Goal: Task Accomplishment & Management: Manage account settings

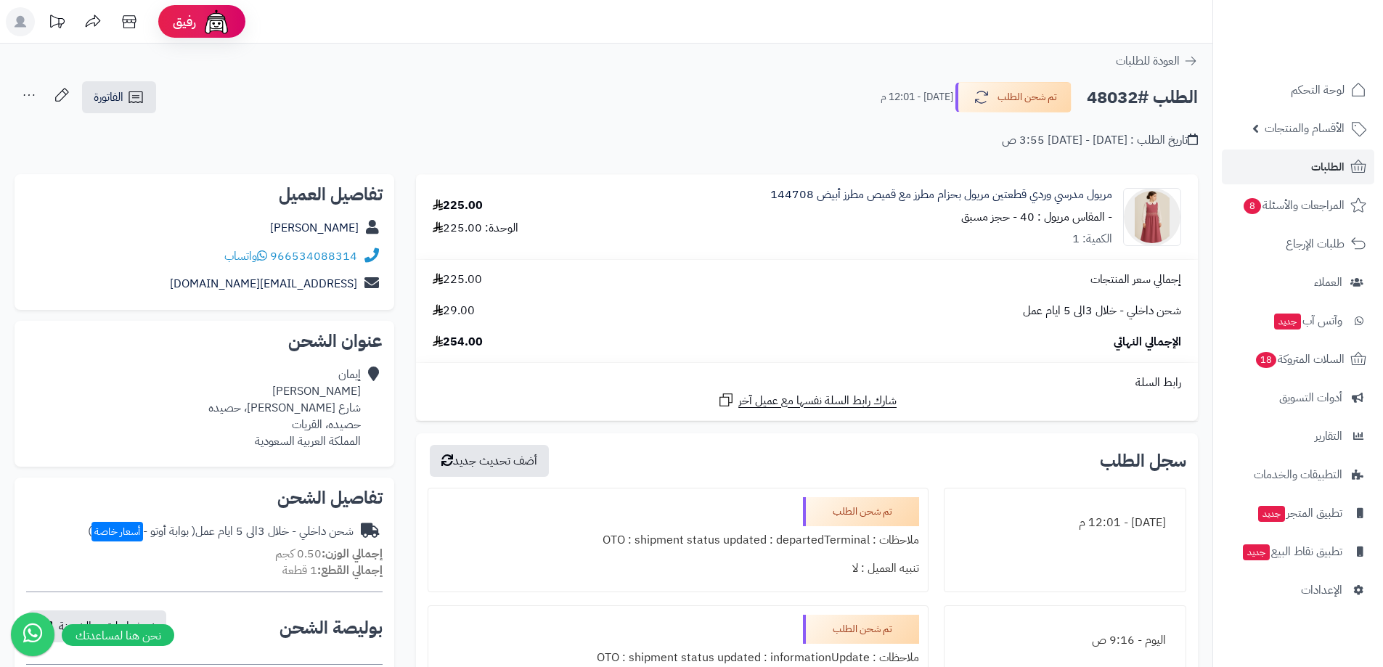
scroll to position [1016, 0]
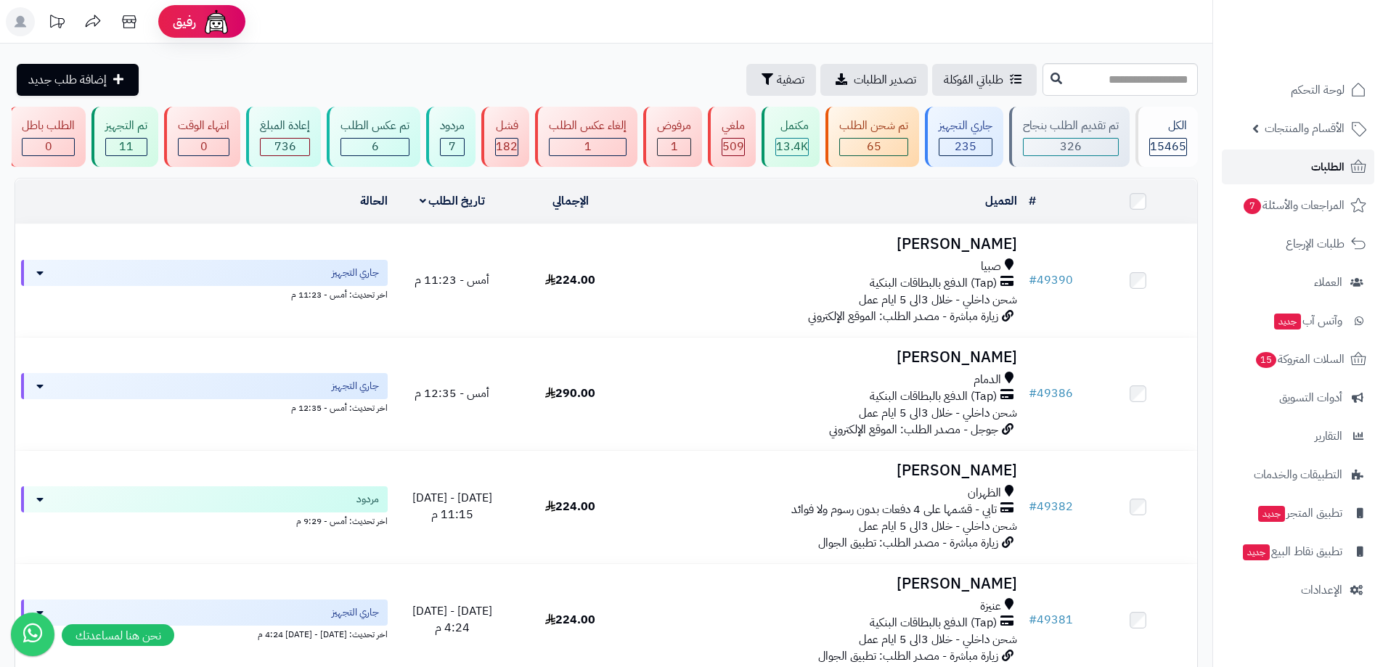
click at [1284, 170] on link "الطلبات" at bounding box center [1298, 167] width 152 height 35
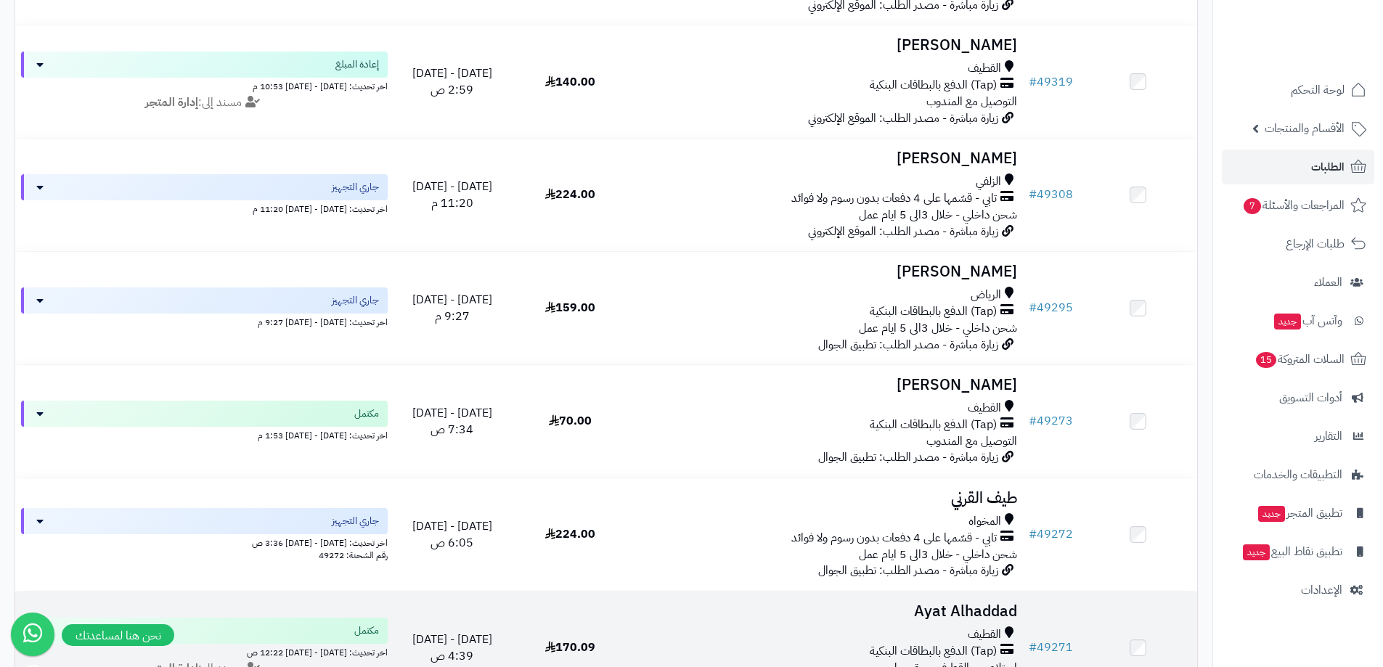
scroll to position [2000, 0]
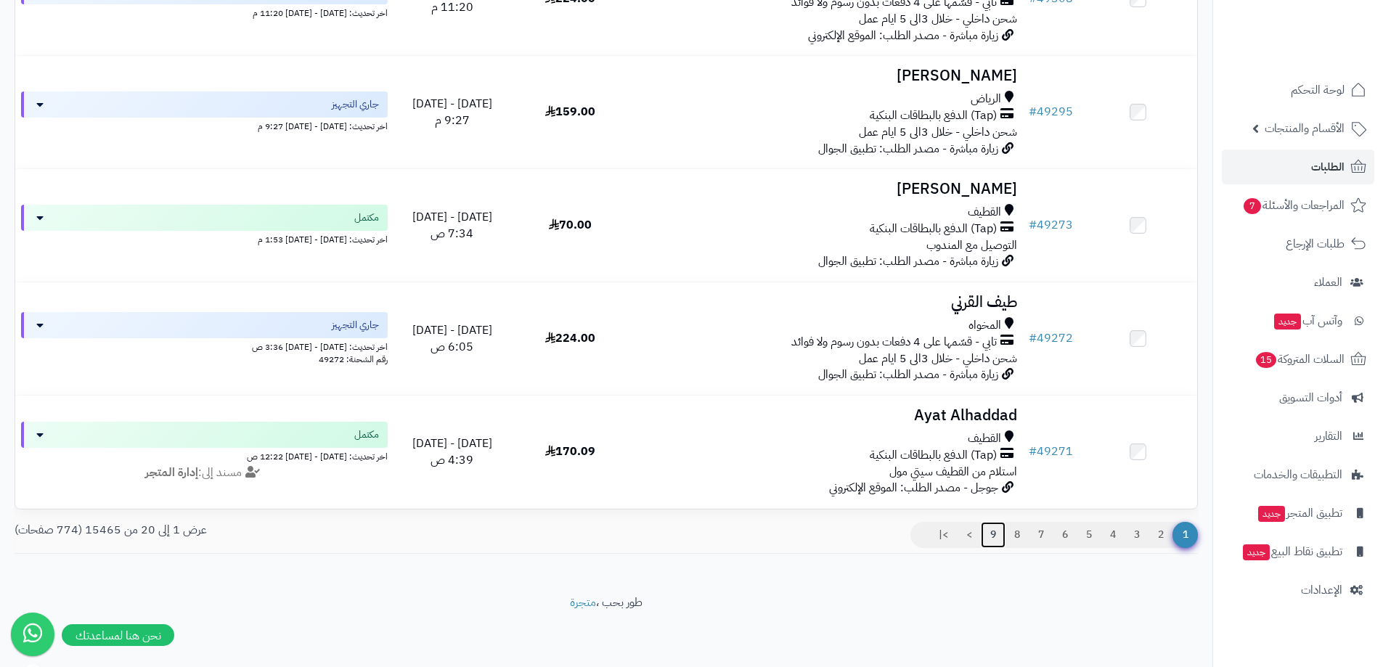
click at [992, 536] on link "9" at bounding box center [993, 535] width 25 height 26
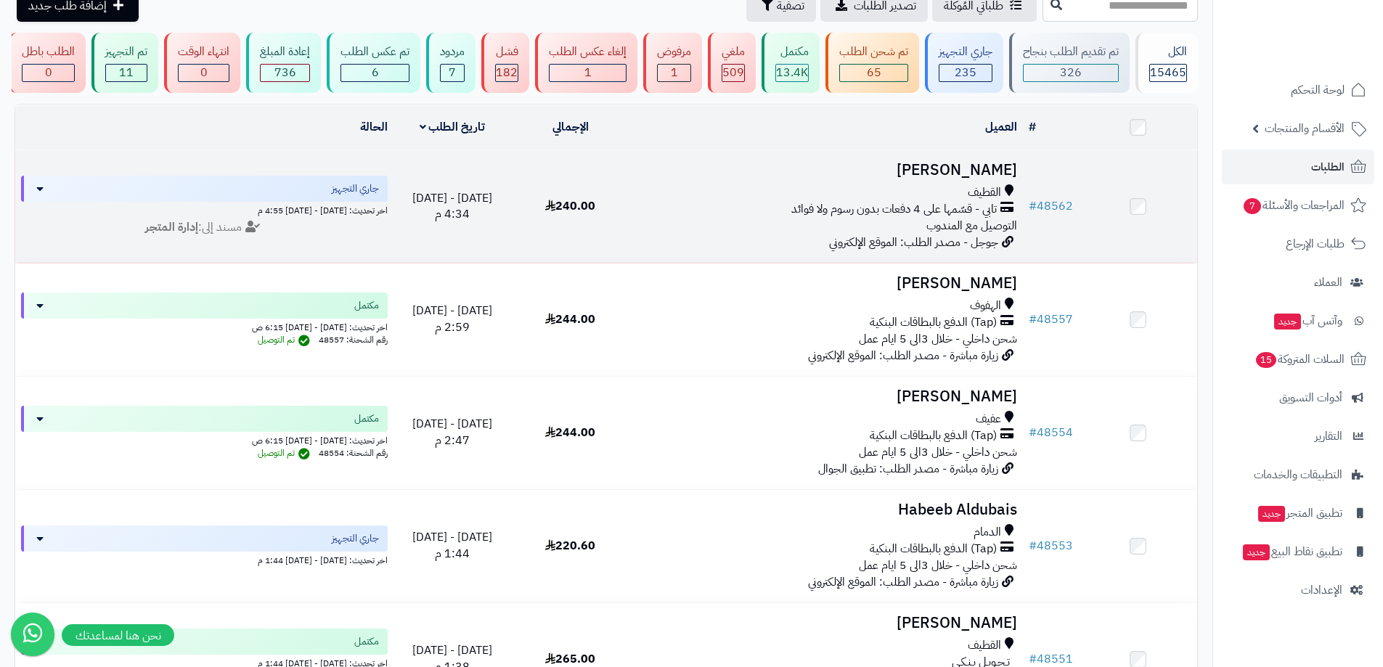
scroll to position [73, 0]
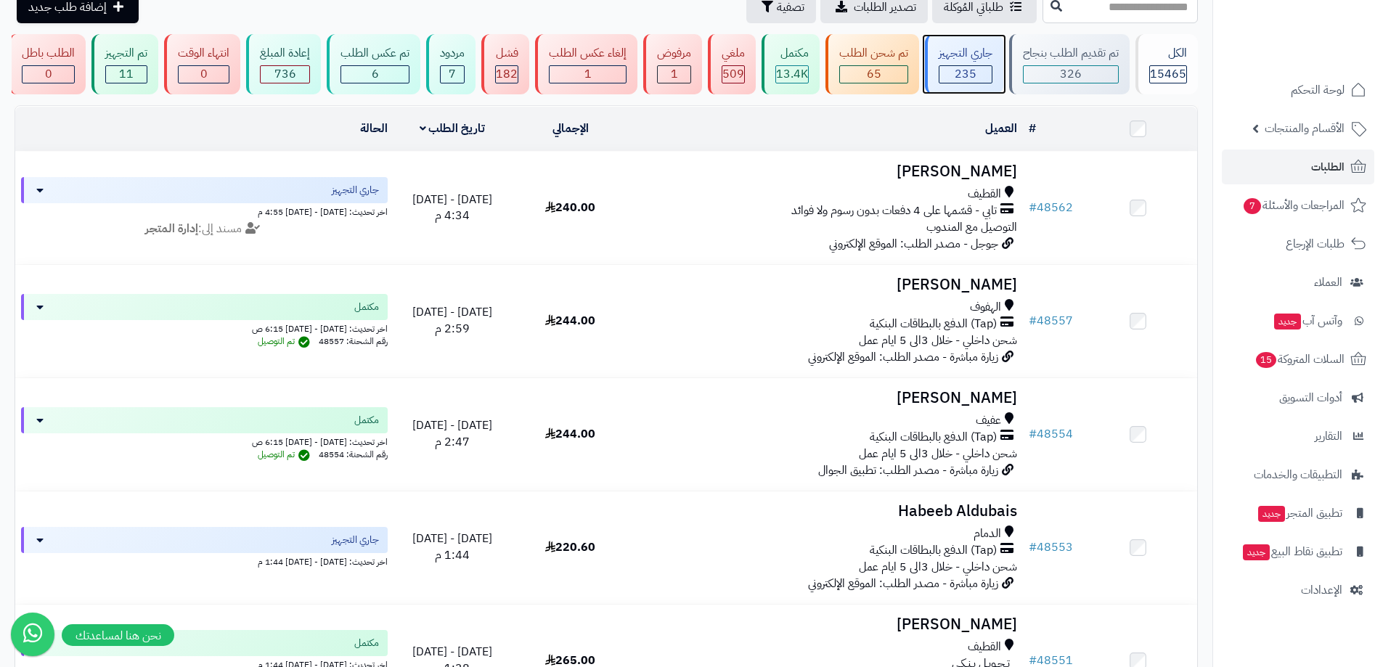
click at [977, 73] on span "235" at bounding box center [966, 73] width 22 height 17
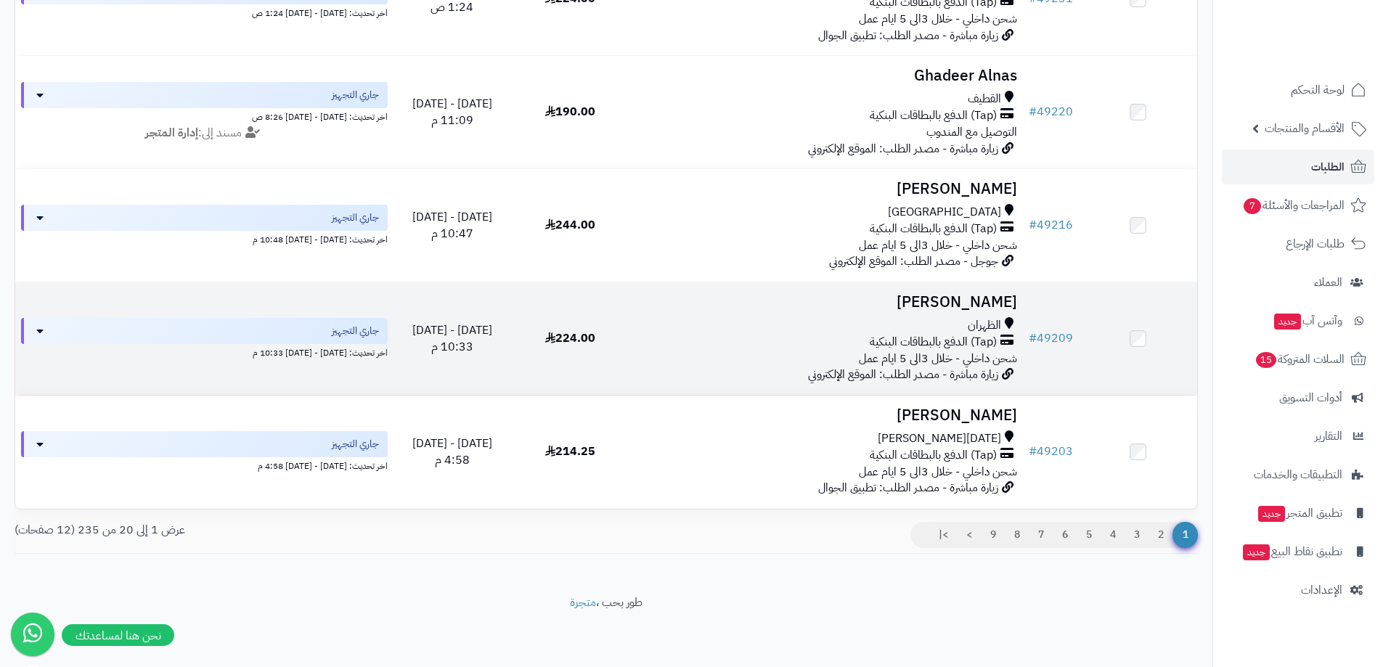
scroll to position [1989, 0]
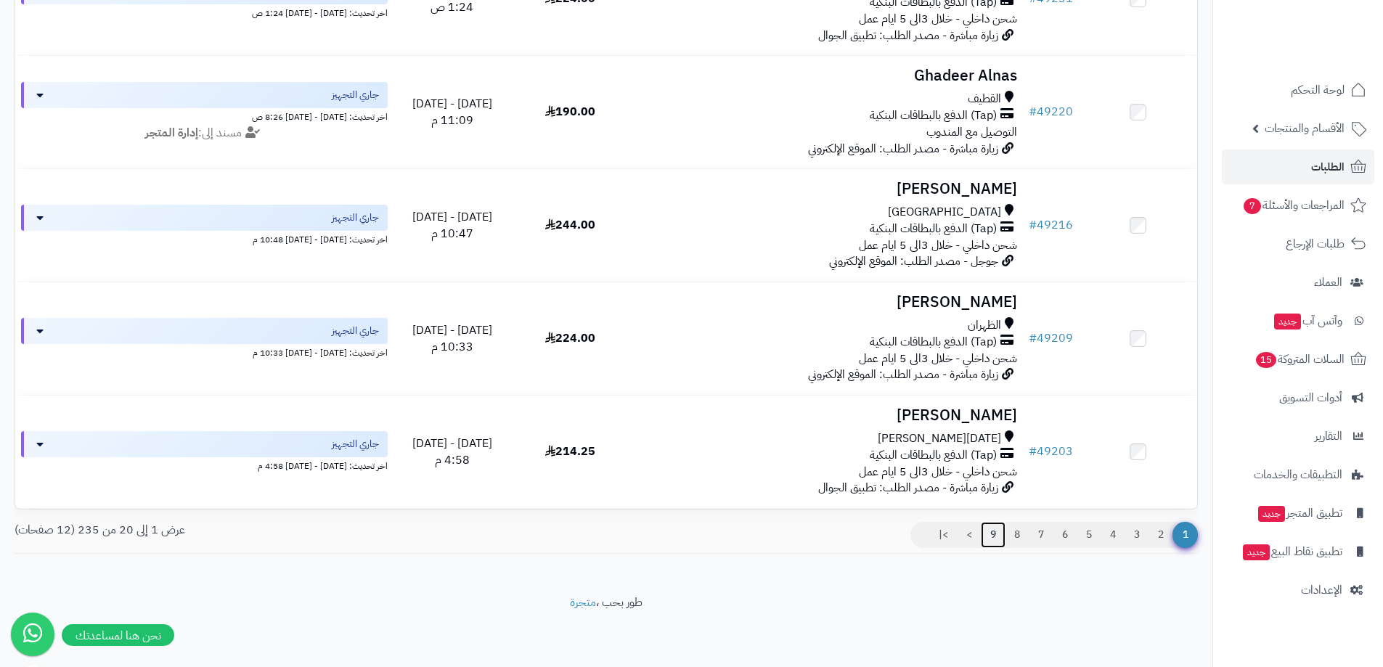
click at [997, 533] on link "9" at bounding box center [993, 535] width 25 height 26
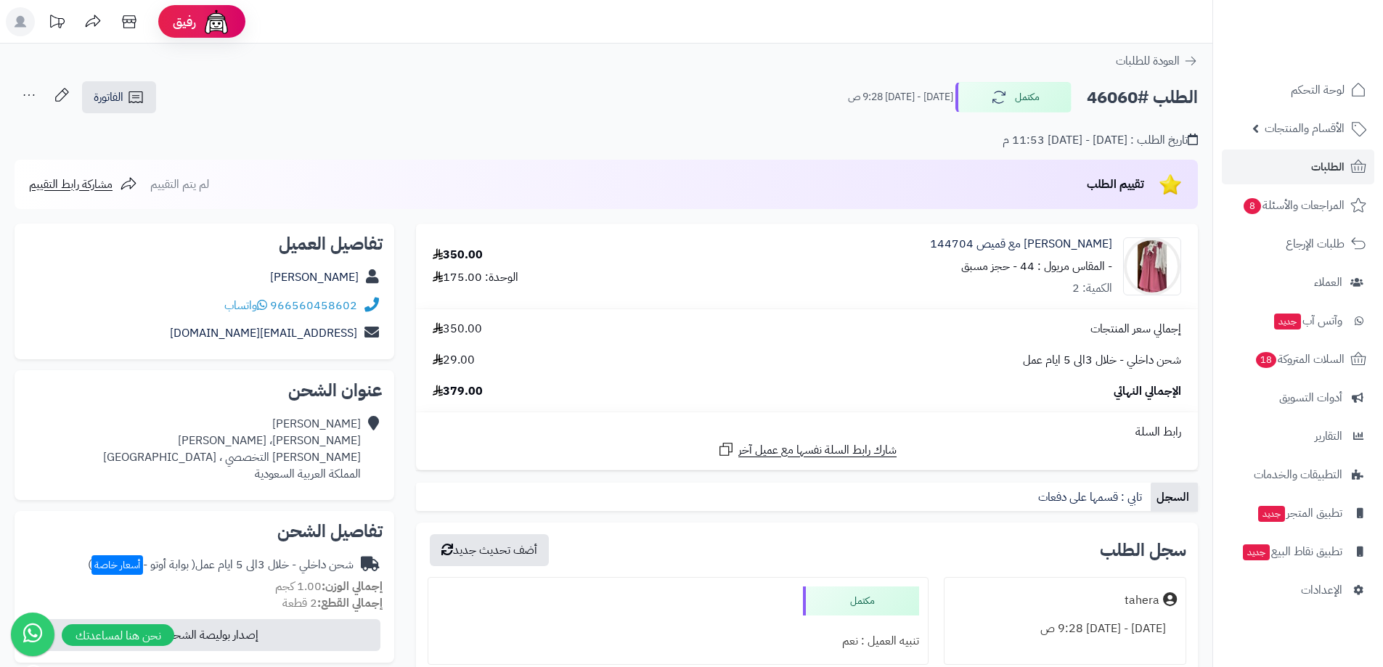
click at [1093, 66] on div "العودة للطلبات" at bounding box center [606, 60] width 1213 height 17
click at [1351, 174] on icon at bounding box center [1358, 166] width 17 height 17
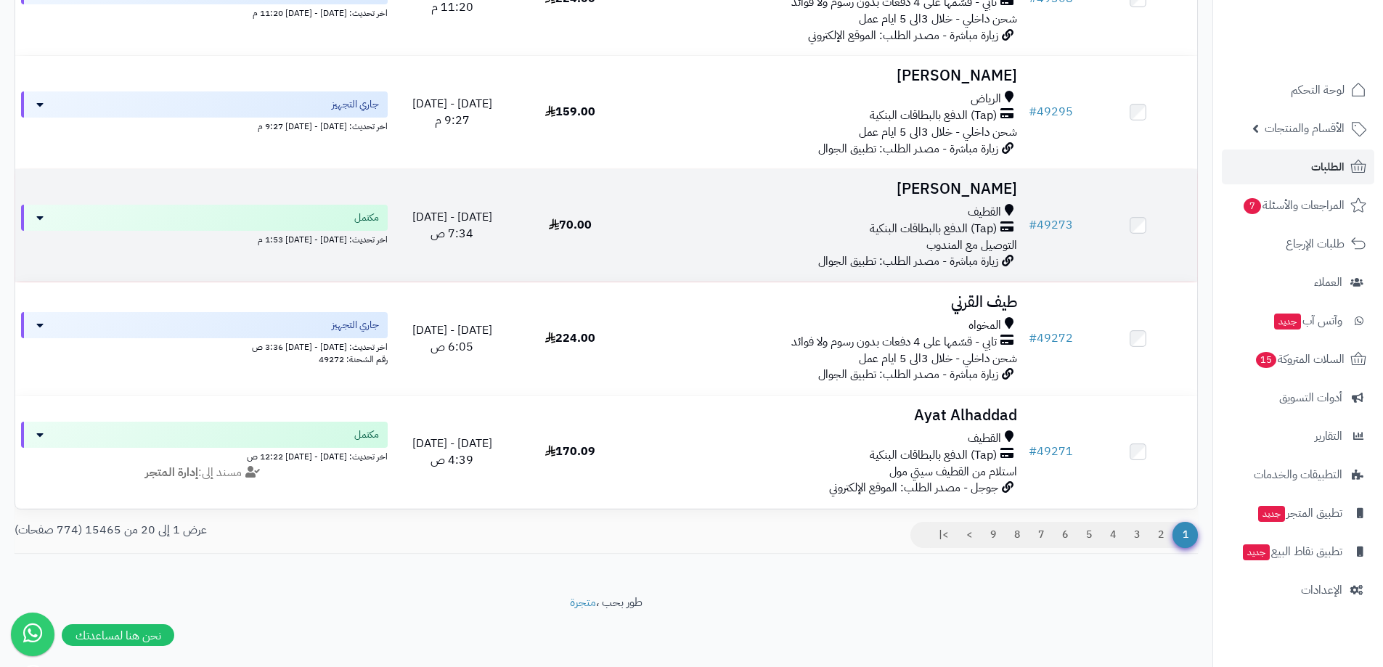
scroll to position [1989, 0]
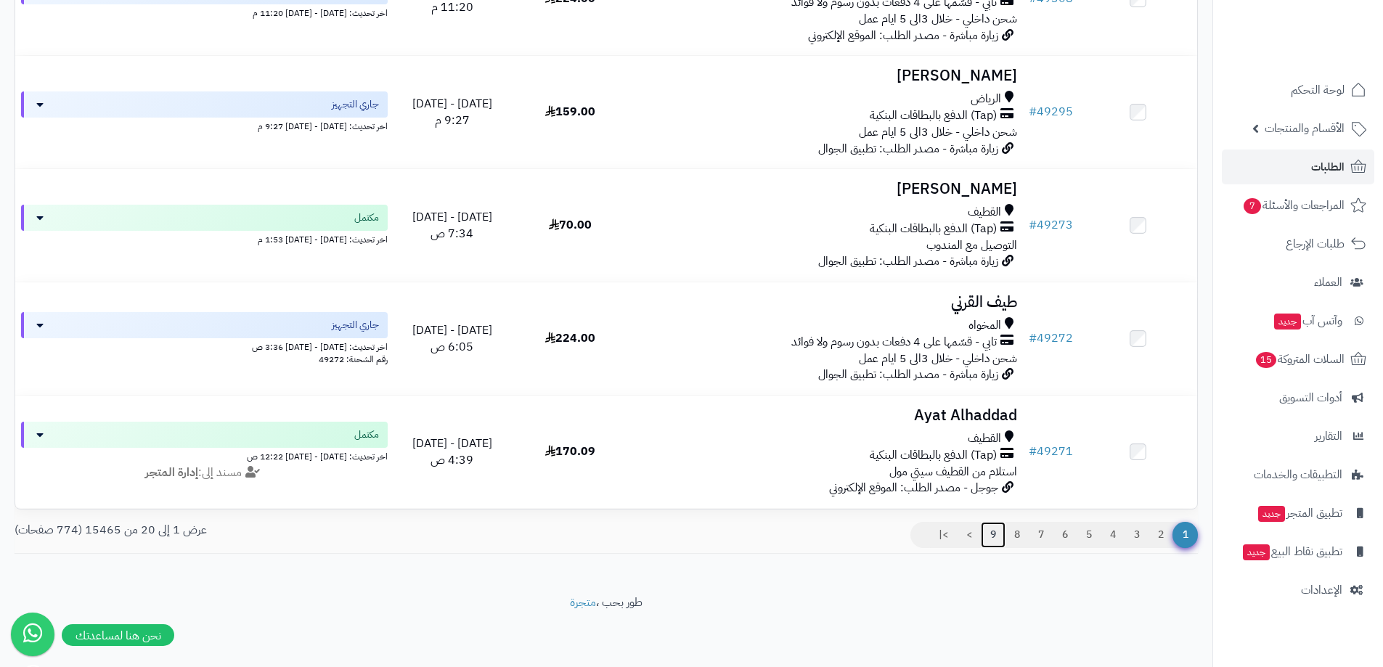
click at [995, 540] on link "9" at bounding box center [993, 535] width 25 height 26
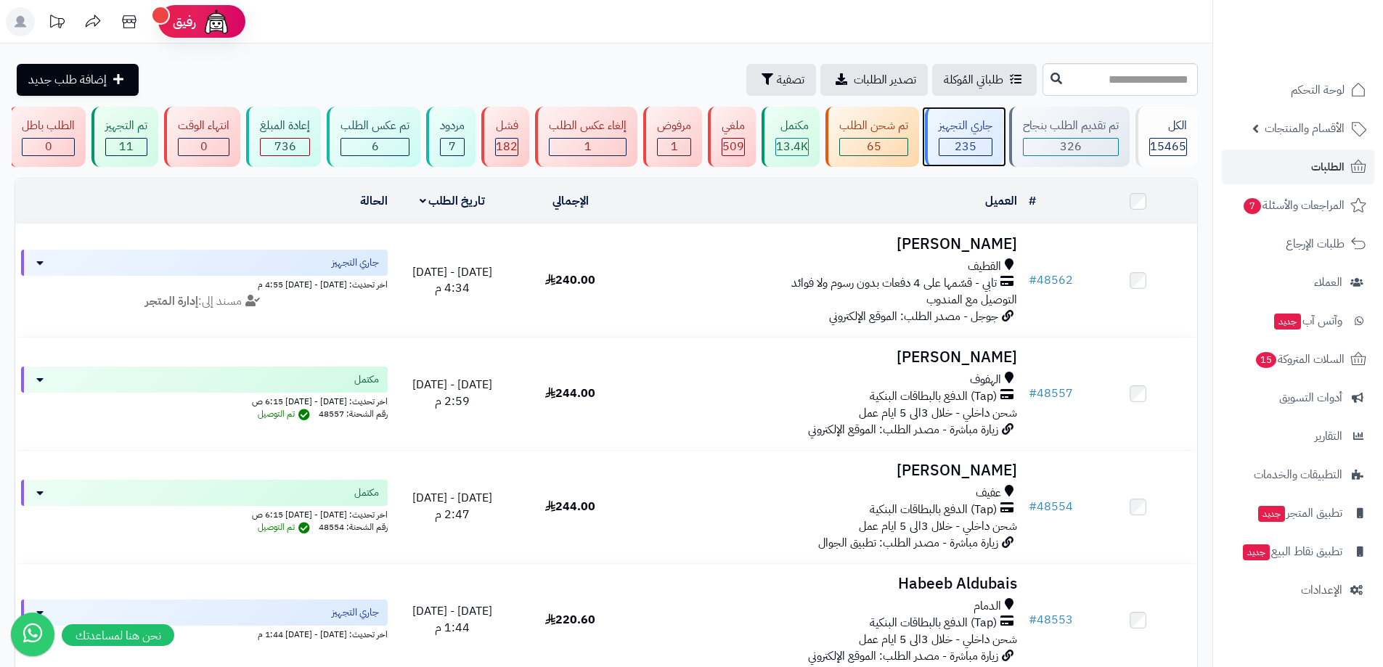
click at [979, 138] on div "235" at bounding box center [966, 147] width 54 height 18
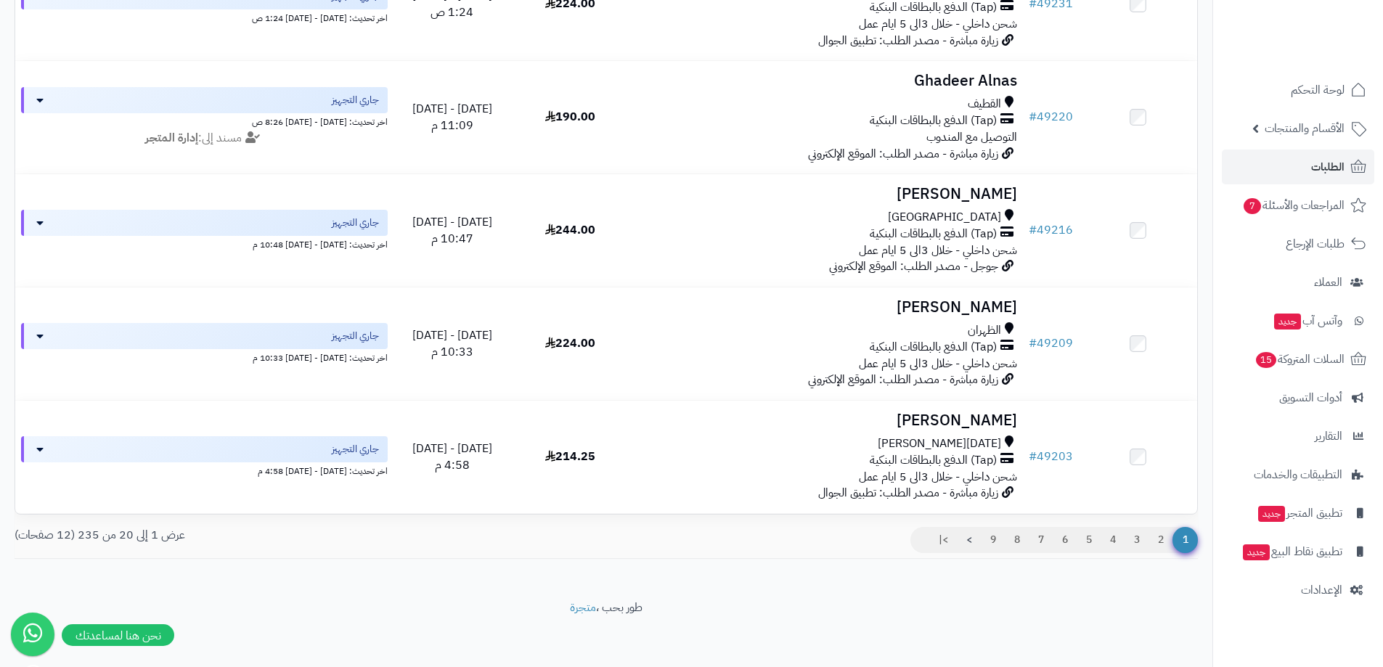
scroll to position [1989, 0]
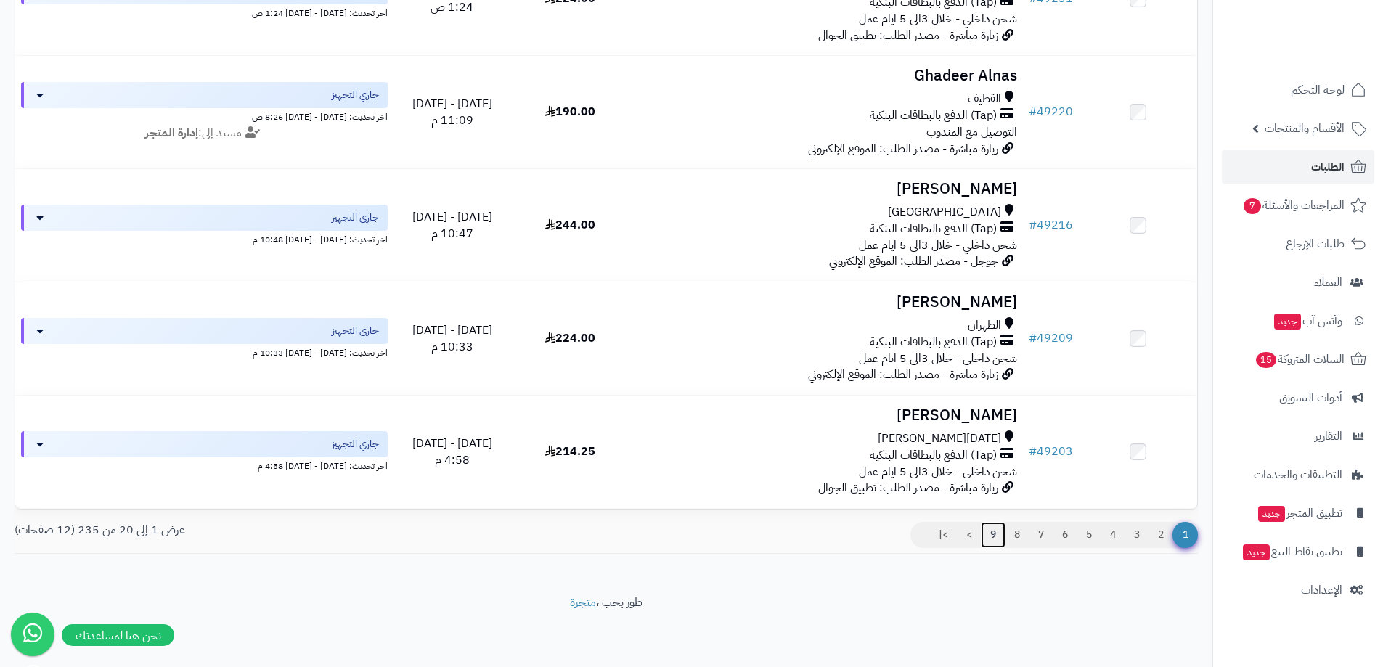
click at [995, 536] on link "9" at bounding box center [993, 535] width 25 height 26
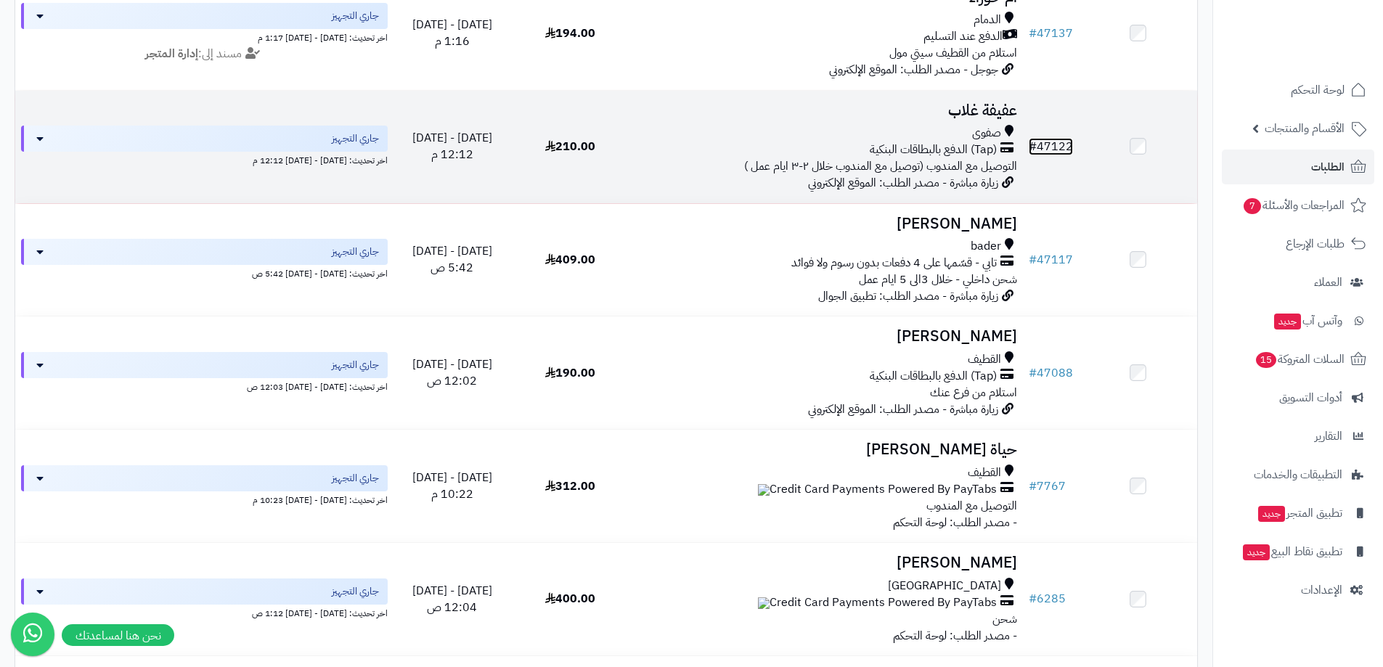
scroll to position [1307, 0]
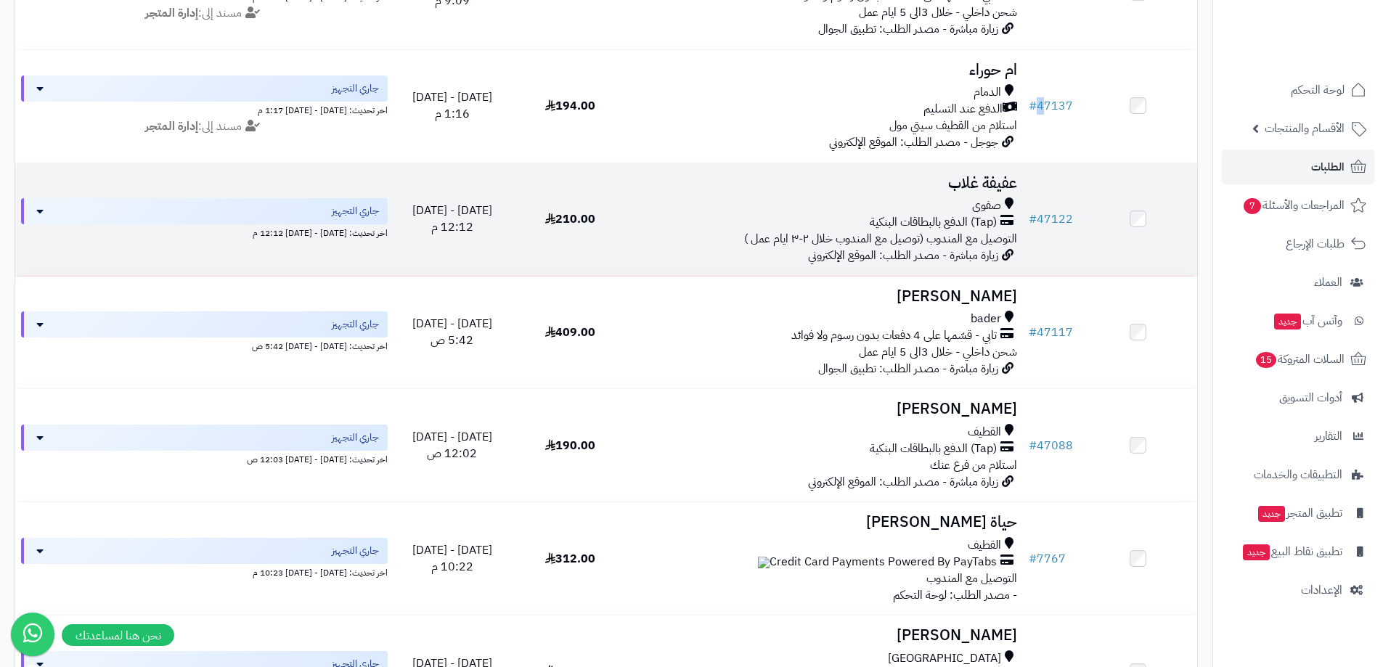
drag, startPoint x: 1054, startPoint y: 107, endPoint x: 1036, endPoint y: 160, distance: 56.5
click at [1036, 160] on tbody "# 47664 محمد الحمالي القطيف (Tap) الدفع بالبطاقات البنكية التوصيل مع المندوب زي…" at bounding box center [606, 49] width 1182 height 2264
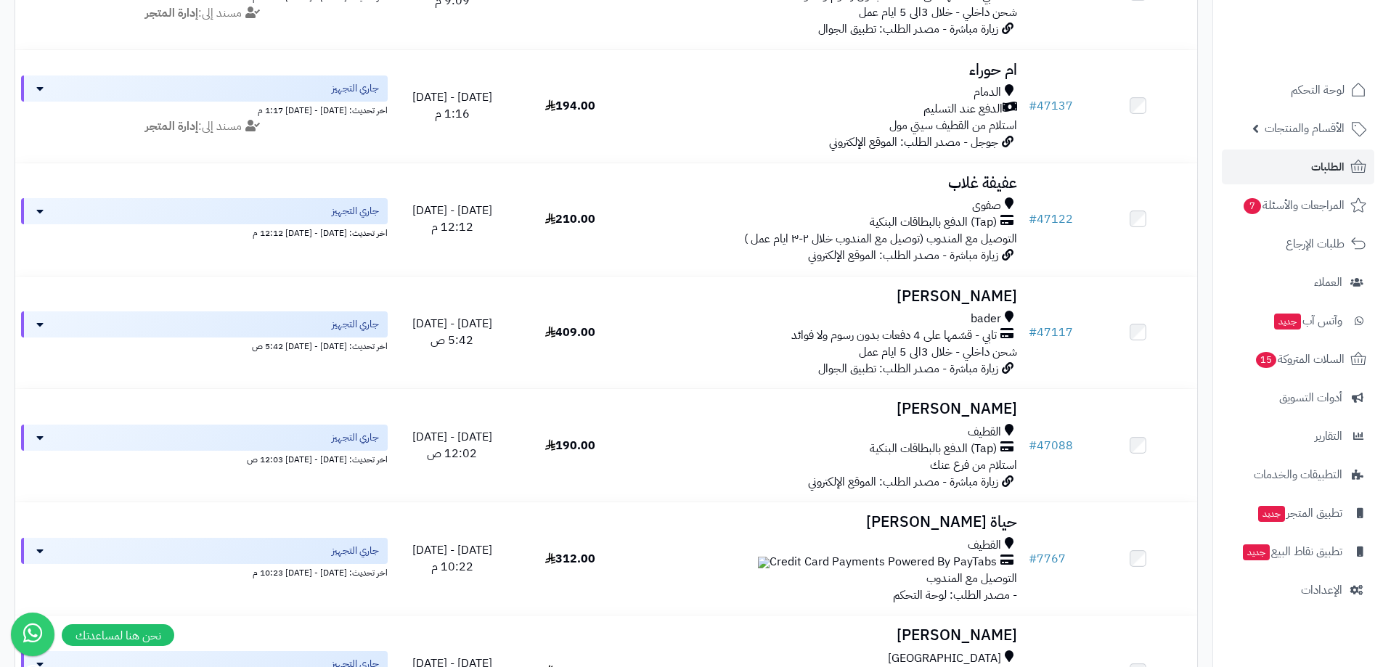
click at [1204, 143] on div "# المحدد: 0 العميل الاجراءات تحديث حالة الطلبات تحضير الطلبات إصدار بوليصة الشح…" at bounding box center [606, 55] width 1205 height 2368
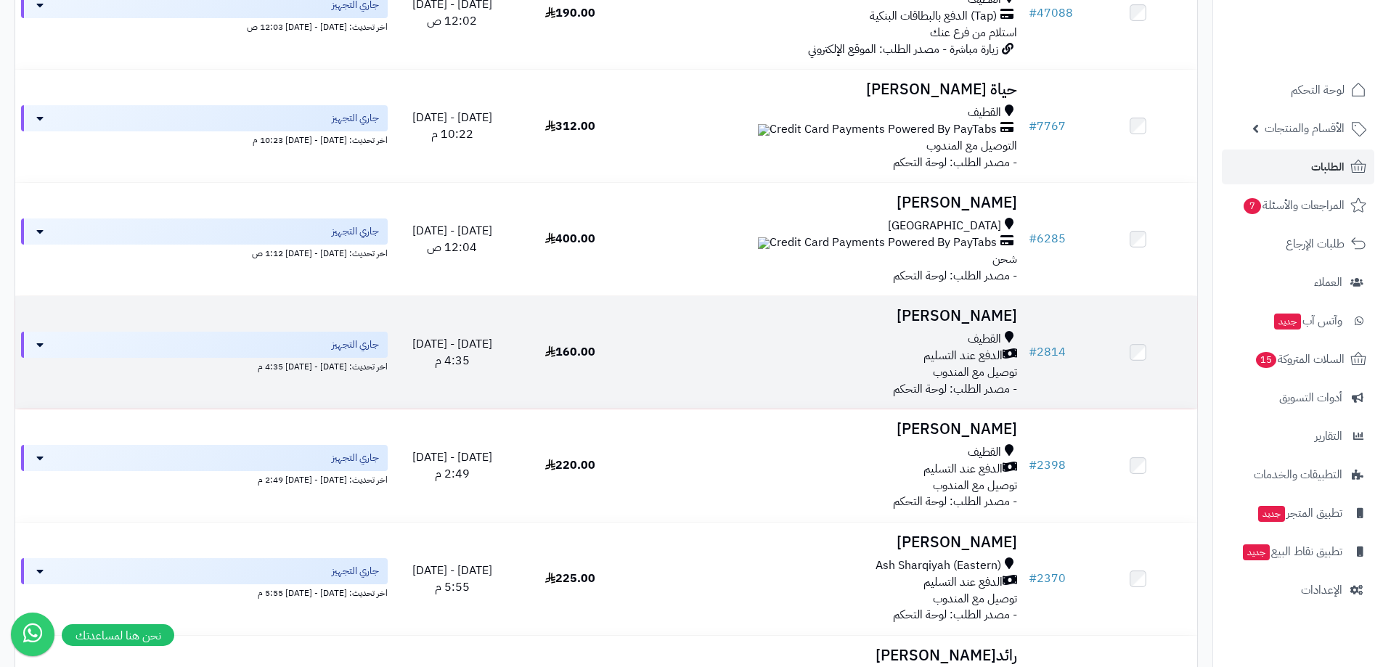
scroll to position [1989, 0]
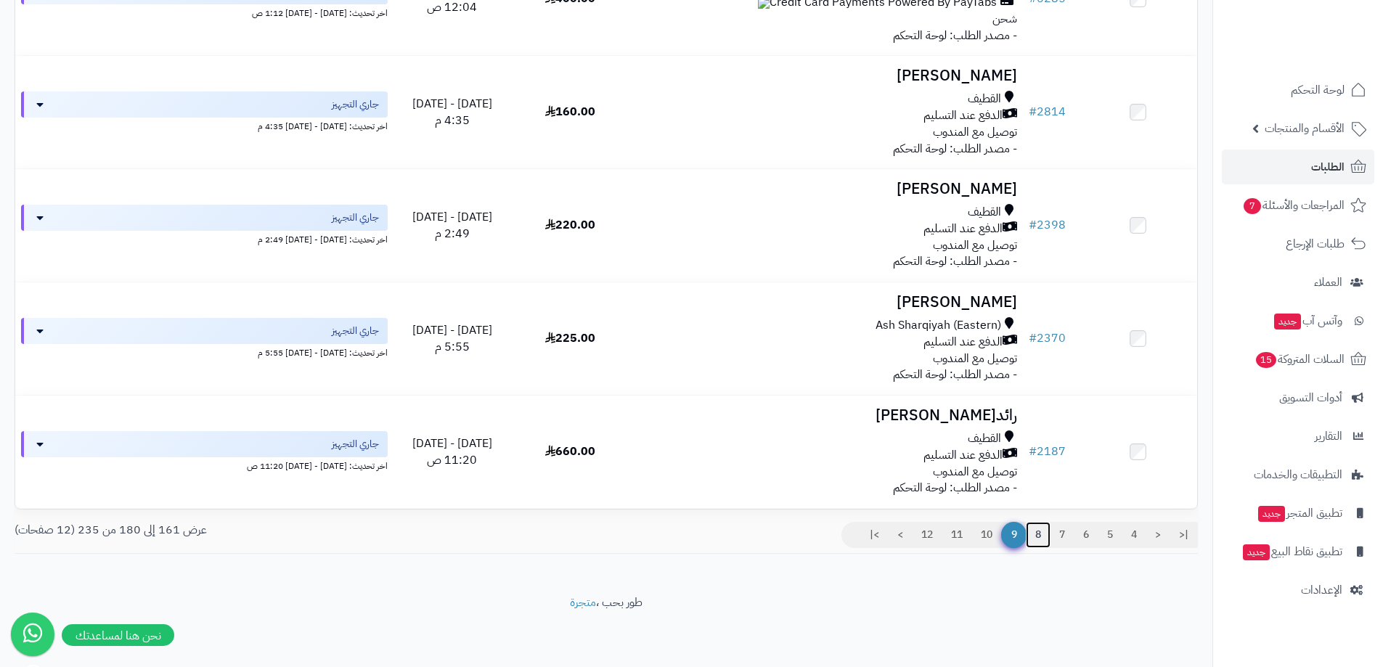
click at [1028, 536] on link "8" at bounding box center [1038, 535] width 25 height 26
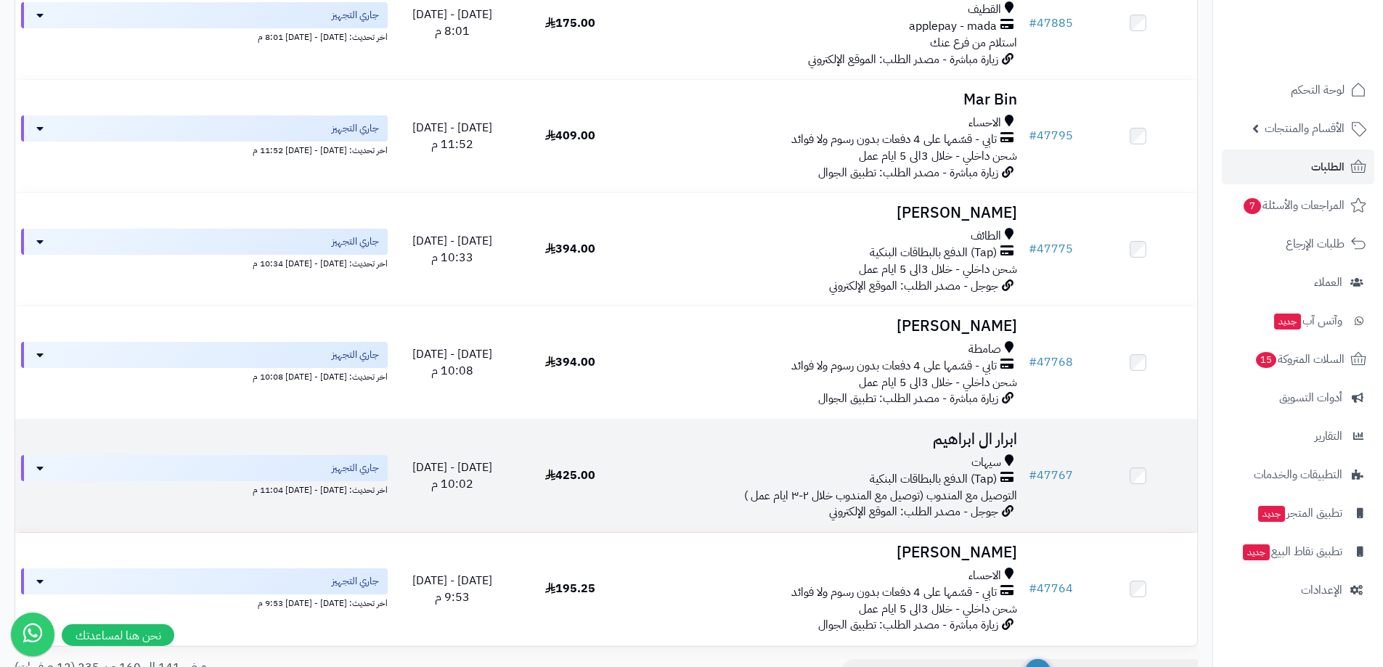
scroll to position [1989, 0]
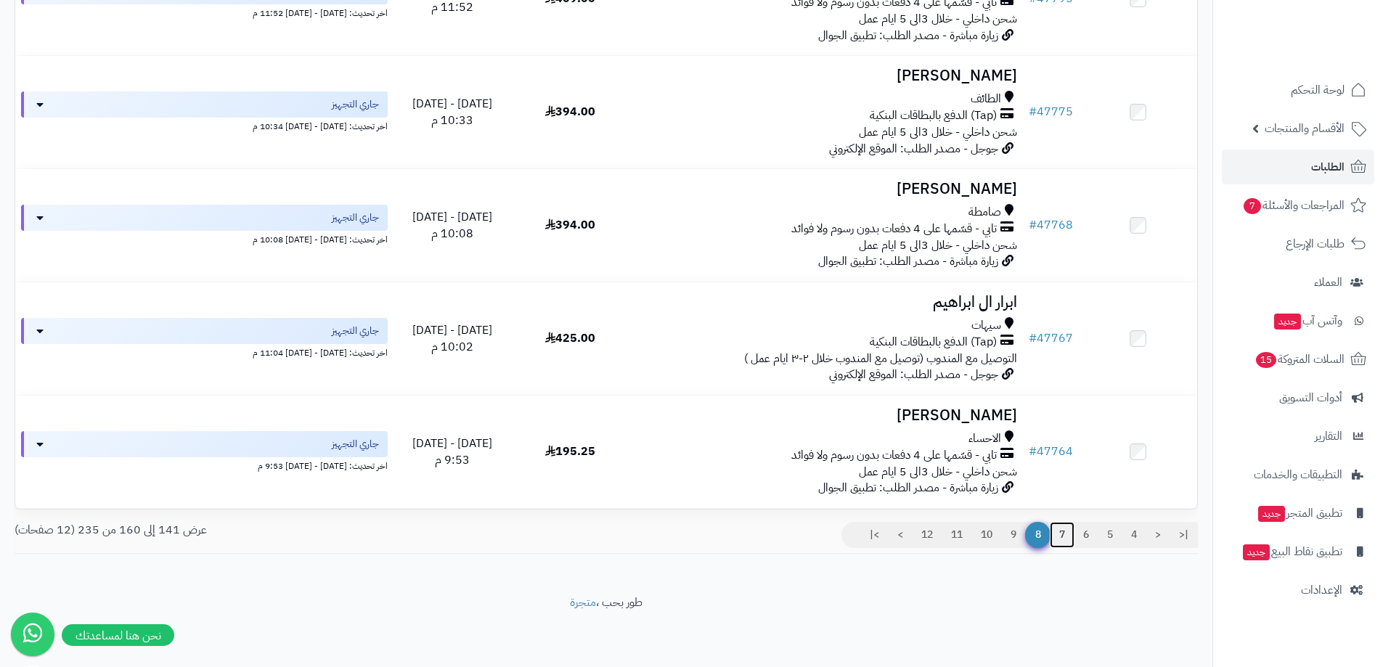
click at [1063, 537] on link "7" at bounding box center [1062, 535] width 25 height 26
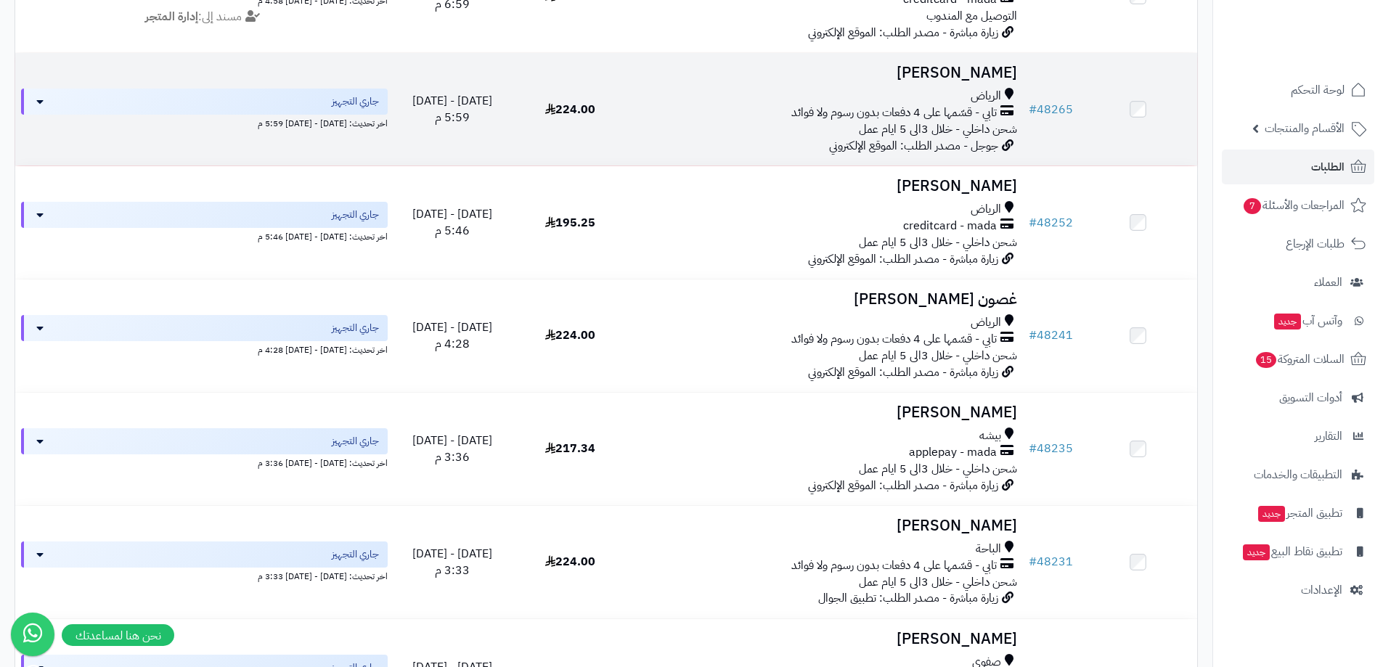
scroll to position [1888, 0]
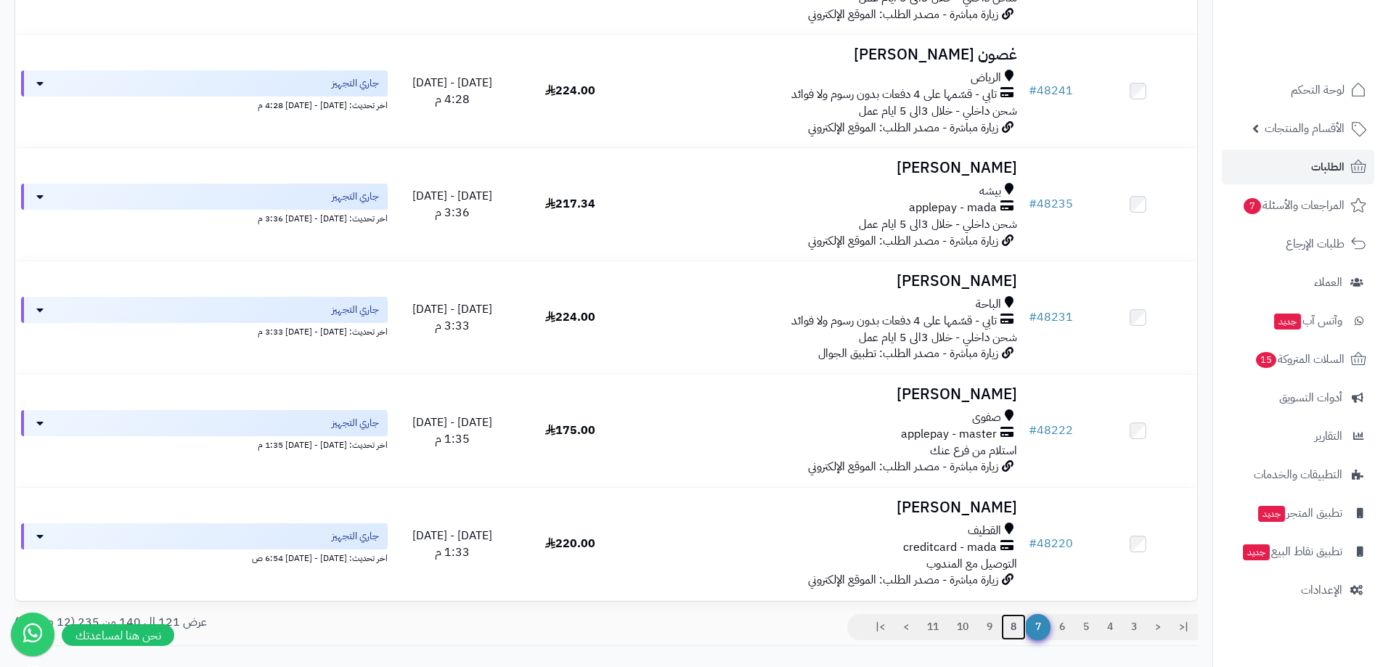
click at [1020, 636] on link "8" at bounding box center [1013, 627] width 25 height 26
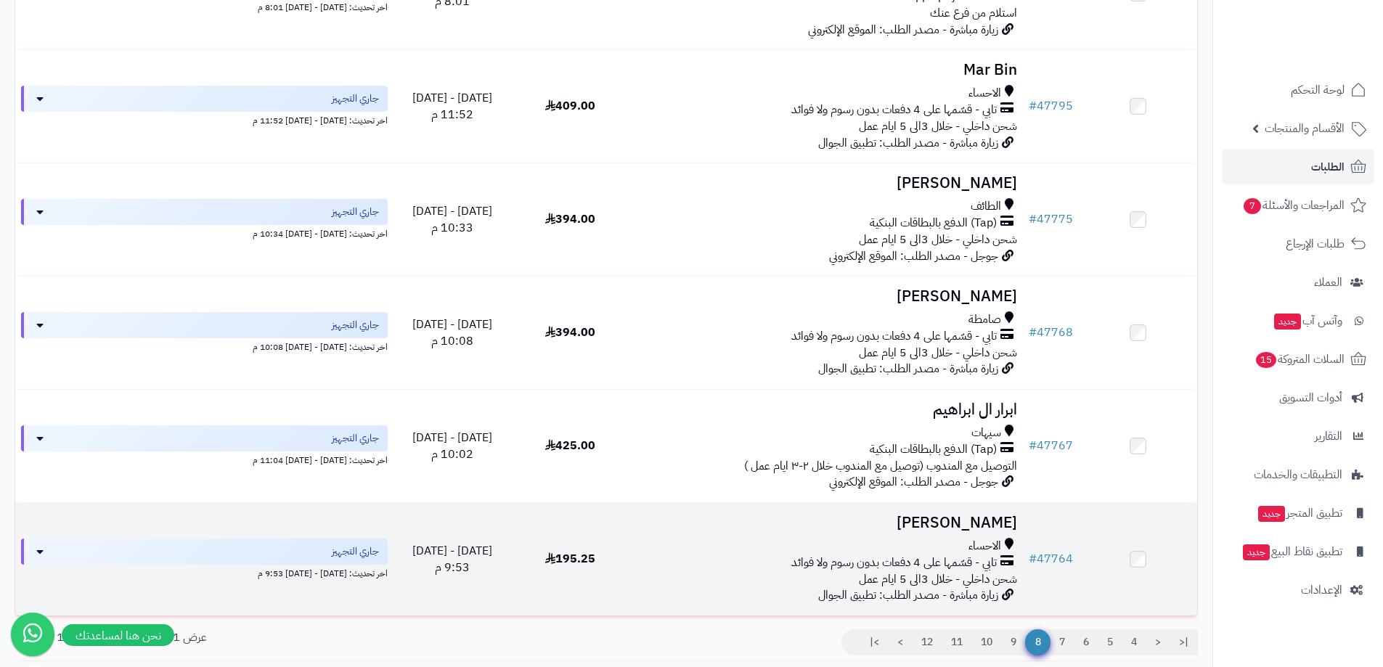
scroll to position [1989, 0]
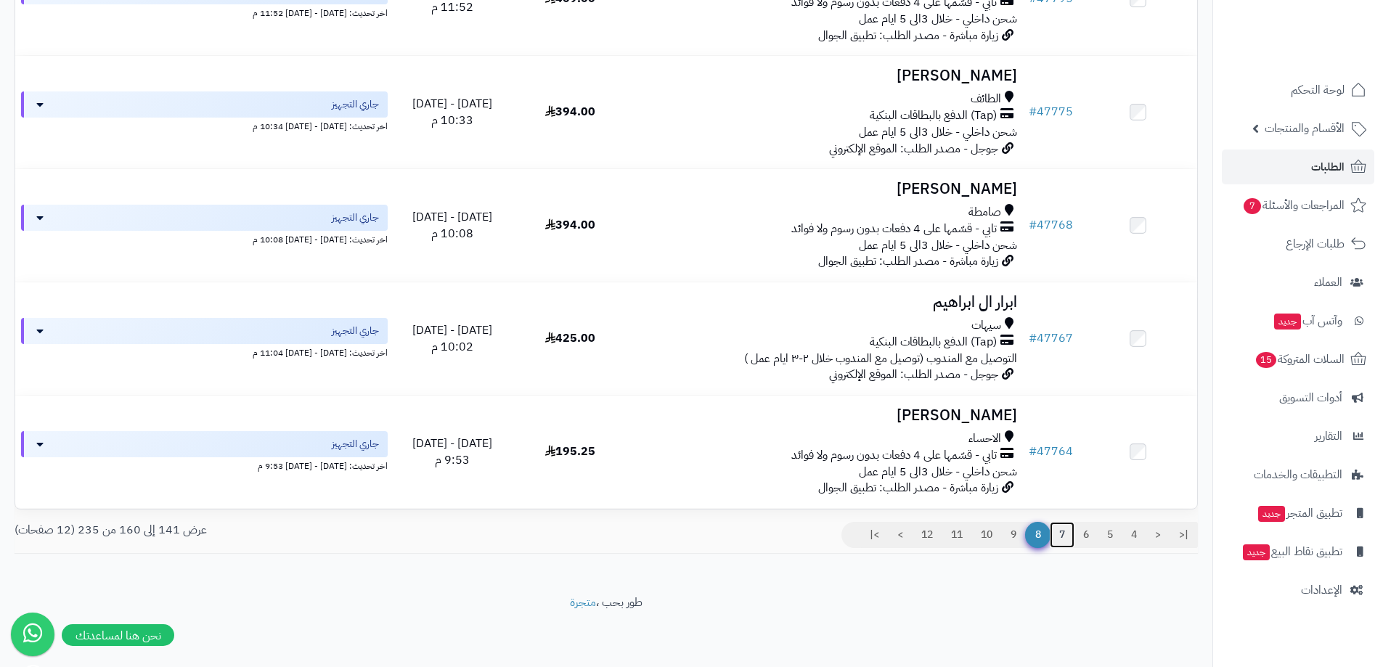
click at [1059, 545] on link "7" at bounding box center [1062, 535] width 25 height 26
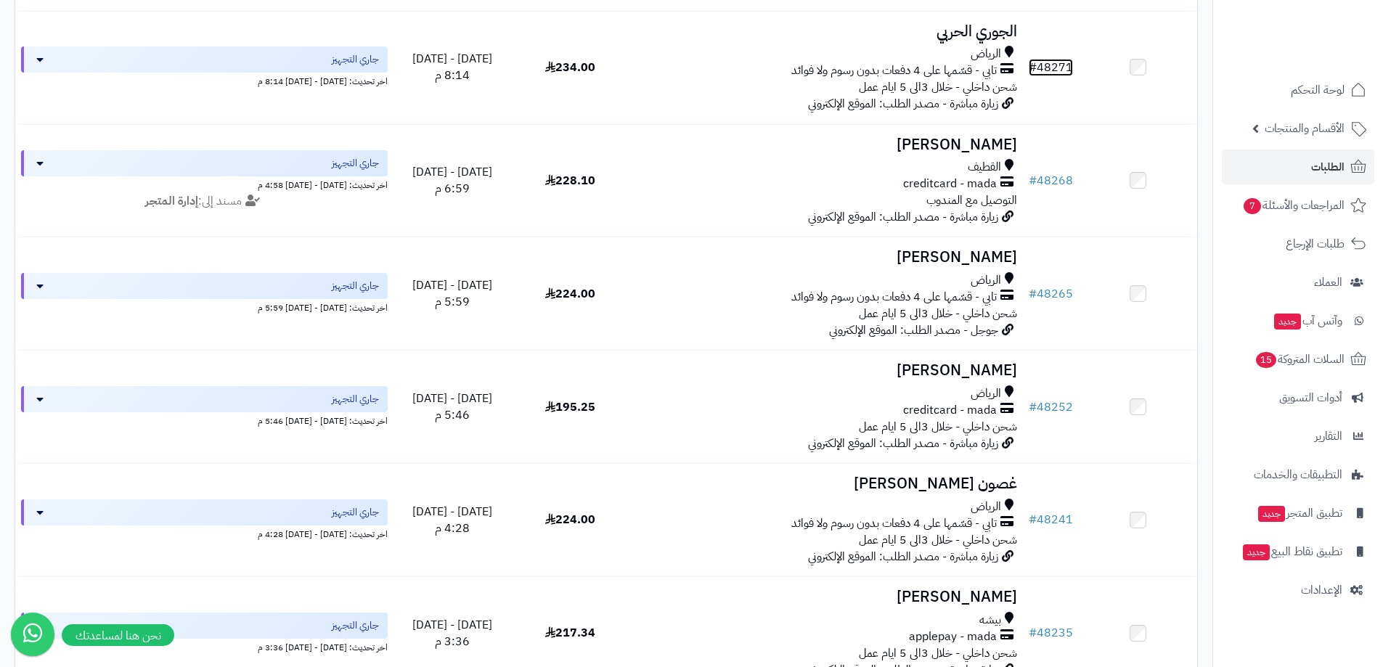
scroll to position [1989, 0]
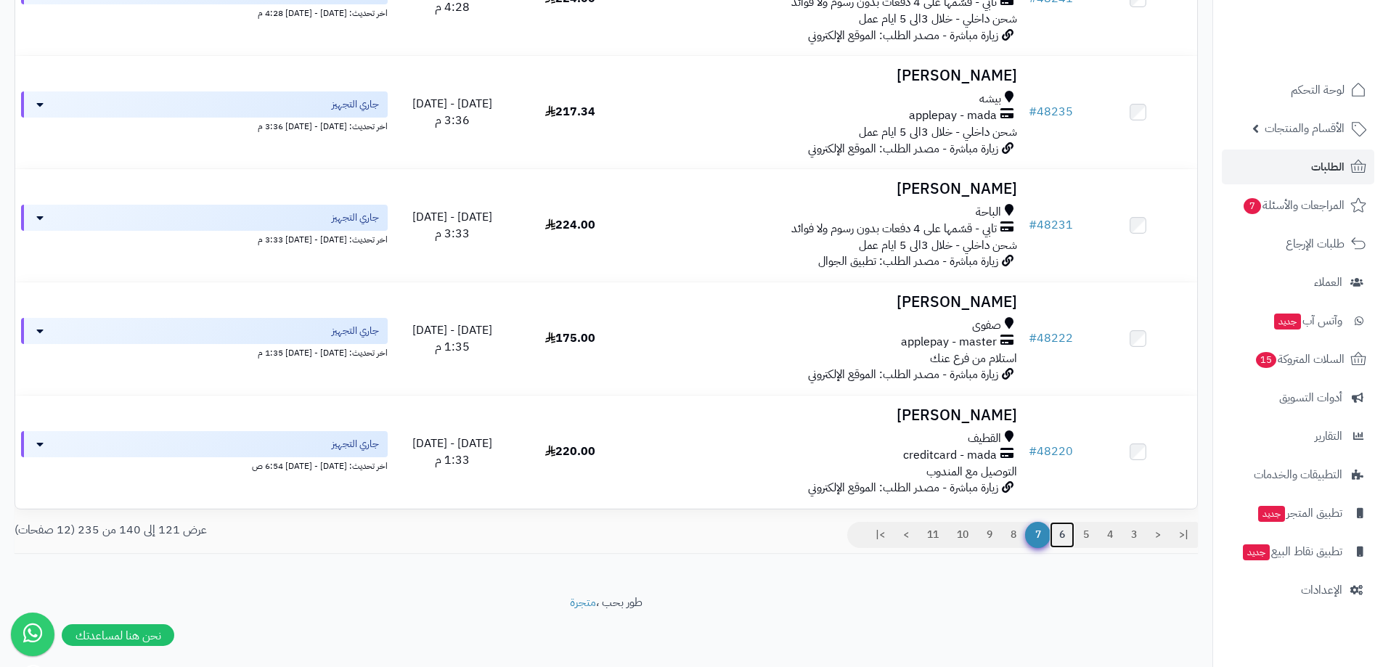
click at [1061, 535] on link "6" at bounding box center [1062, 535] width 25 height 26
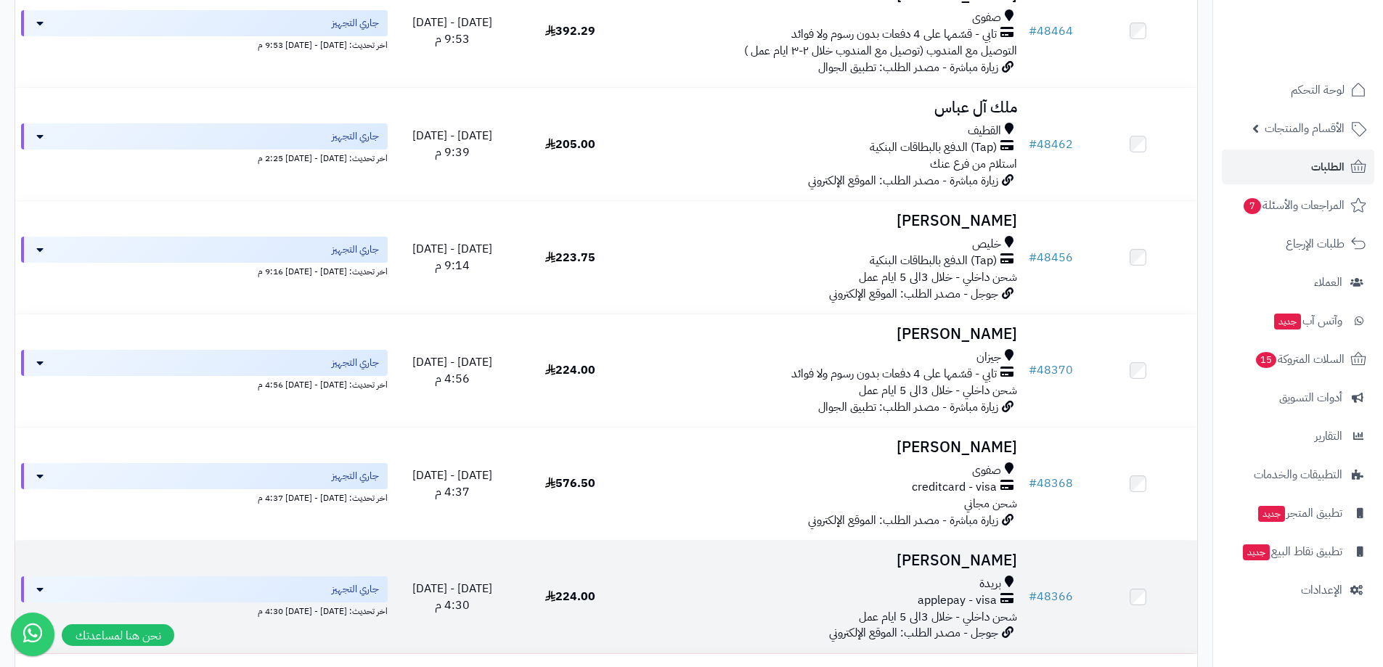
scroll to position [1989, 0]
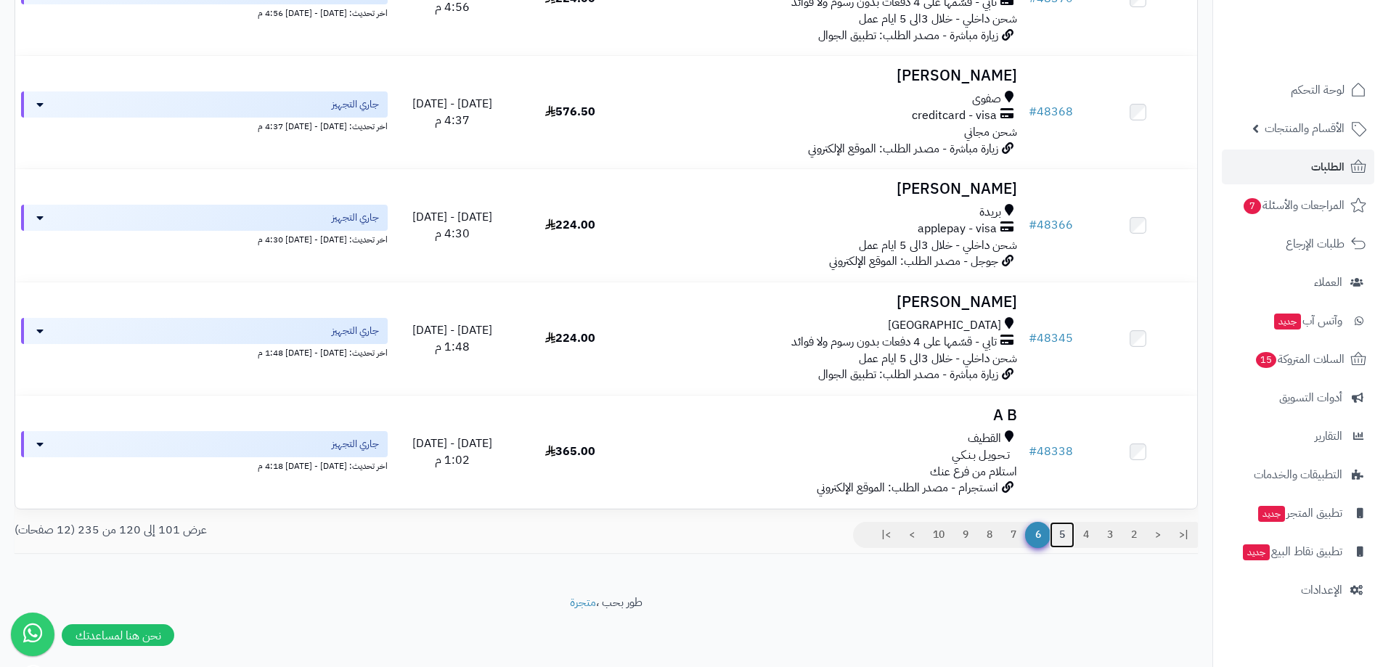
click at [1057, 542] on link "5" at bounding box center [1062, 535] width 25 height 26
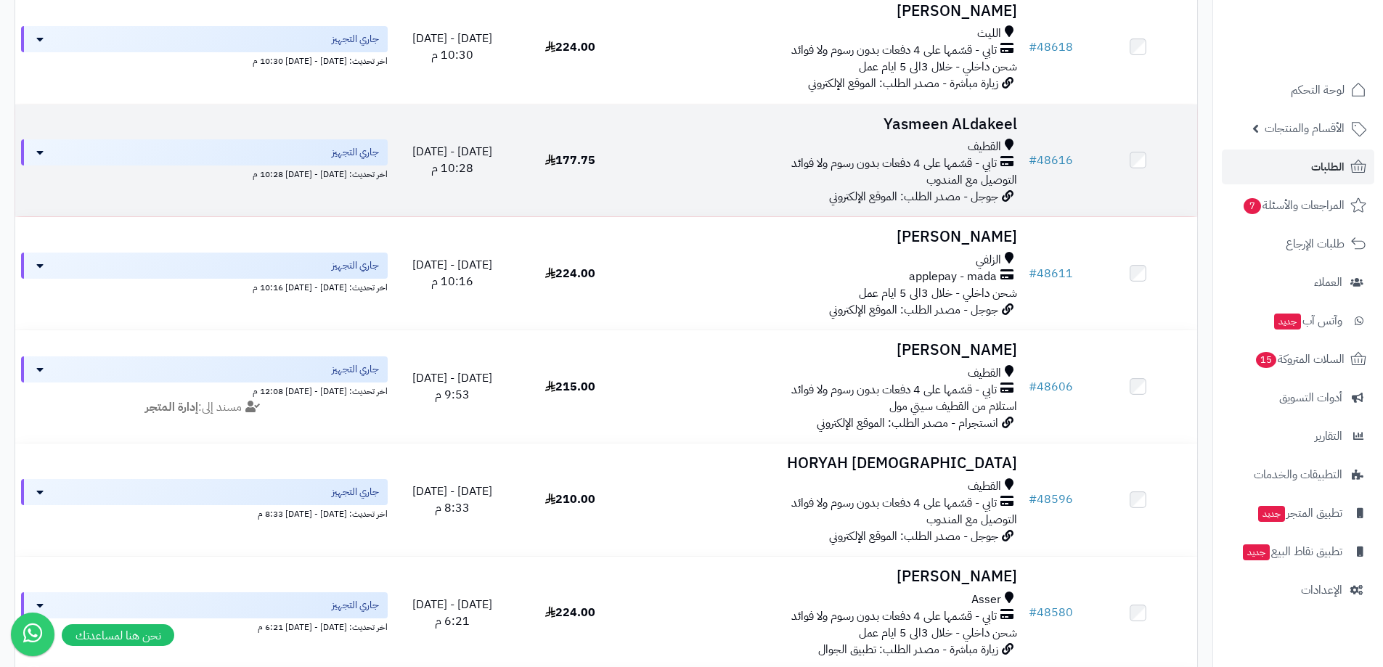
scroll to position [1888, 0]
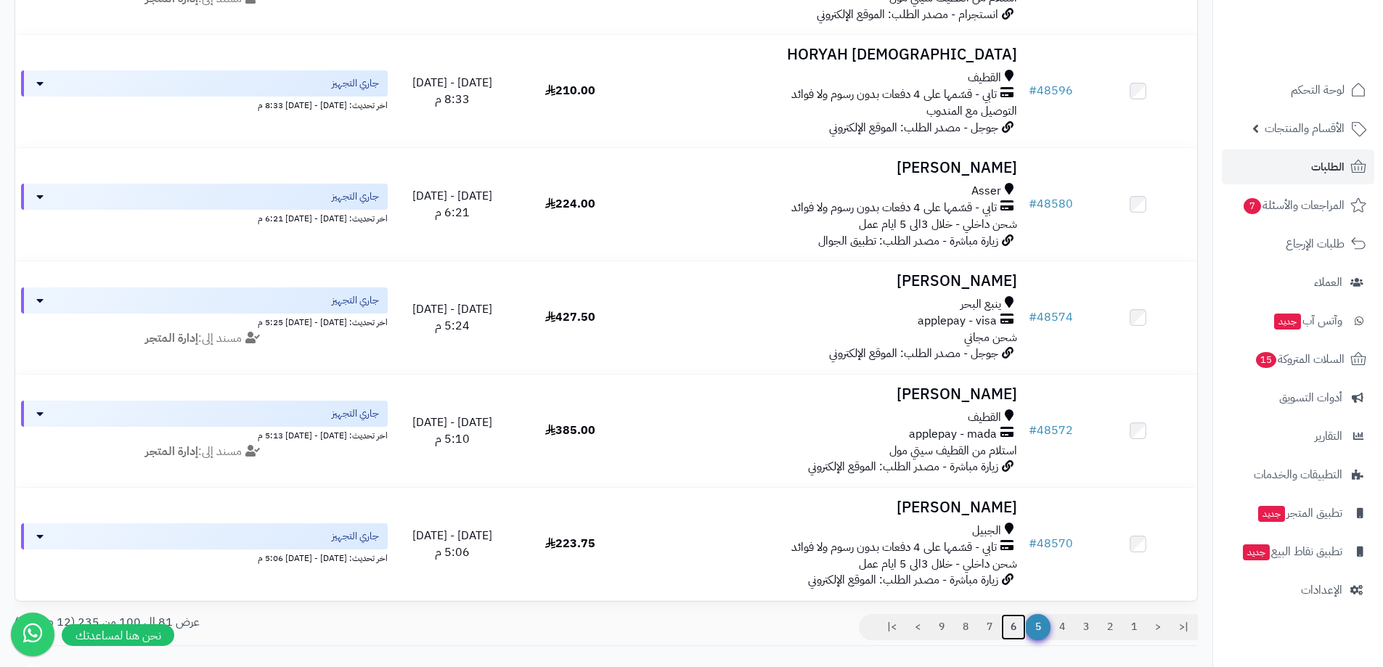
click at [1018, 637] on link "6" at bounding box center [1013, 627] width 25 height 26
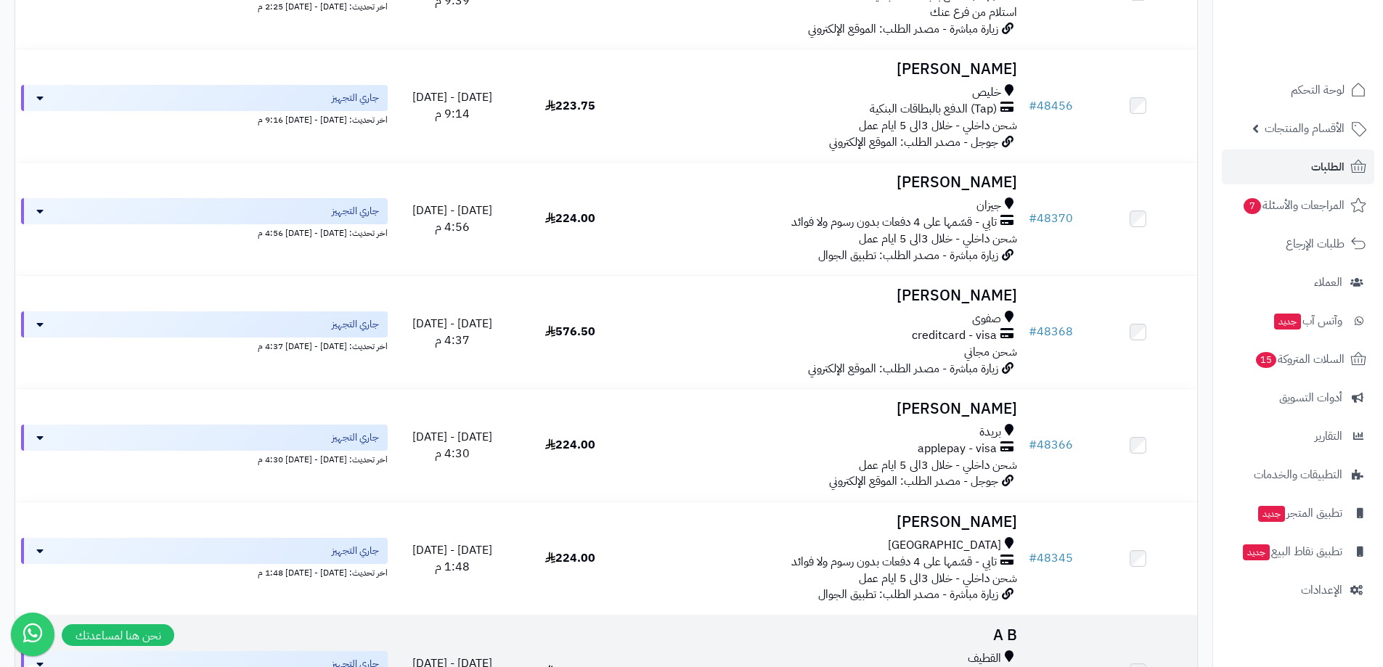
scroll to position [1989, 0]
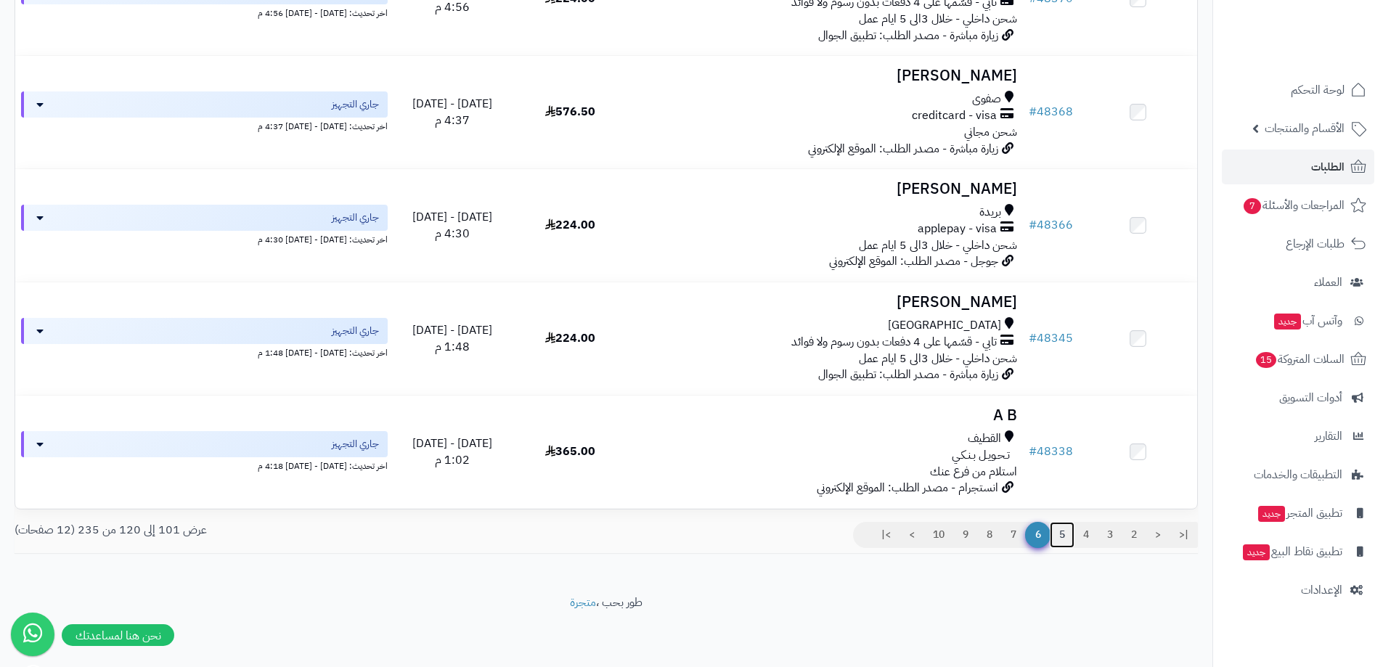
click at [1054, 539] on link "5" at bounding box center [1062, 535] width 25 height 26
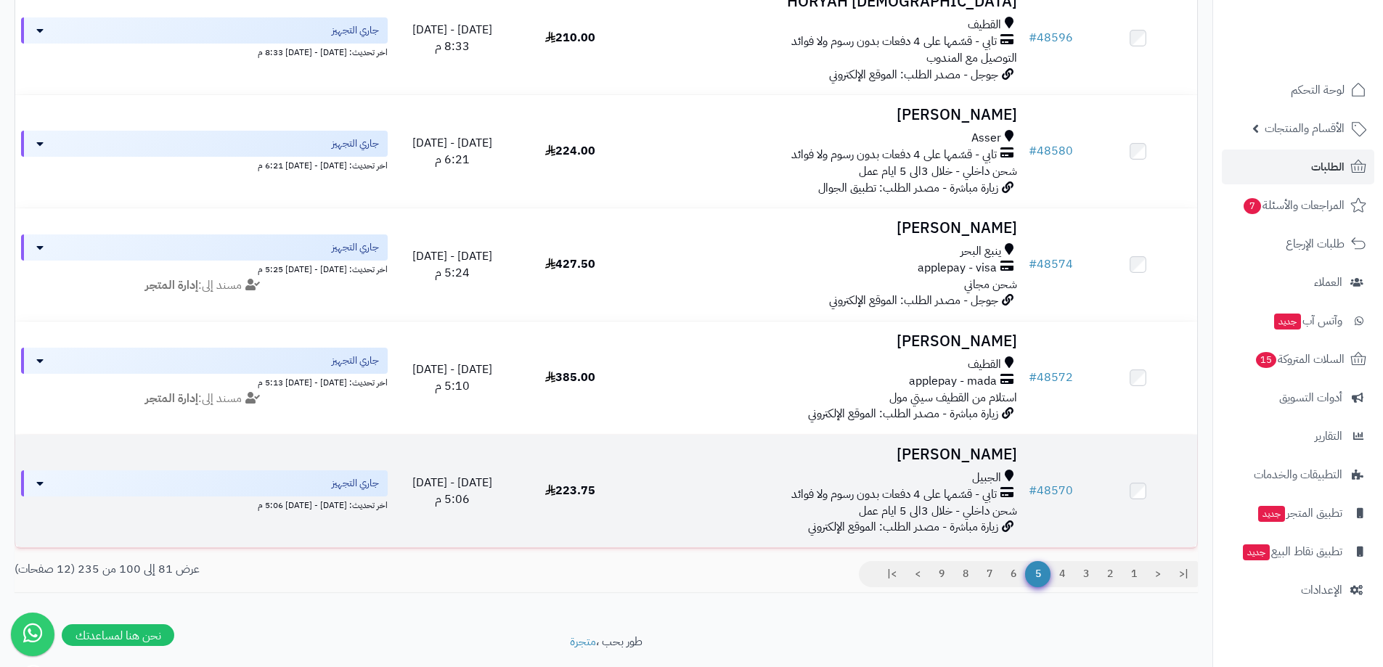
scroll to position [1989, 0]
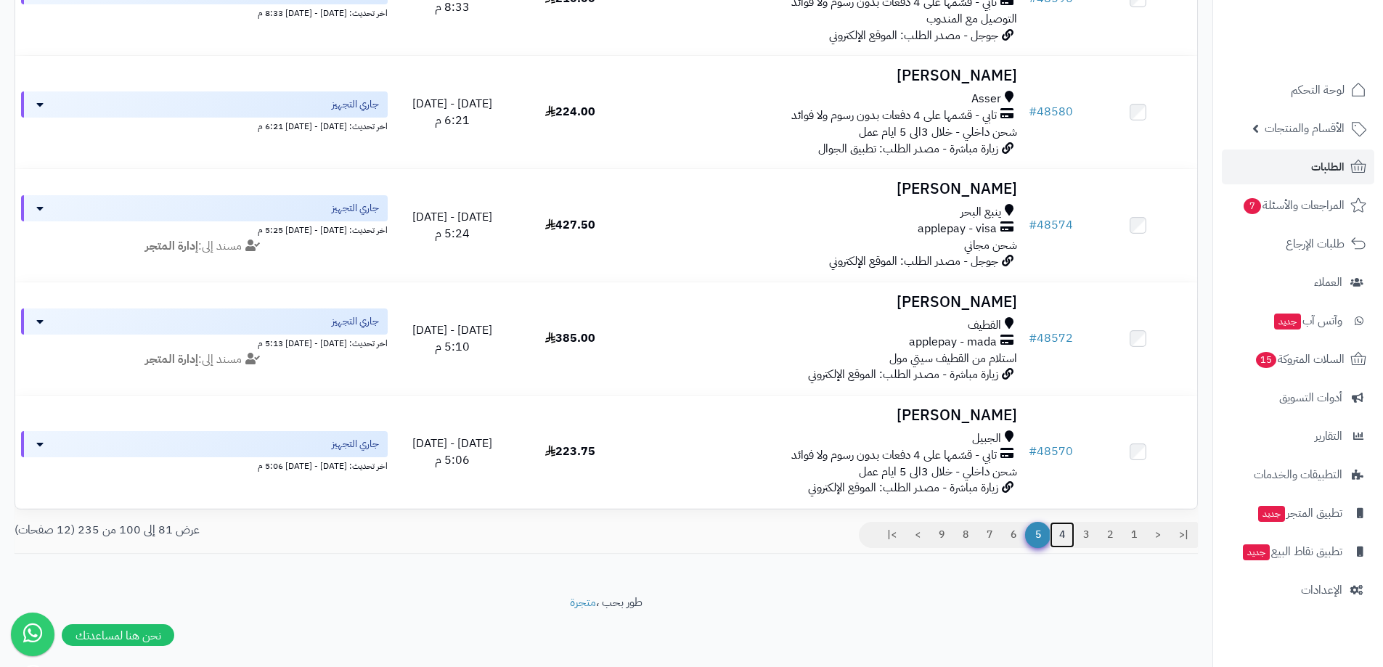
click at [1057, 544] on link "4" at bounding box center [1062, 535] width 25 height 26
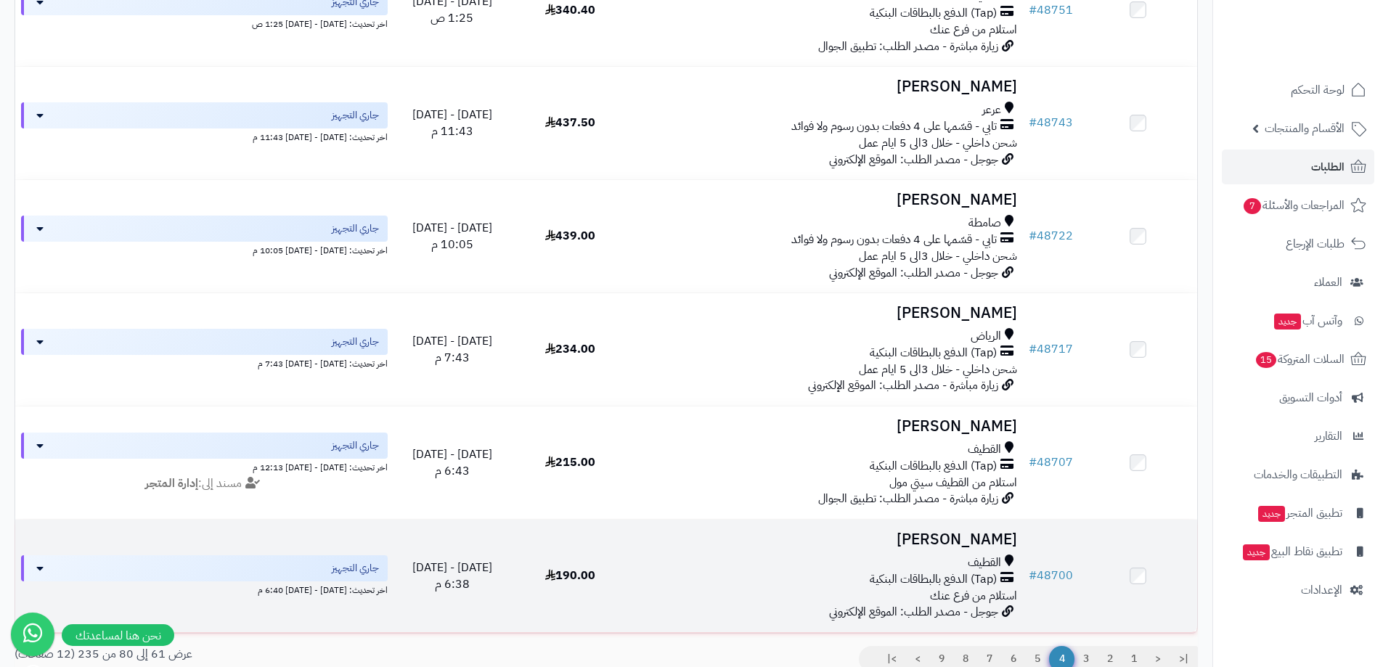
scroll to position [1989, 0]
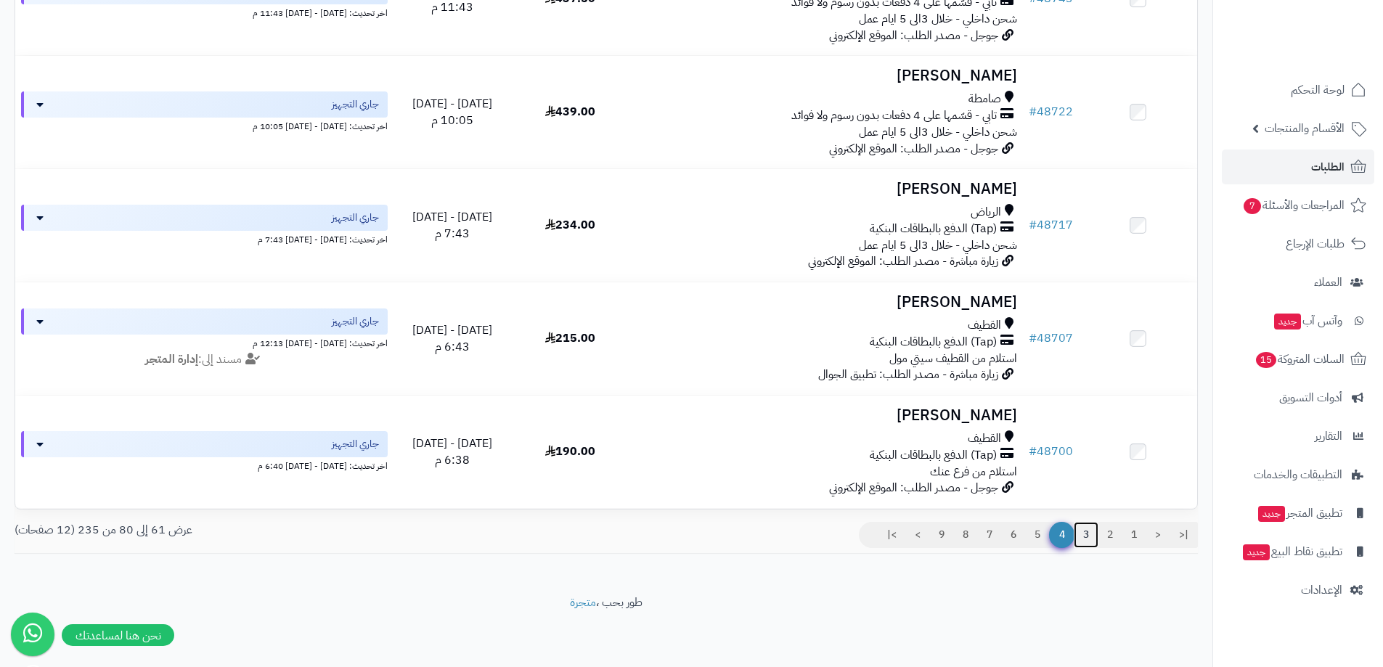
drag, startPoint x: 1088, startPoint y: 538, endPoint x: 1080, endPoint y: 526, distance: 14.7
click at [1087, 537] on link "3" at bounding box center [1086, 535] width 25 height 26
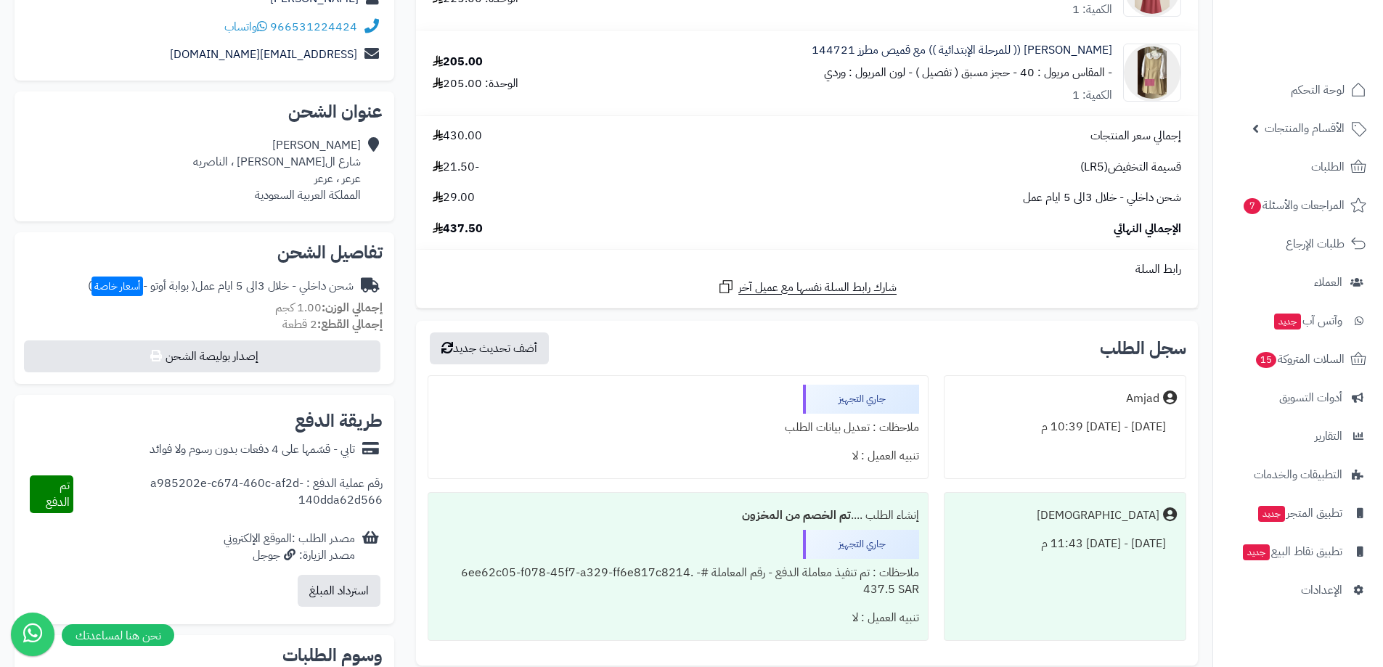
scroll to position [145, 0]
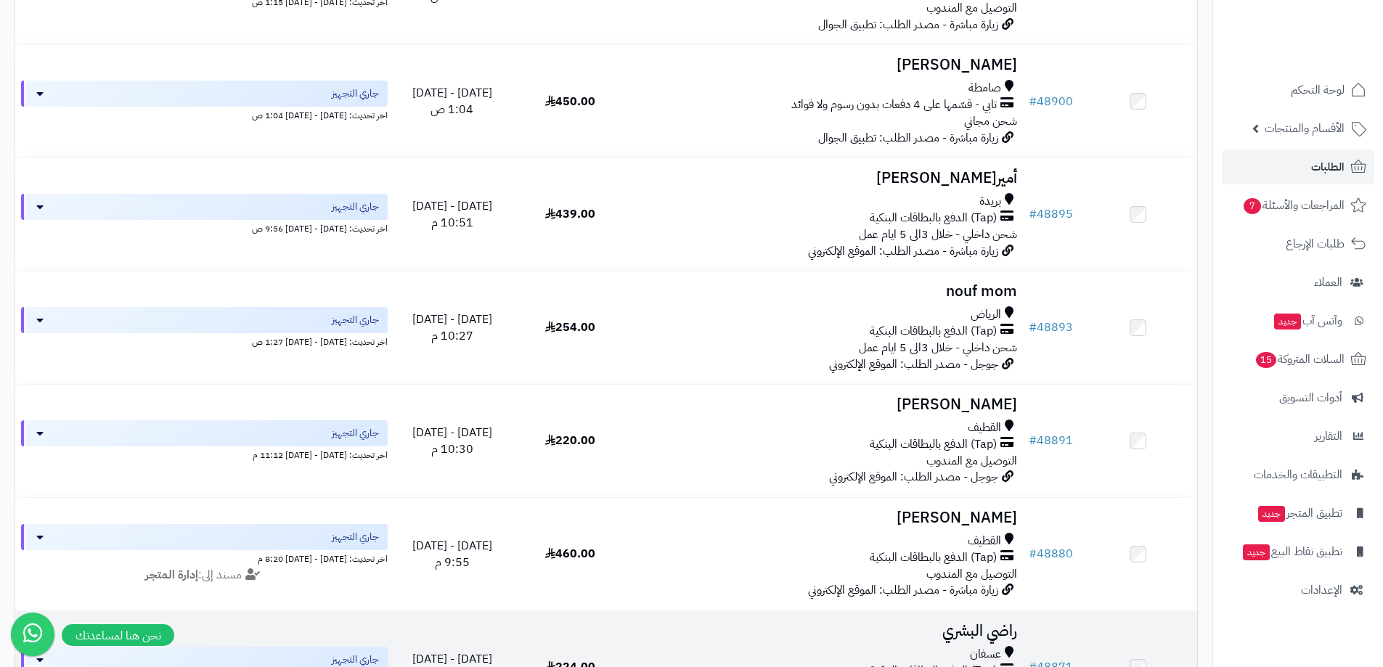
scroll to position [1989, 0]
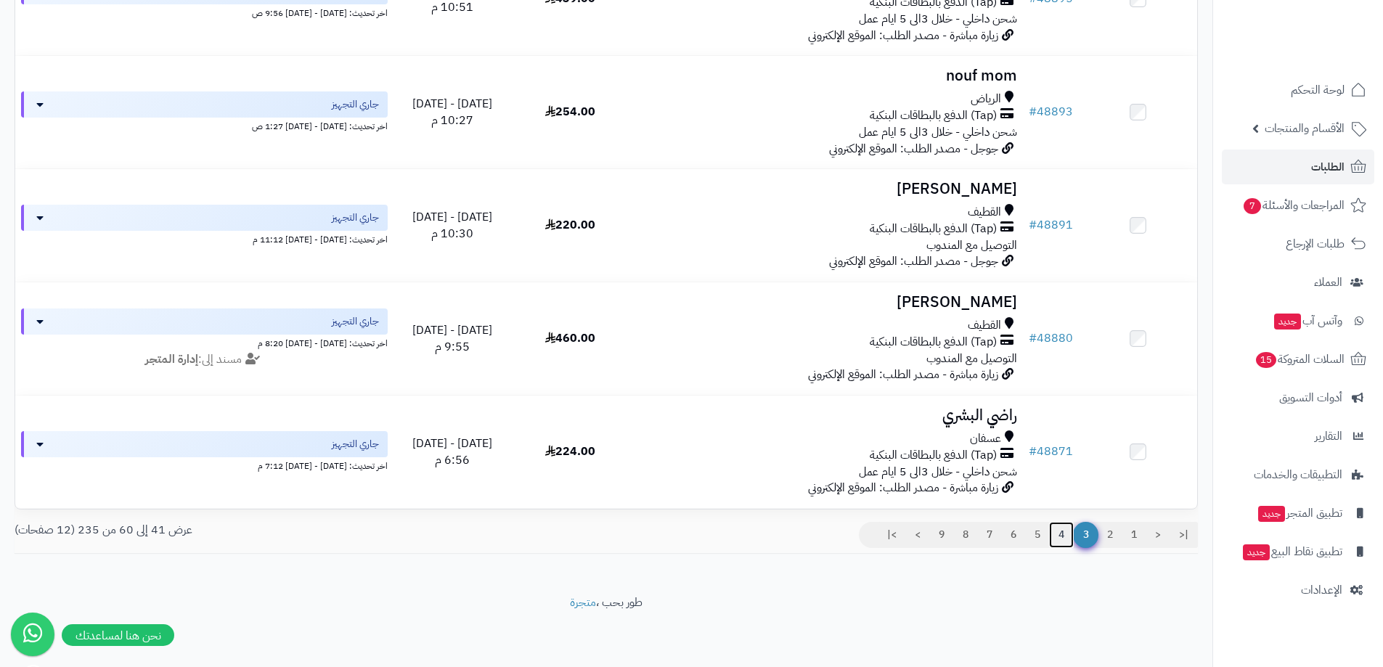
click at [1056, 536] on link "4" at bounding box center [1061, 535] width 25 height 26
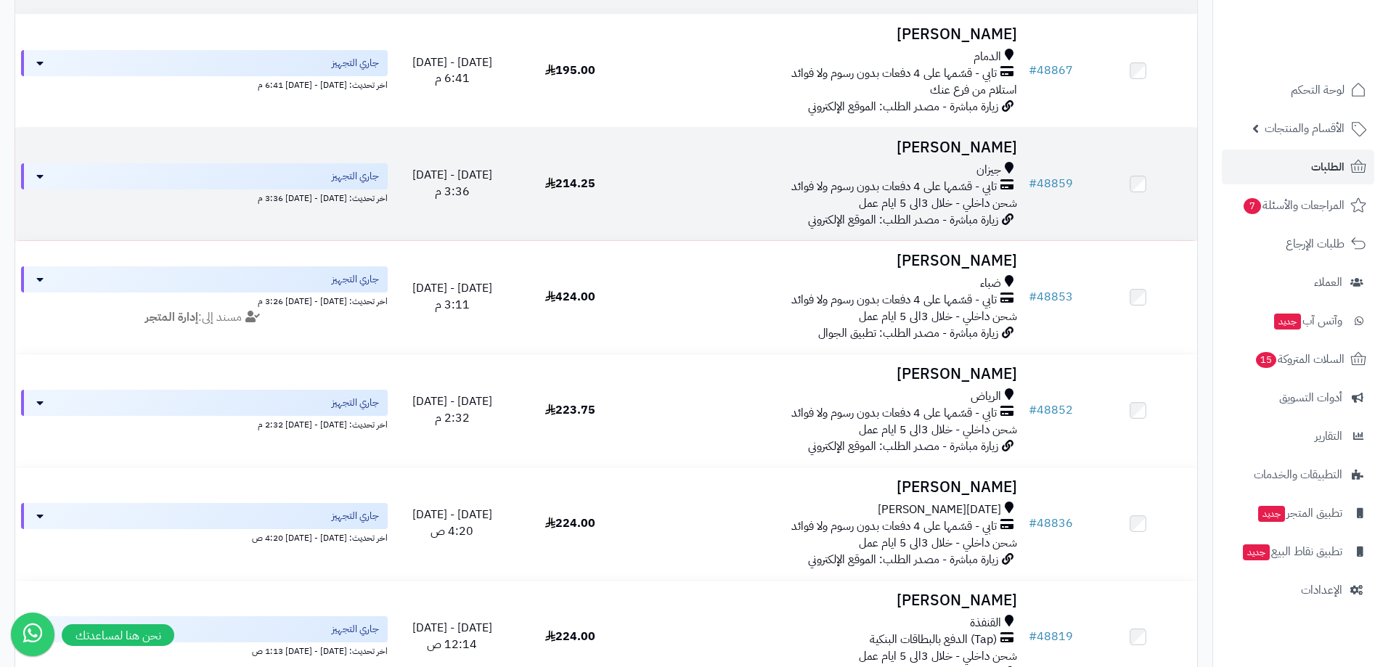
scroll to position [218, 0]
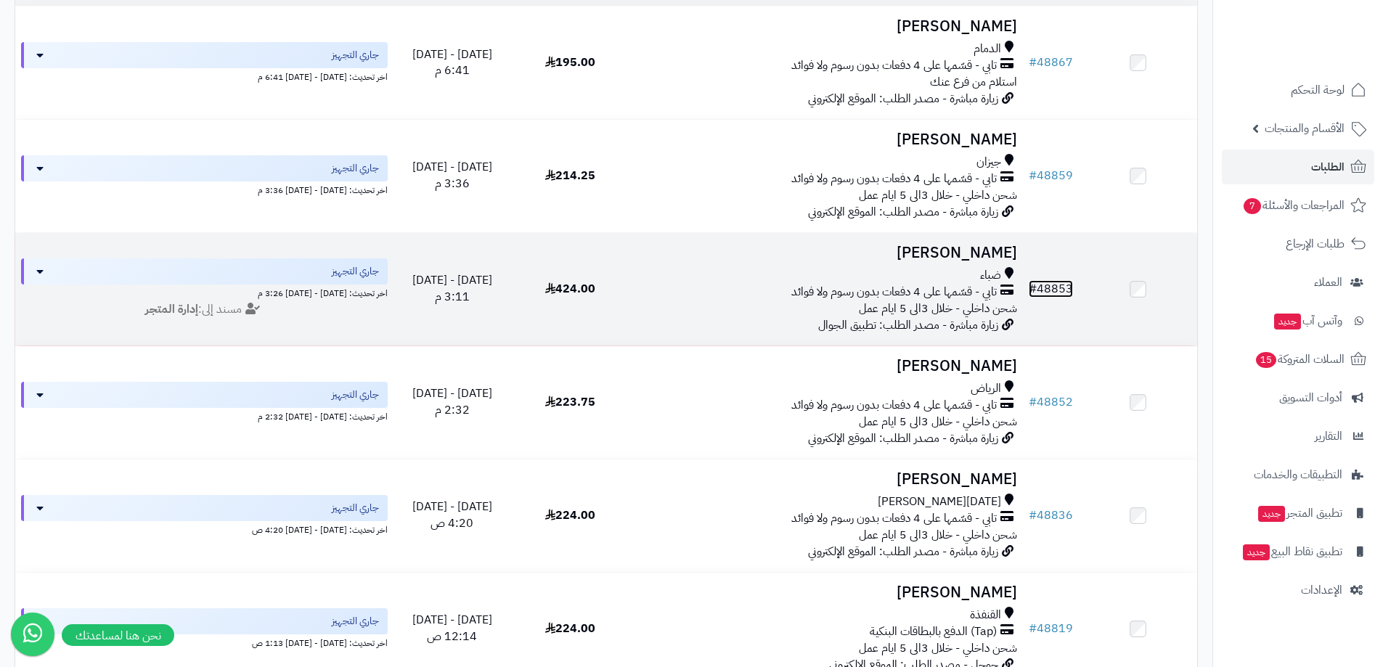
click at [1059, 289] on link "# 48853" at bounding box center [1051, 288] width 44 height 17
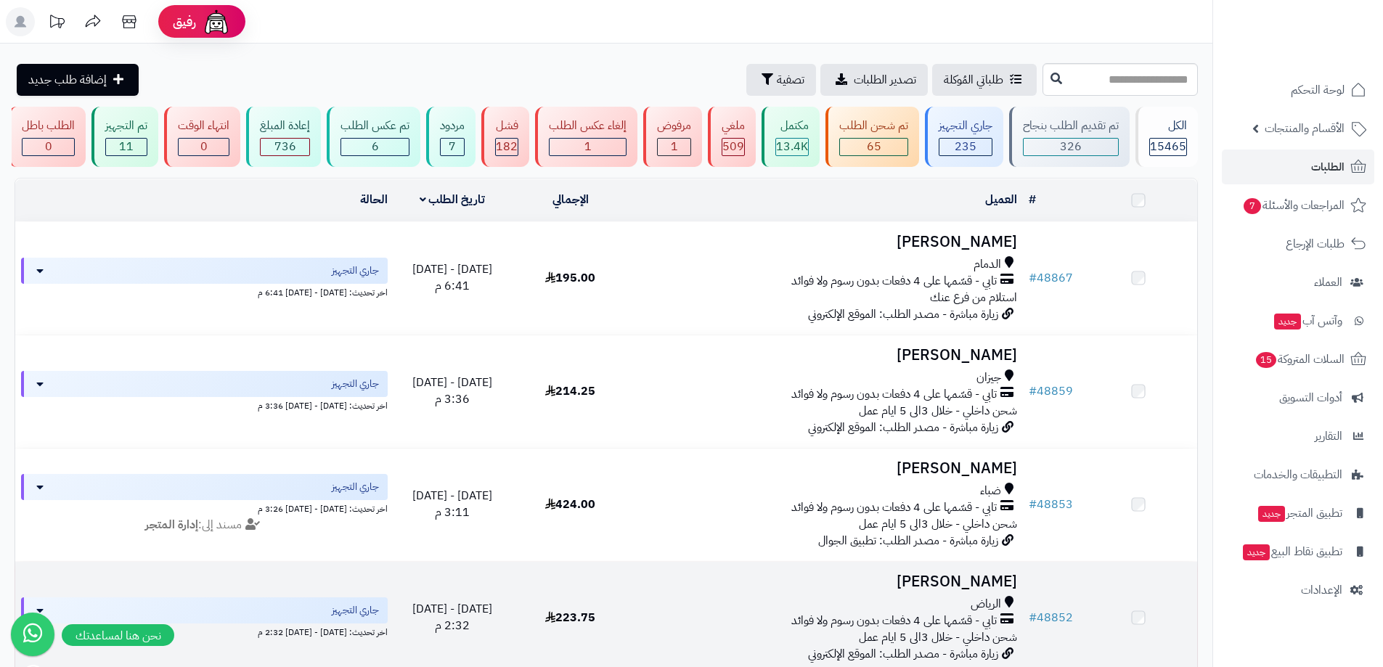
scroll to position [229, 0]
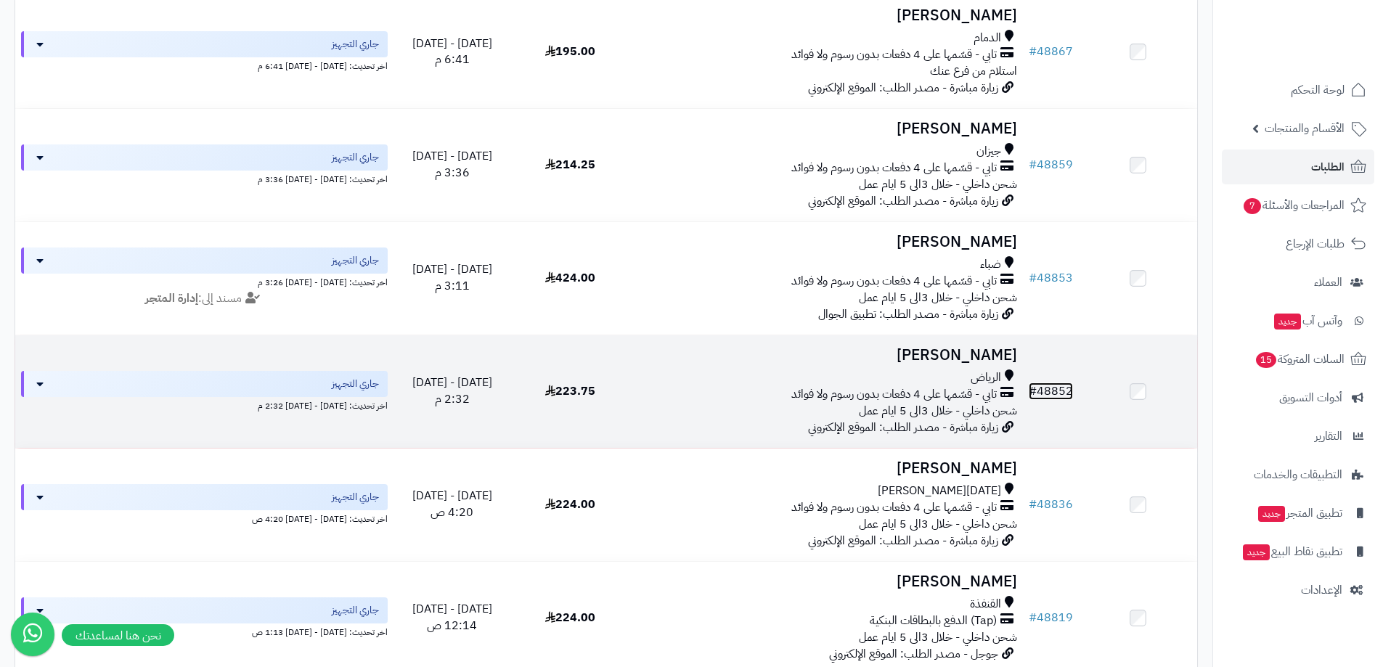
click at [1069, 400] on link "# 48852" at bounding box center [1051, 391] width 44 height 17
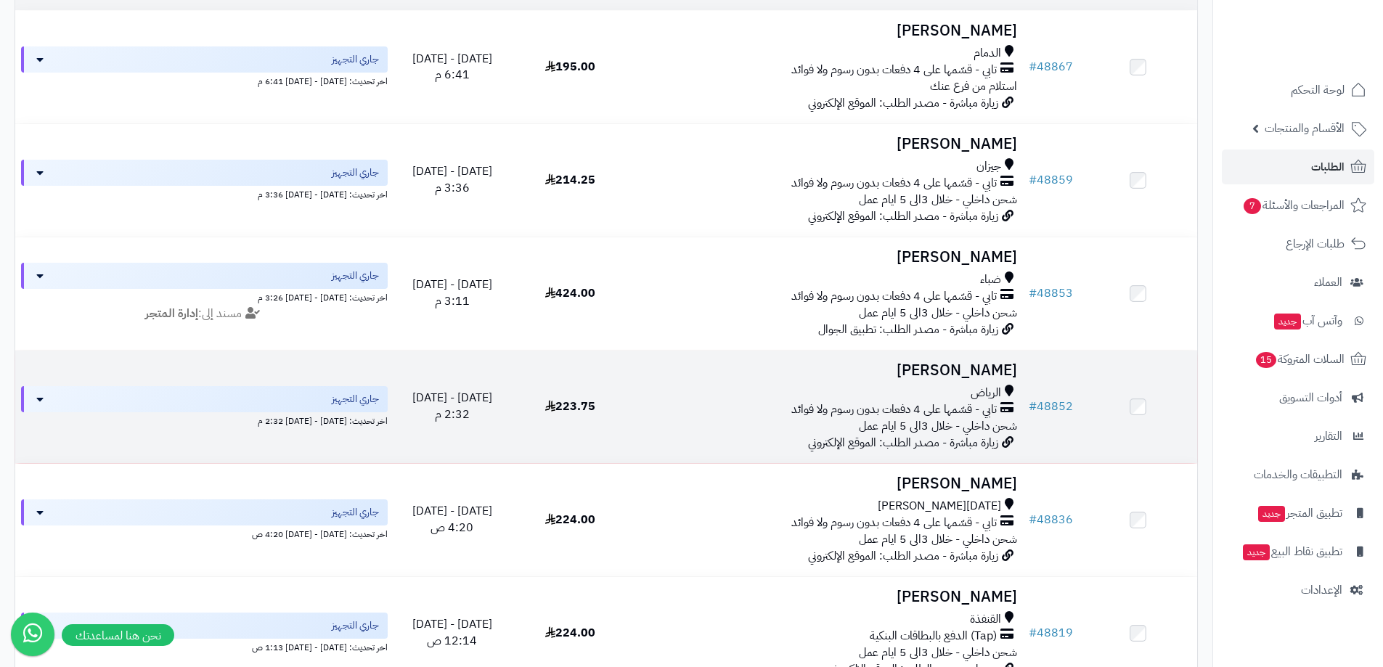
scroll to position [286, 0]
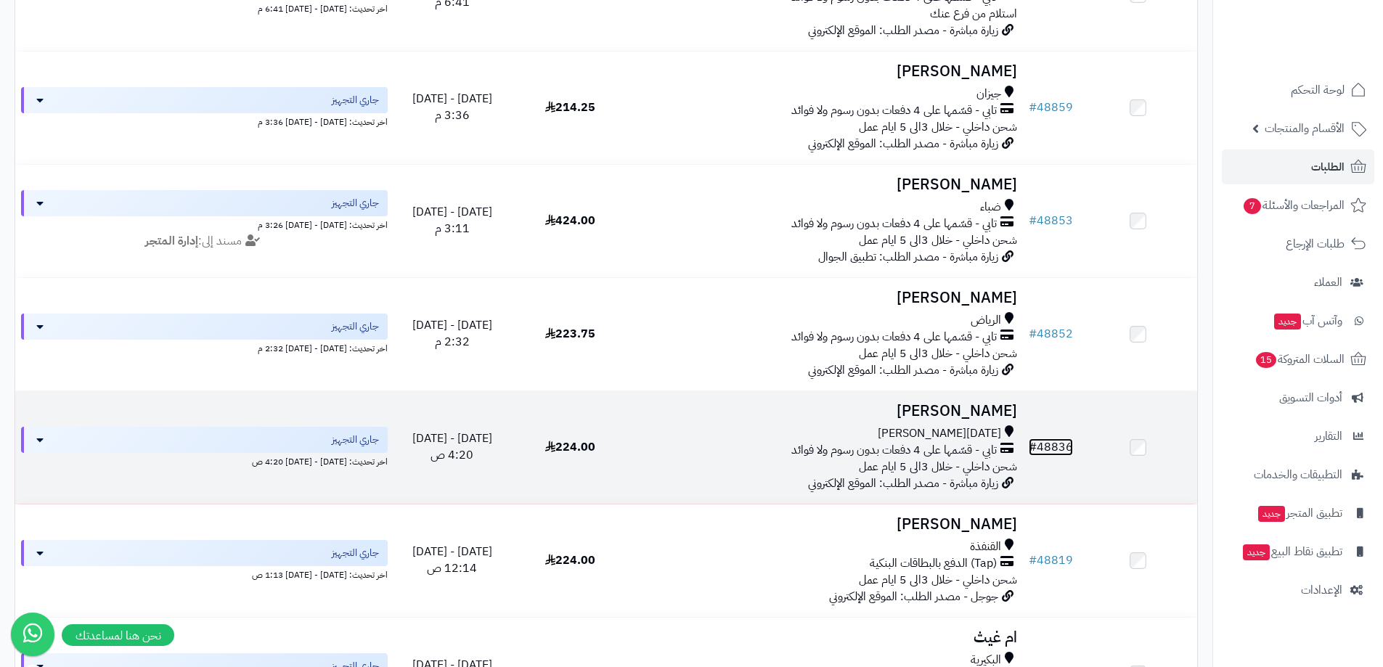
click at [1060, 452] on link "# 48836" at bounding box center [1051, 447] width 44 height 17
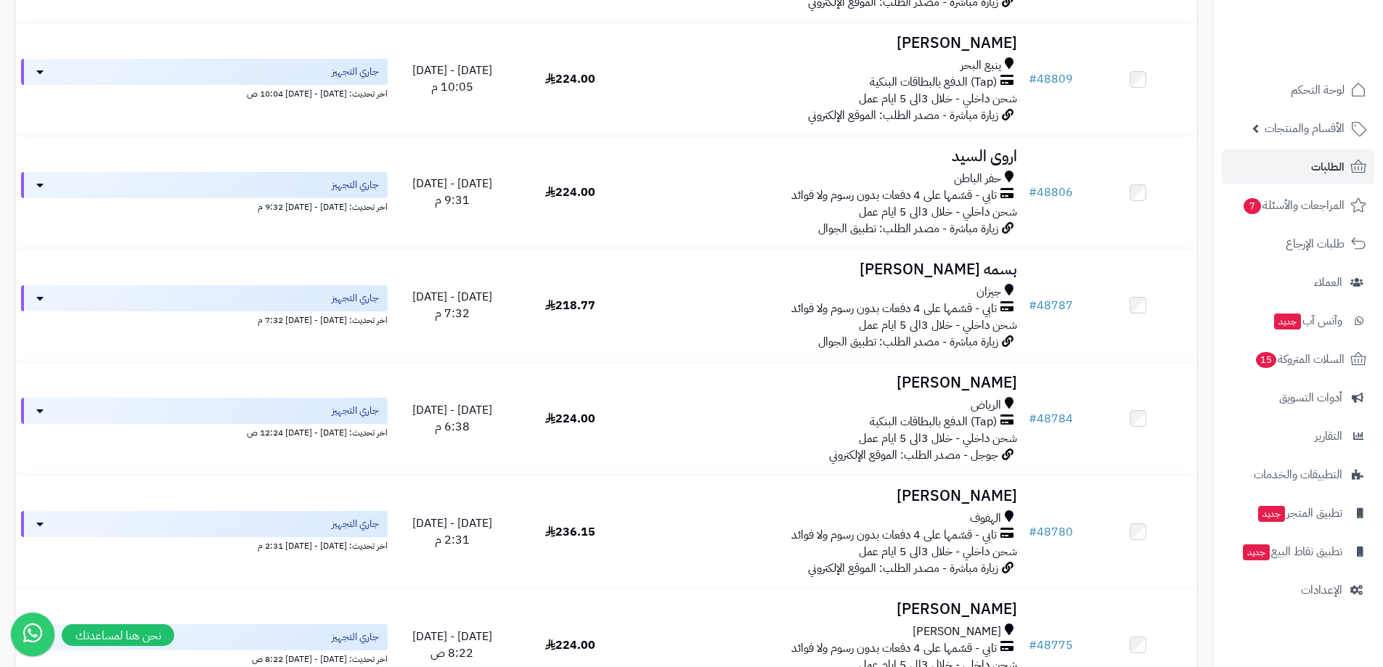
scroll to position [1452, 0]
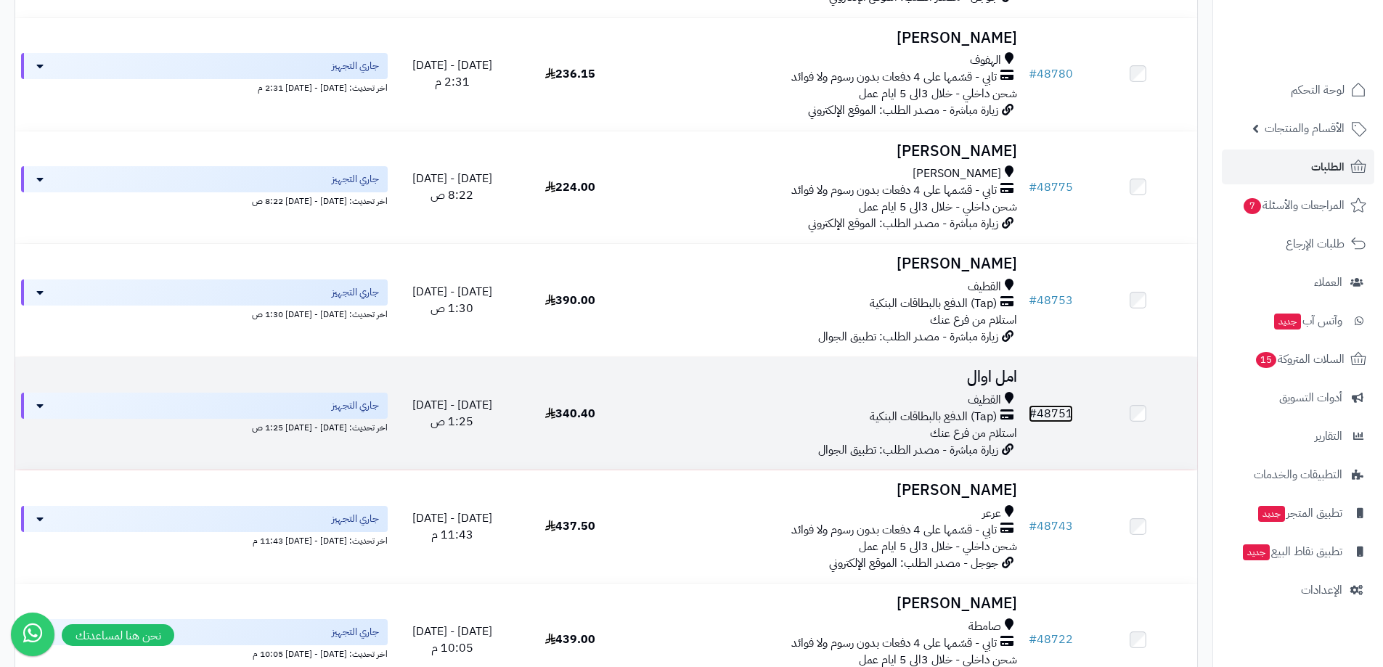
click at [1061, 421] on link "# 48751" at bounding box center [1051, 413] width 44 height 17
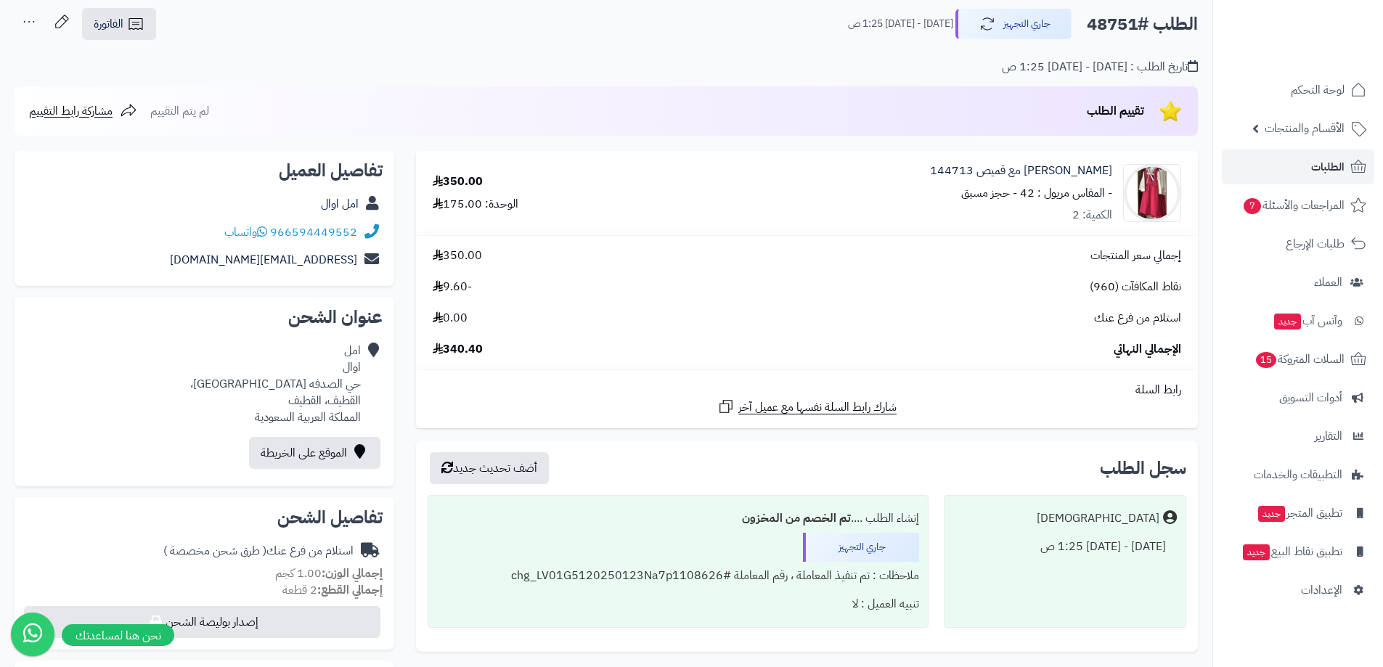
scroll to position [73, 0]
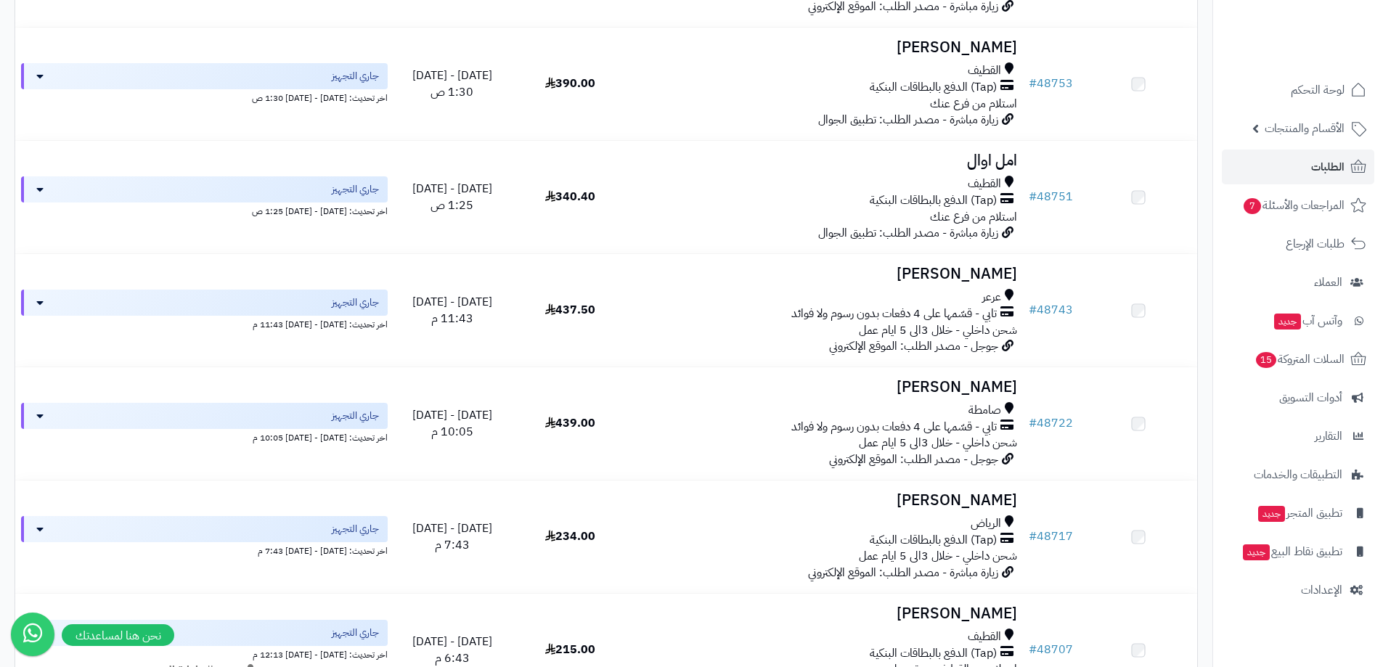
scroll to position [2000, 0]
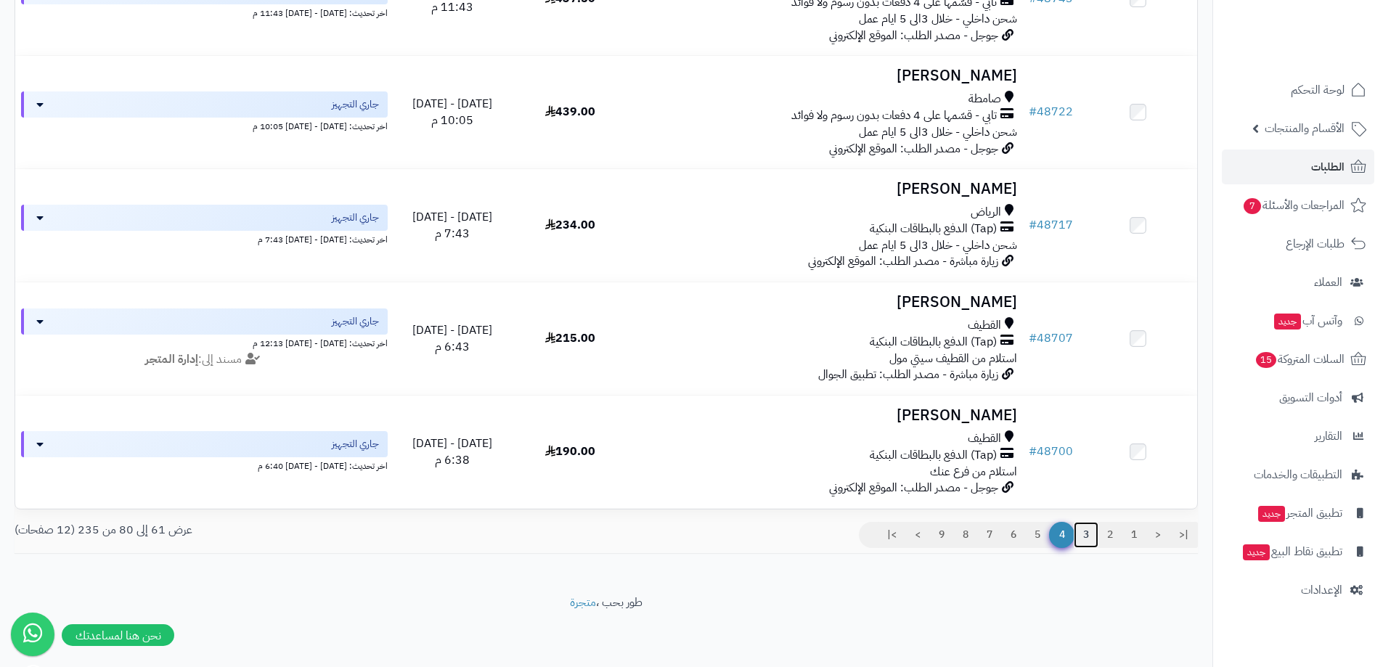
click at [1088, 540] on link "3" at bounding box center [1086, 535] width 25 height 26
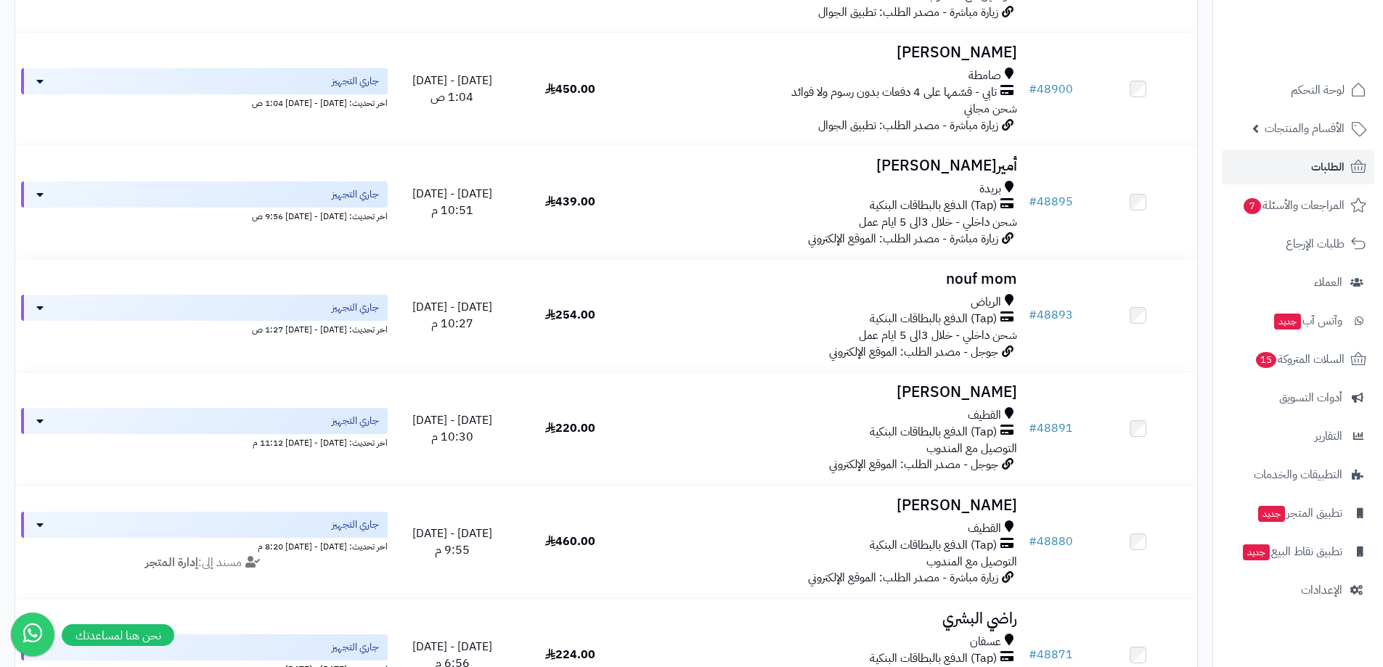
scroll to position [1989, 0]
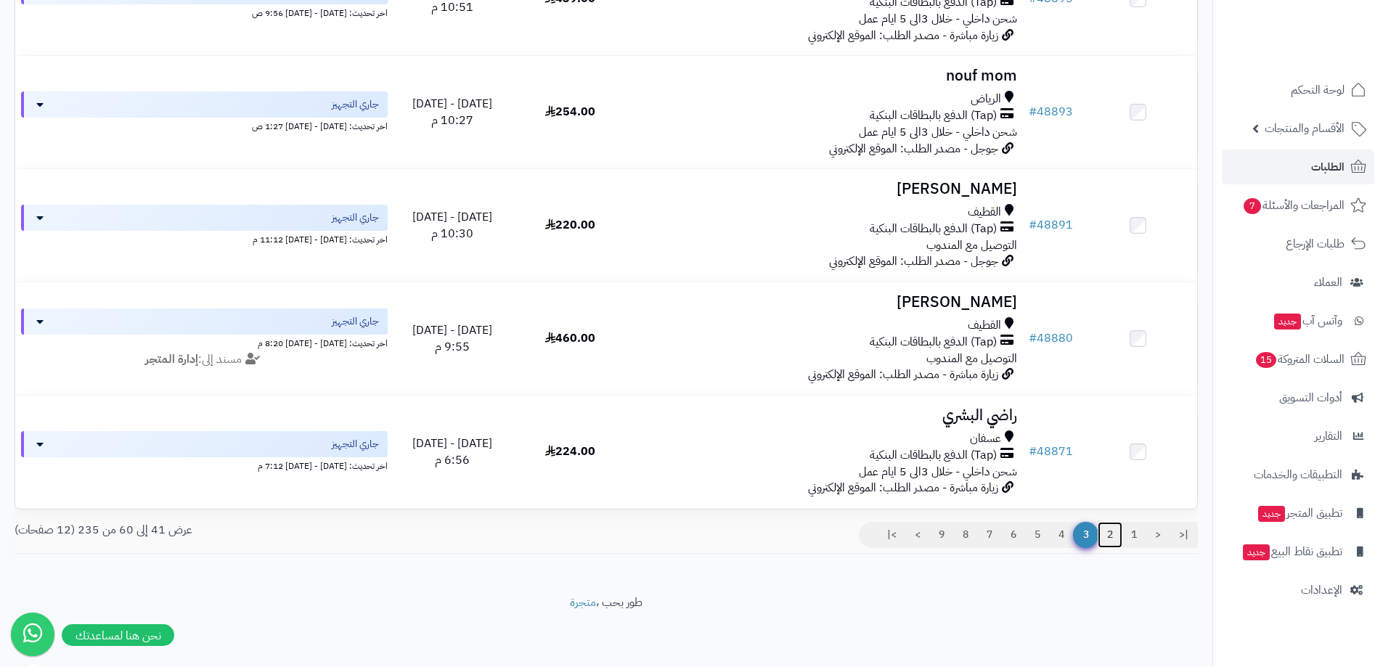
click at [1110, 527] on link "2" at bounding box center [1110, 535] width 25 height 26
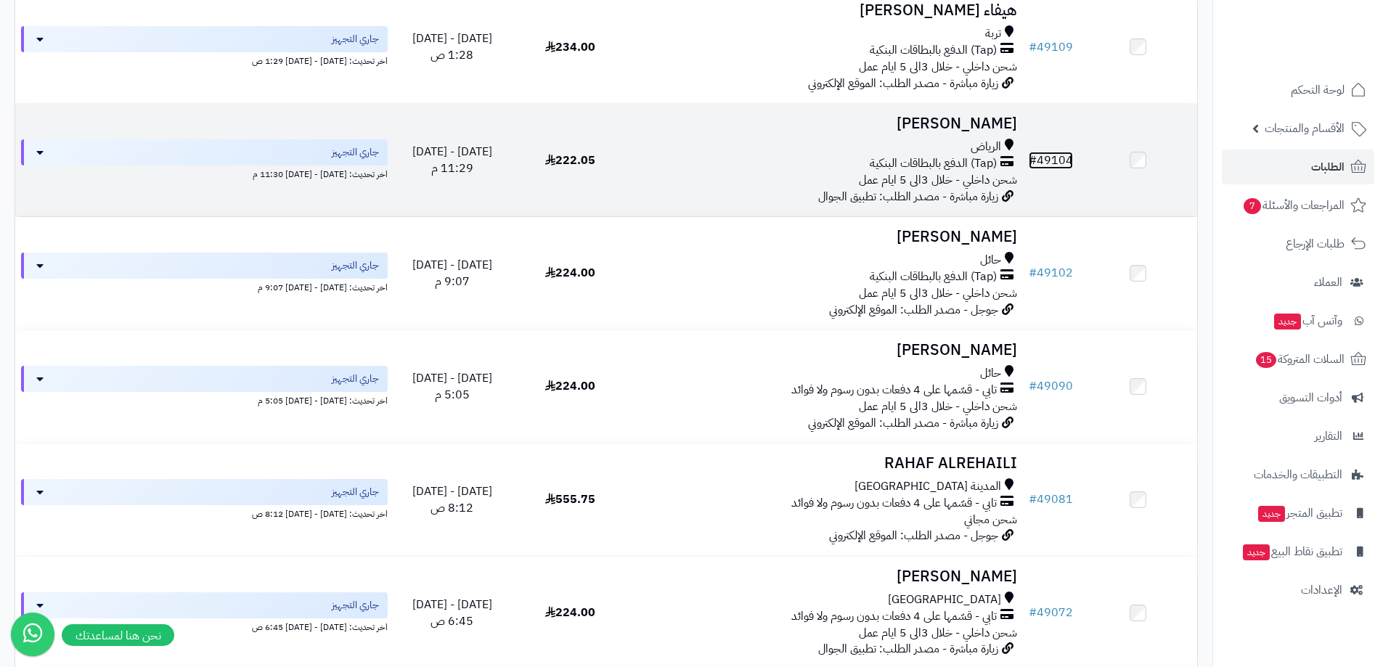
scroll to position [1626, 0]
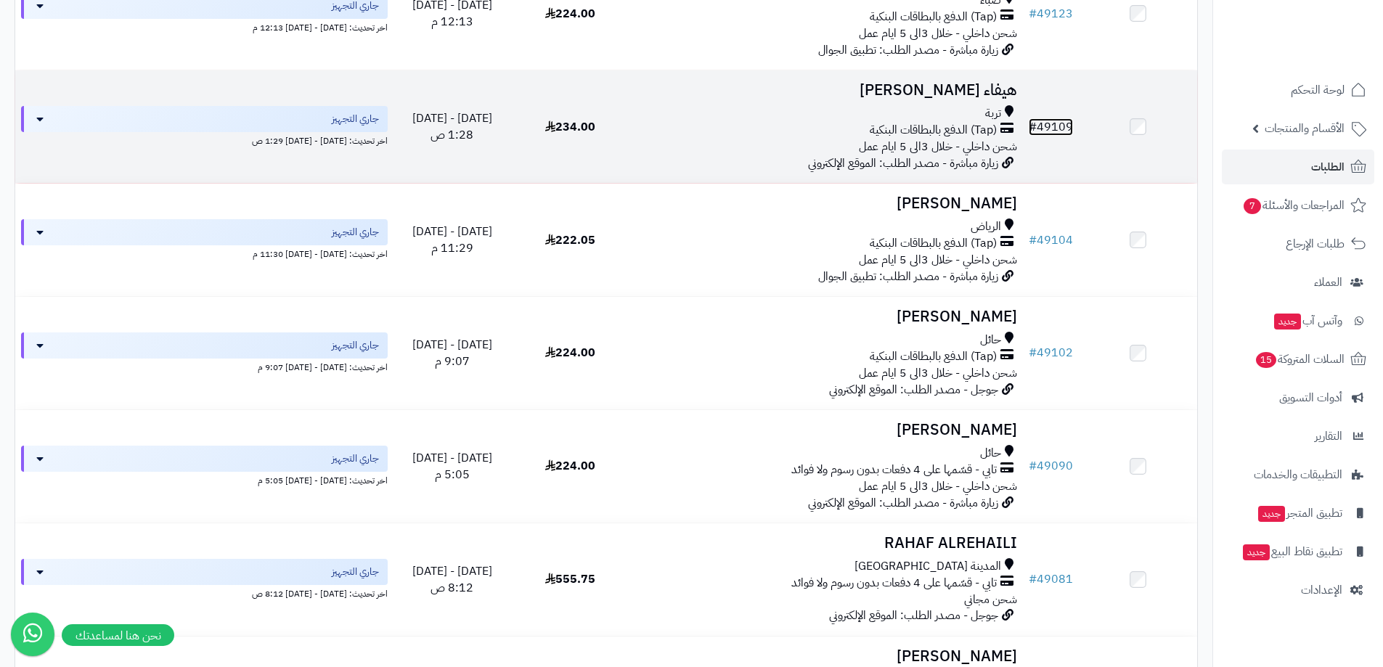
drag, startPoint x: 1055, startPoint y: 122, endPoint x: 1043, endPoint y: 129, distance: 13.7
click at [1043, 129] on link "# 49109" at bounding box center [1051, 126] width 44 height 17
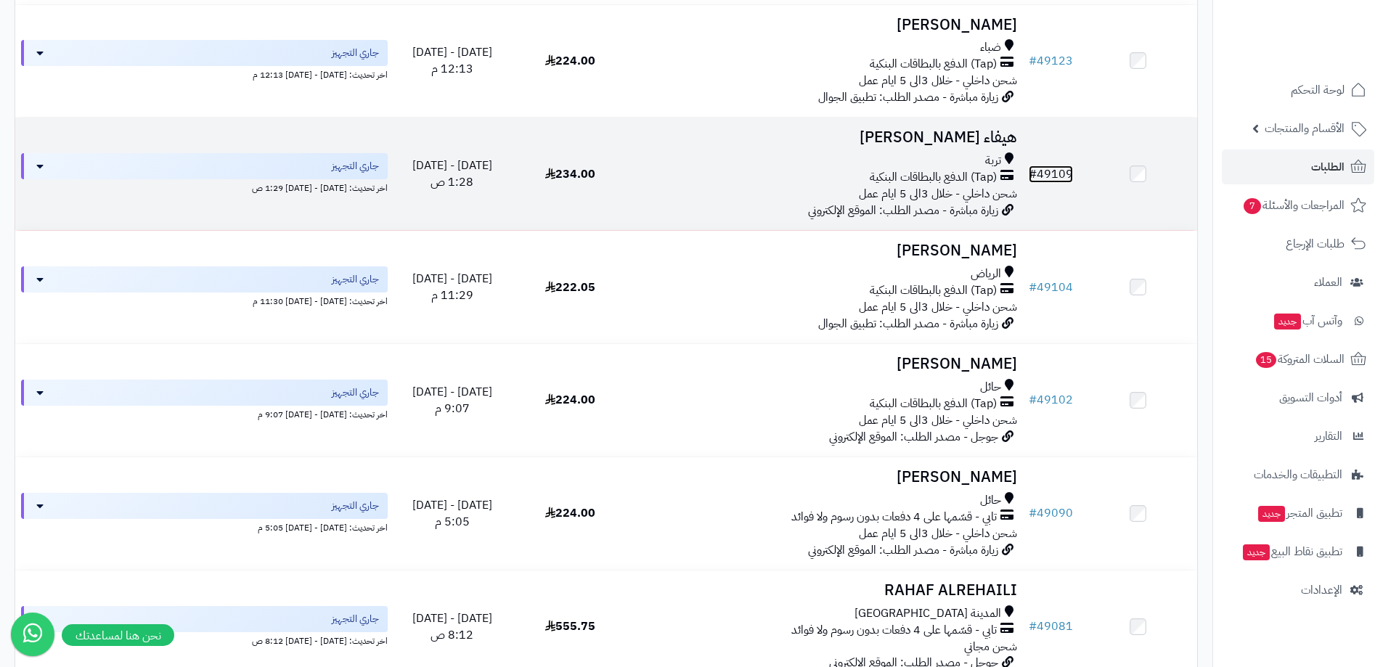
scroll to position [1553, 0]
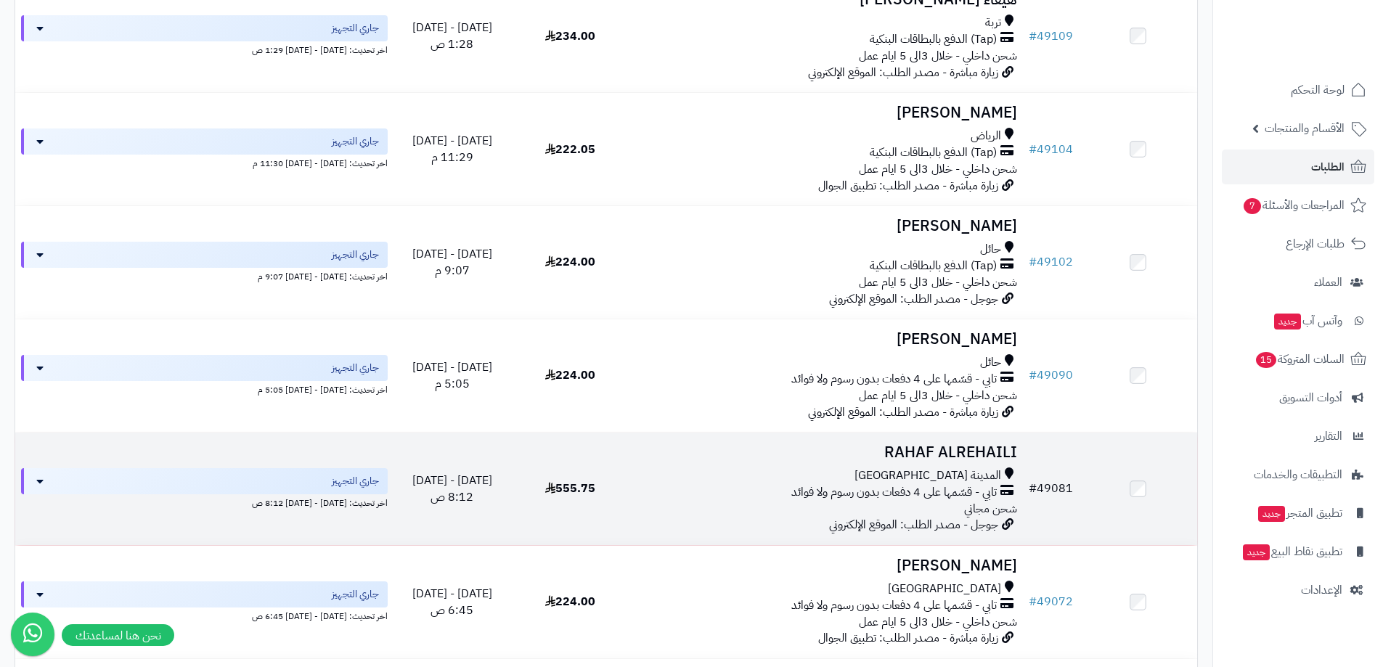
scroll to position [2000, 0]
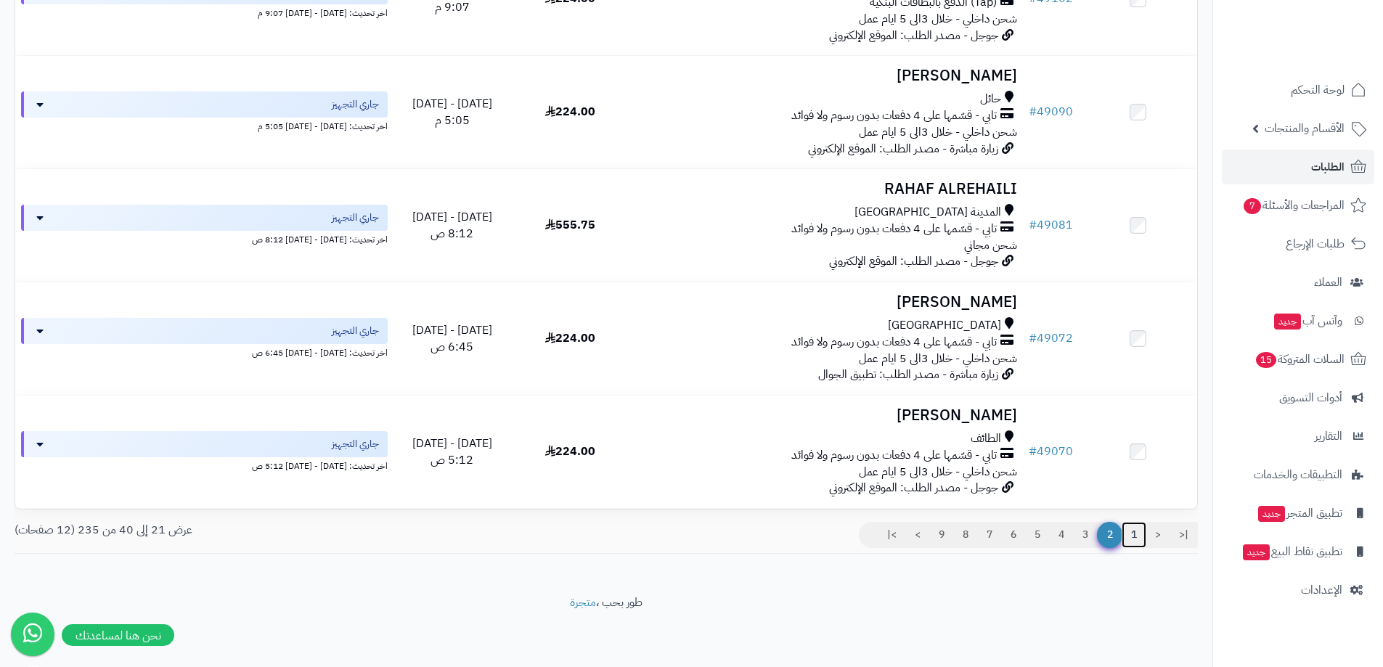
click at [1129, 535] on link "1" at bounding box center [1134, 535] width 25 height 26
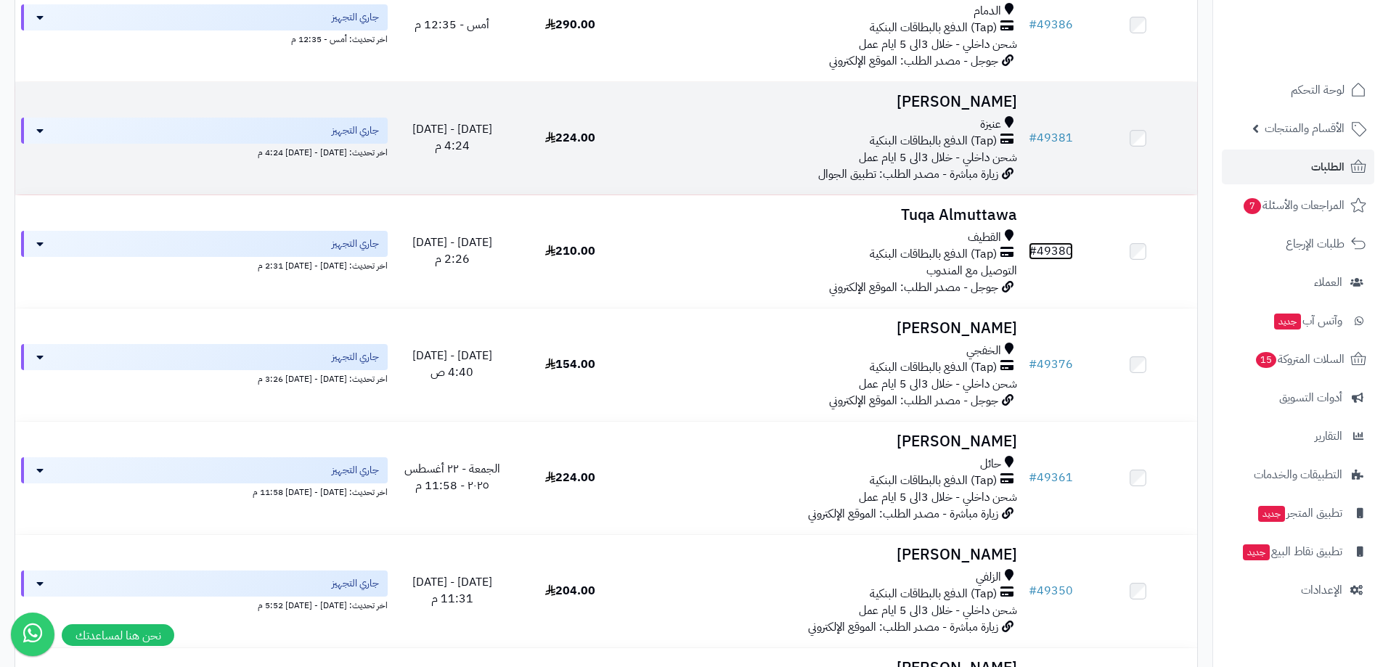
scroll to position [363, 0]
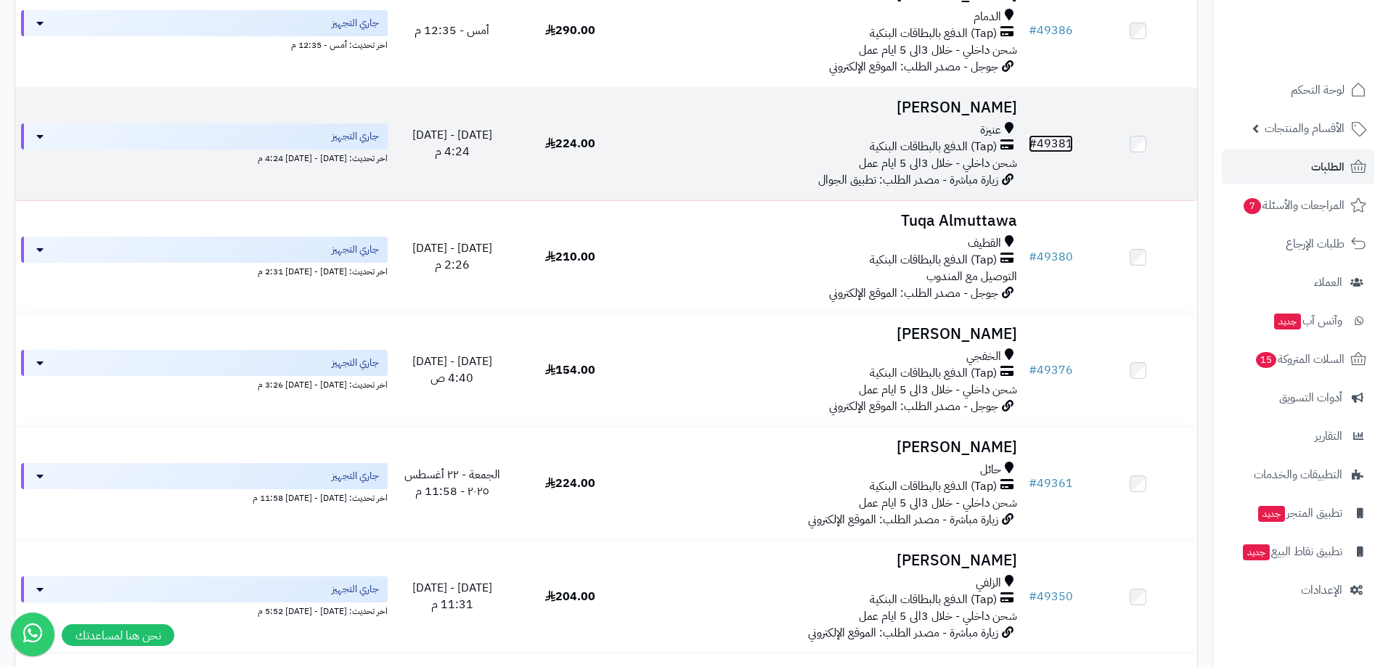
drag, startPoint x: 1058, startPoint y: 141, endPoint x: 1049, endPoint y: 147, distance: 10.9
click at [1049, 147] on link "# 49381" at bounding box center [1051, 143] width 44 height 17
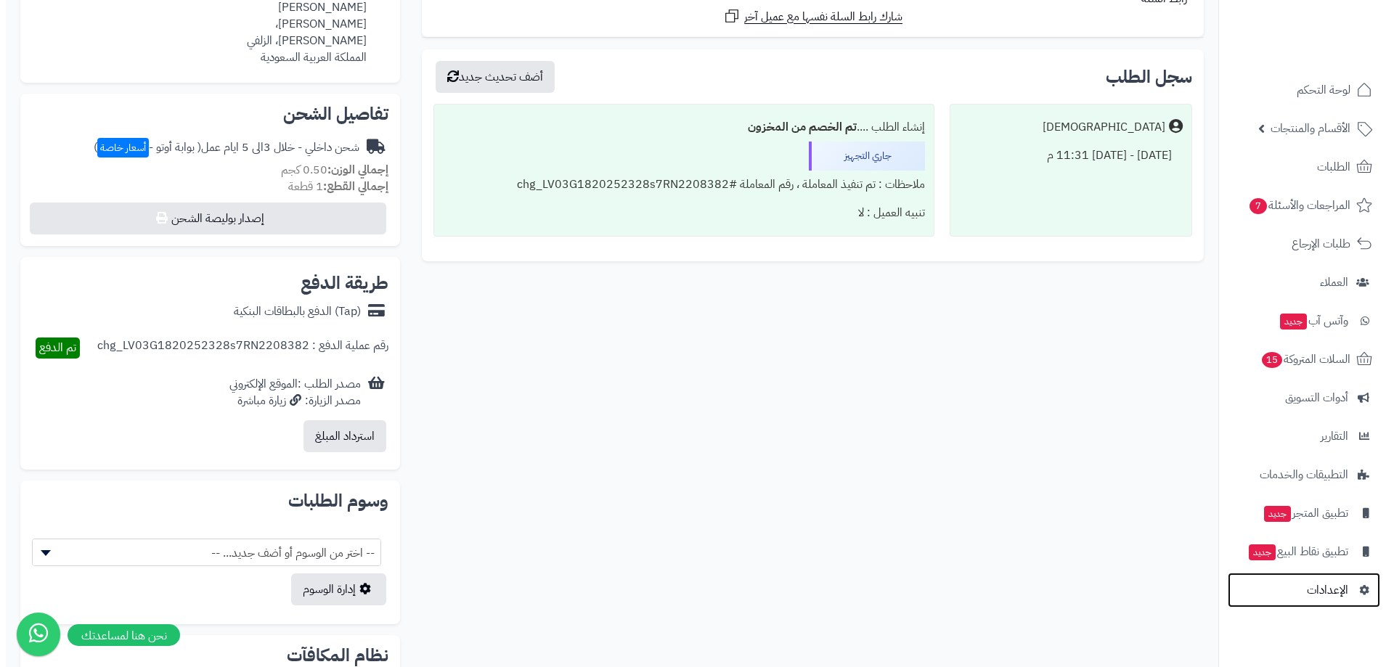
scroll to position [436, 0]
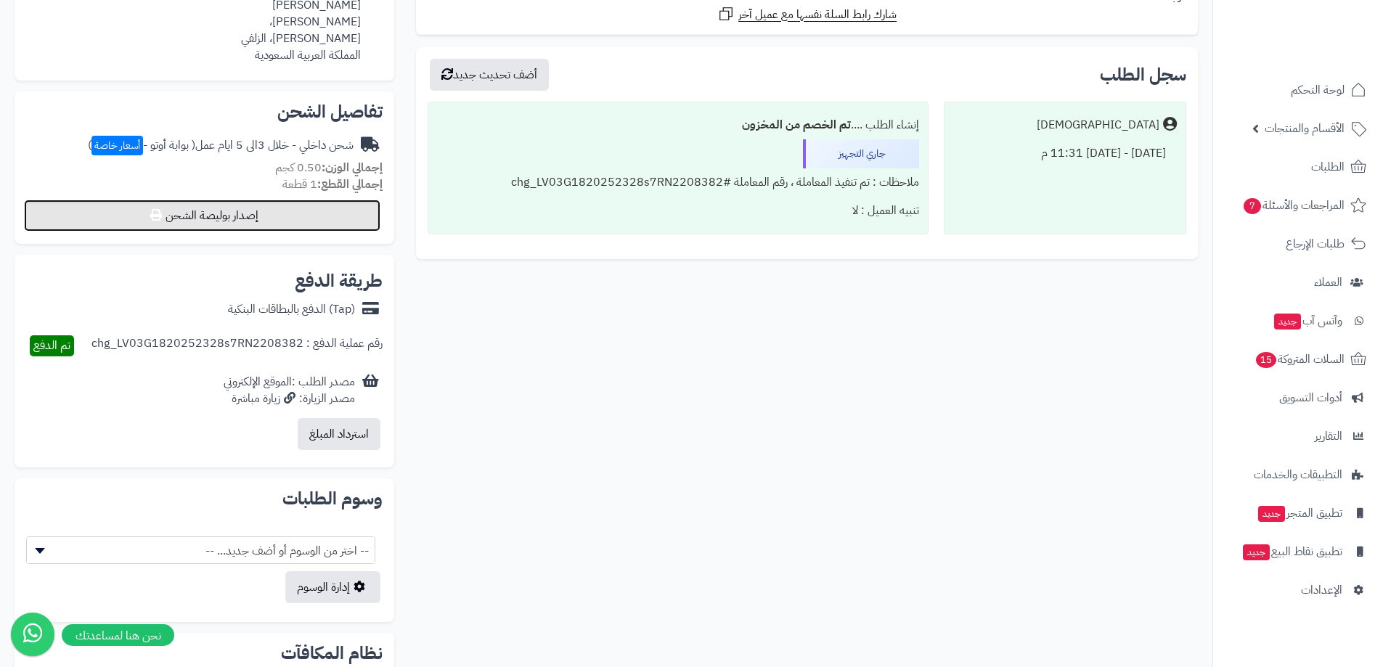
click at [300, 212] on button "إصدار بوليصة الشحن" at bounding box center [202, 216] width 356 height 32
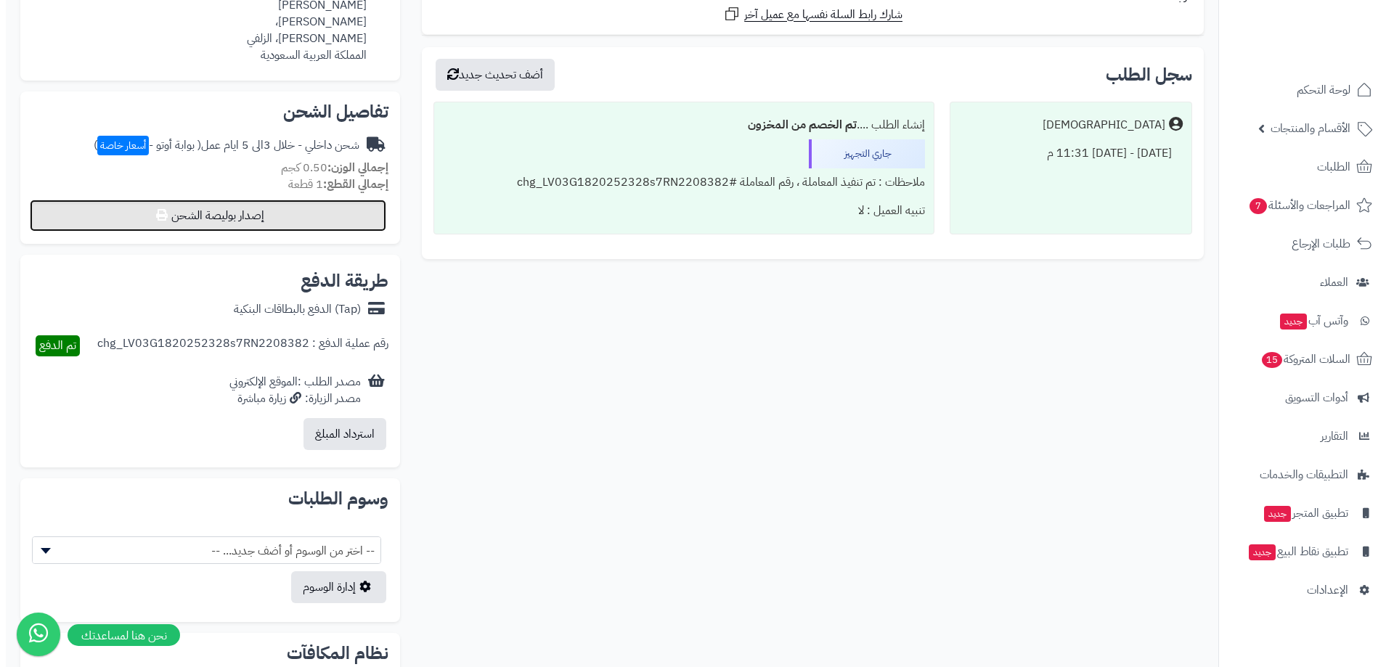
select select "***"
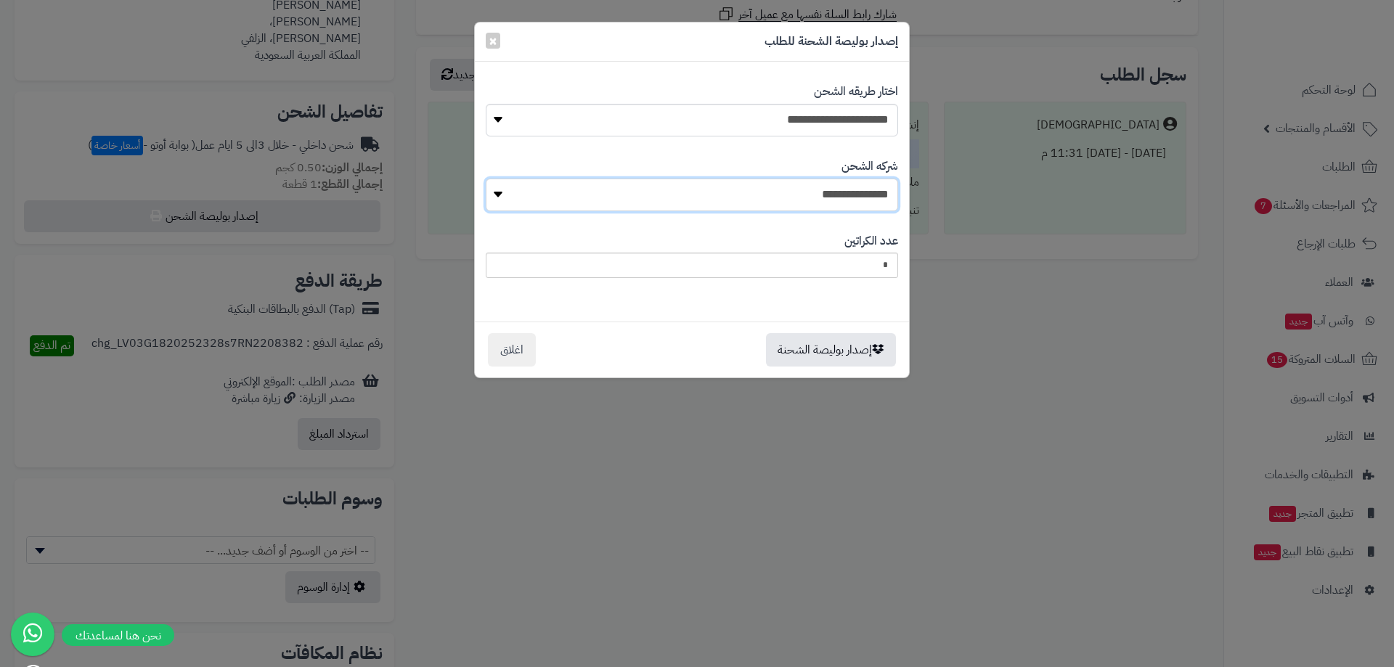
click at [842, 189] on select "**********" at bounding box center [692, 195] width 412 height 33
select select "****"
click at [491, 179] on select "**********" at bounding box center [692, 195] width 412 height 33
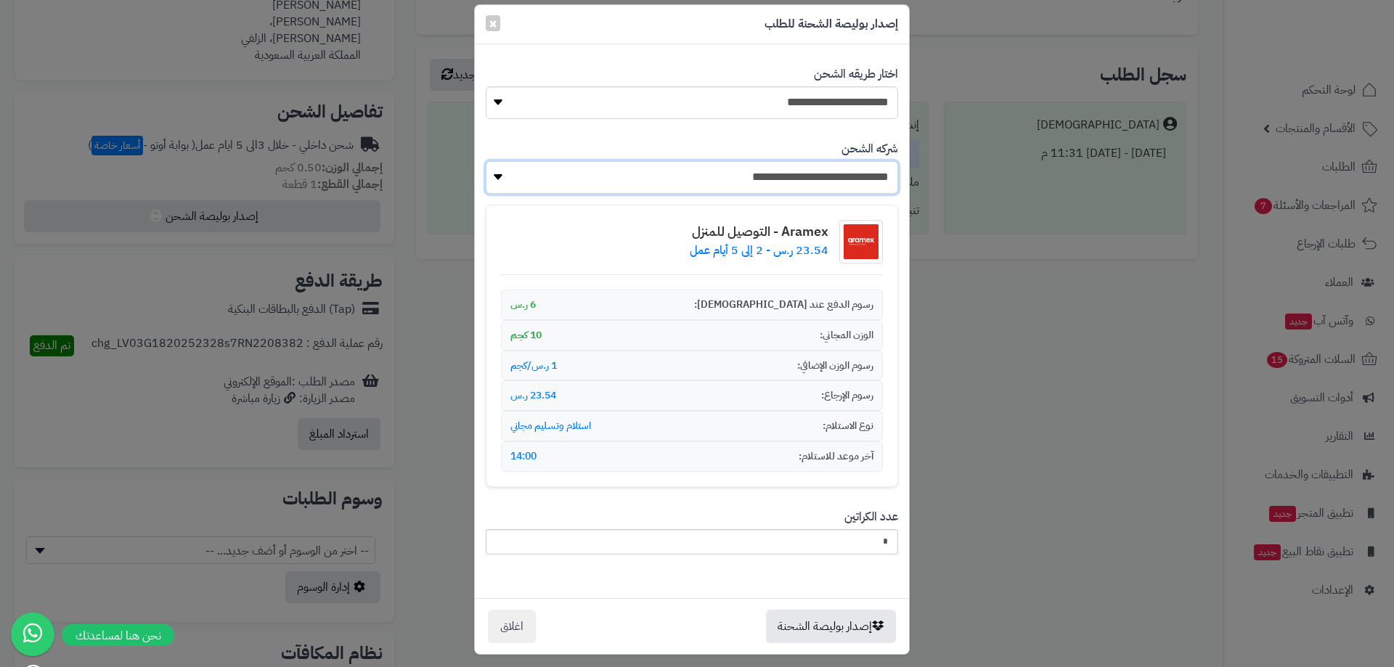
scroll to position [27, 0]
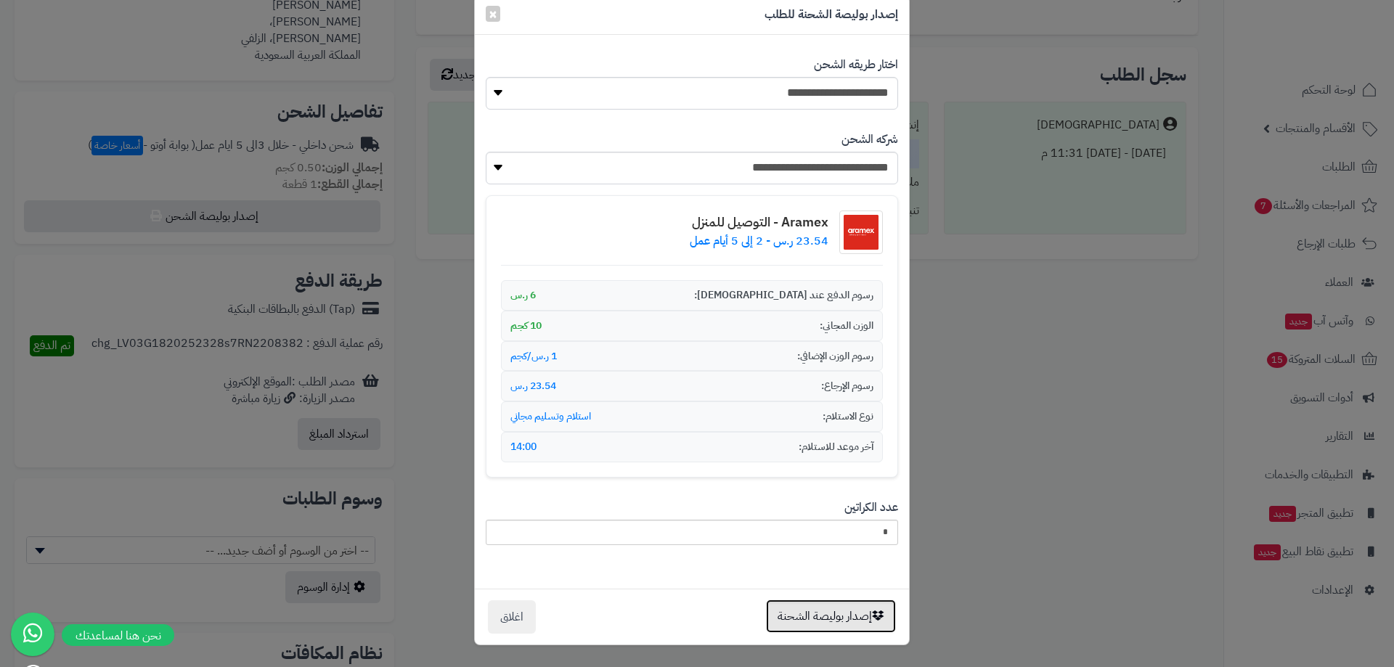
click at [879, 610] on icon "button" at bounding box center [878, 616] width 12 height 12
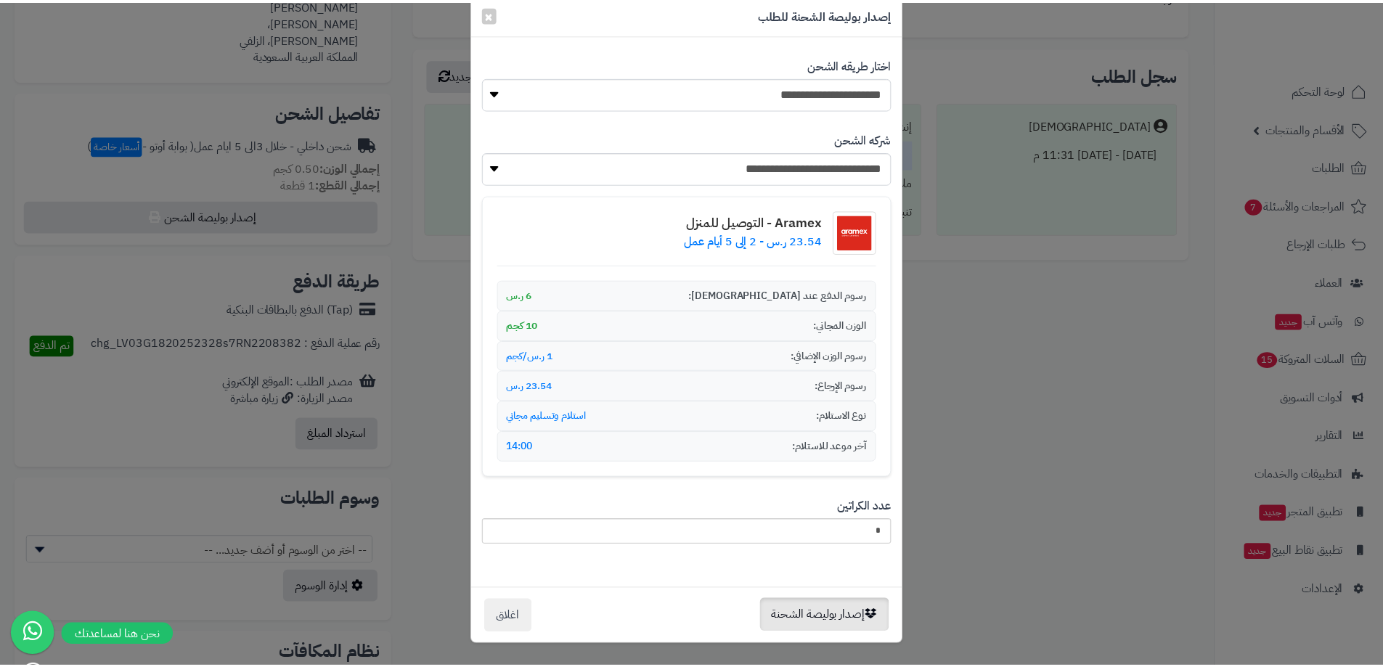
scroll to position [0, 0]
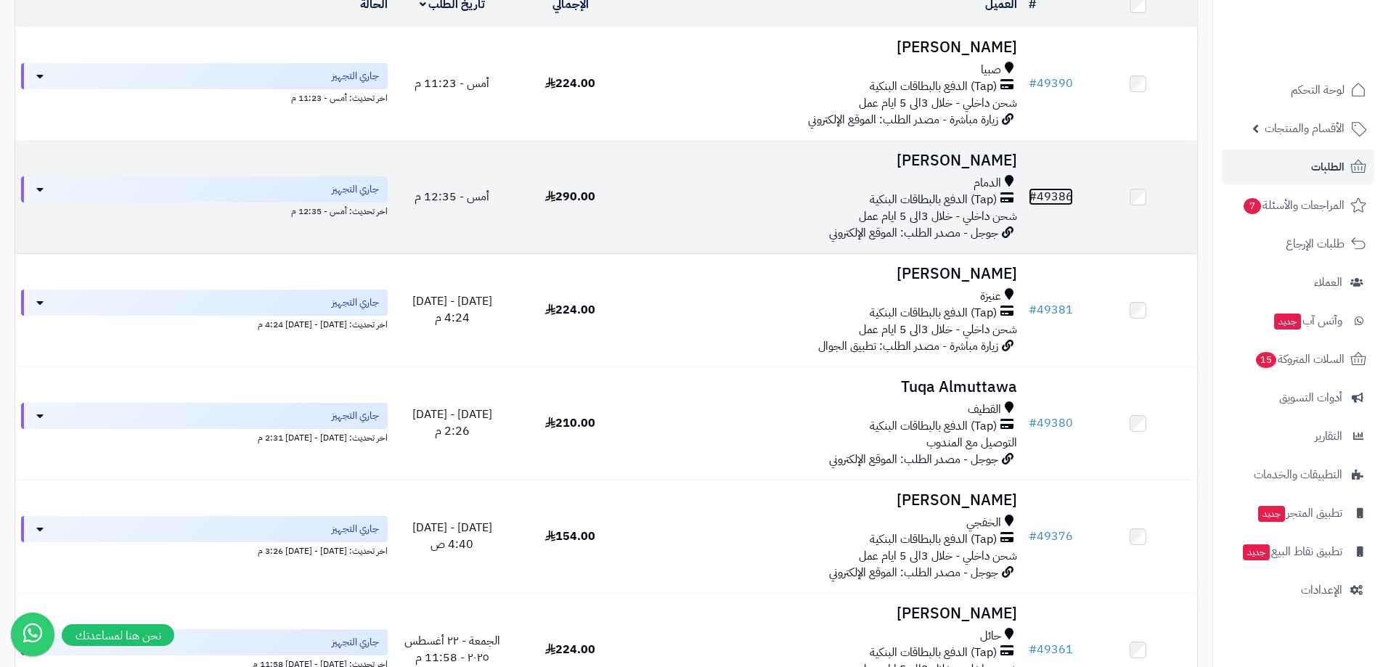
scroll to position [156, 0]
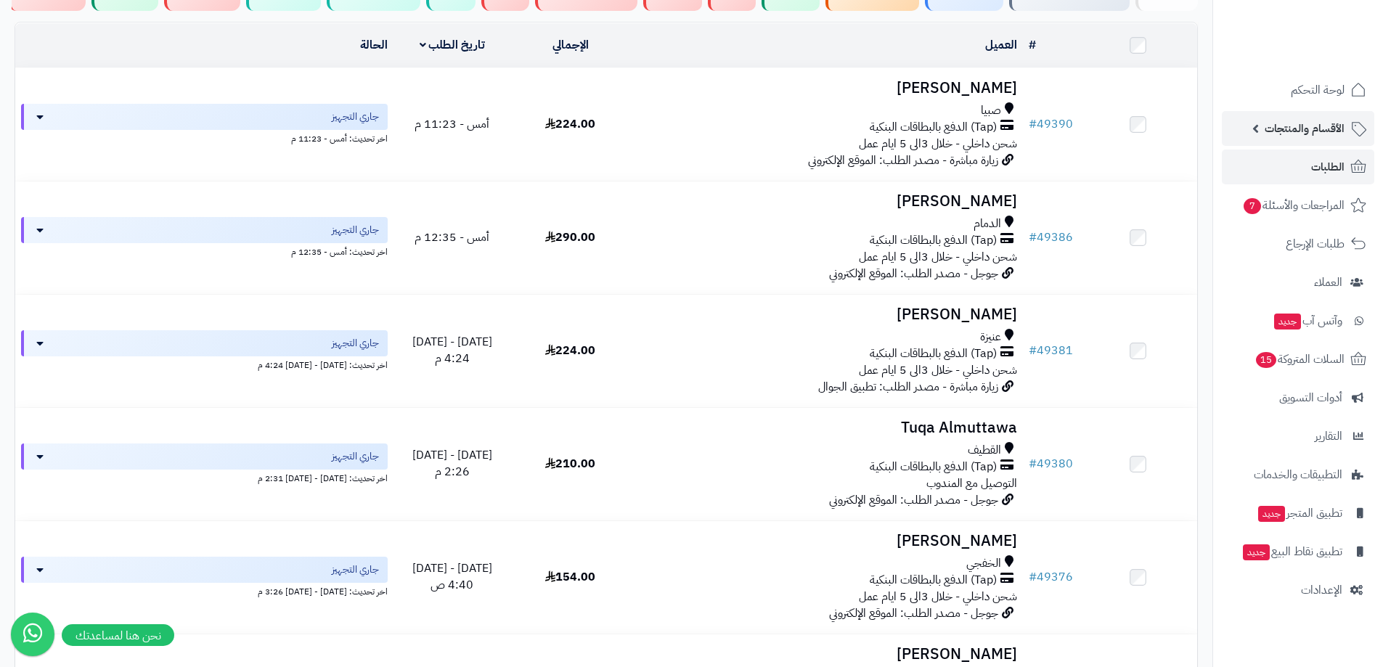
click at [1315, 129] on span "الأقسام والمنتجات" at bounding box center [1305, 128] width 80 height 20
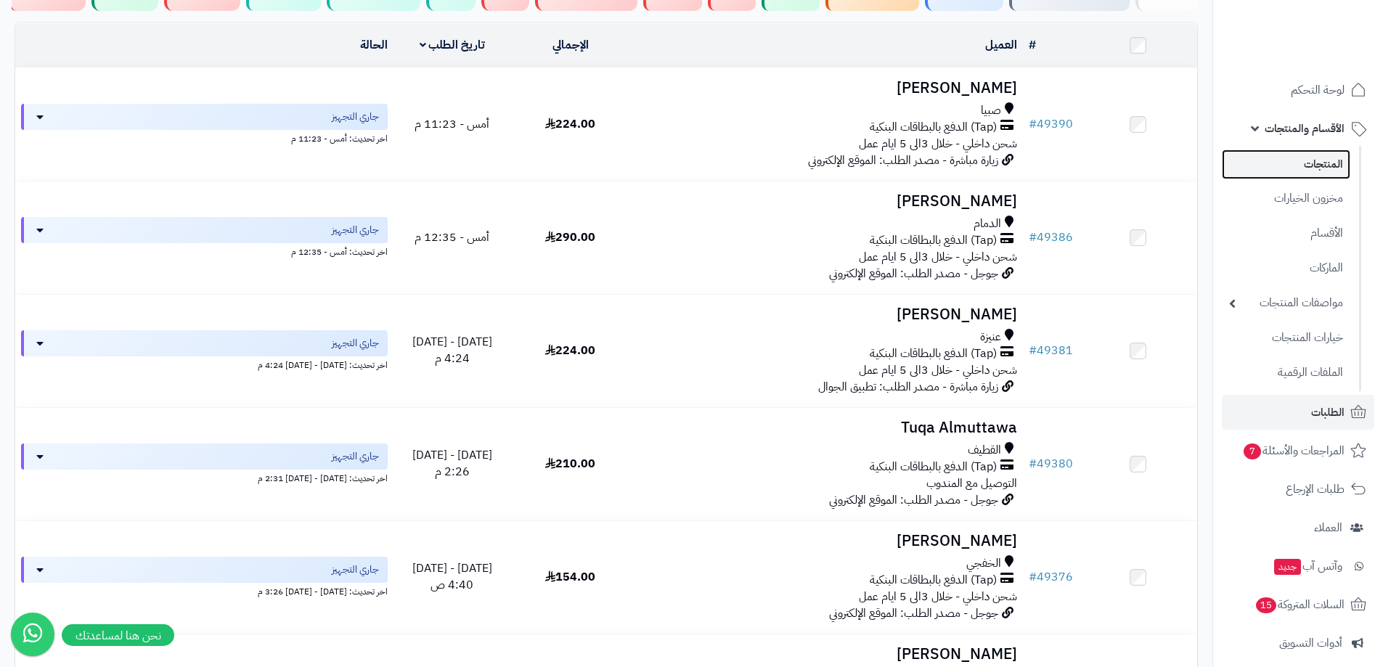
click at [1308, 154] on link "المنتجات" at bounding box center [1286, 165] width 129 height 30
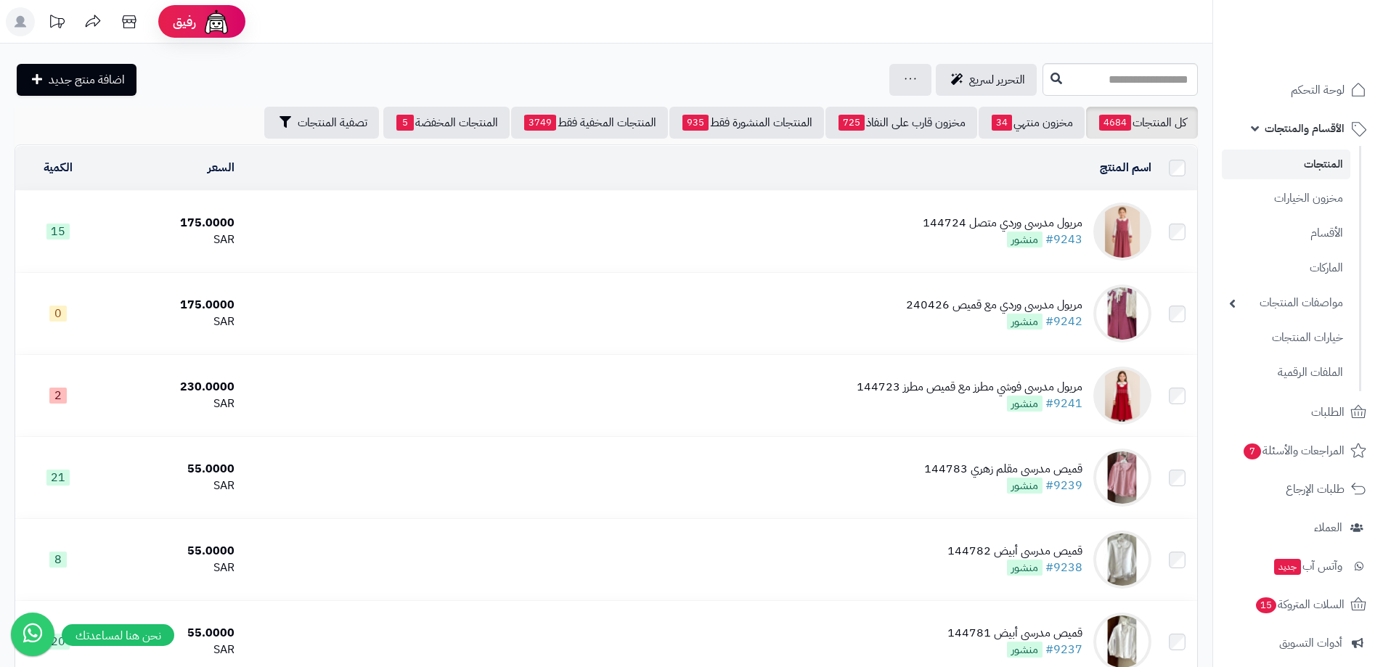
click at [1325, 166] on link "المنتجات" at bounding box center [1286, 165] width 129 height 30
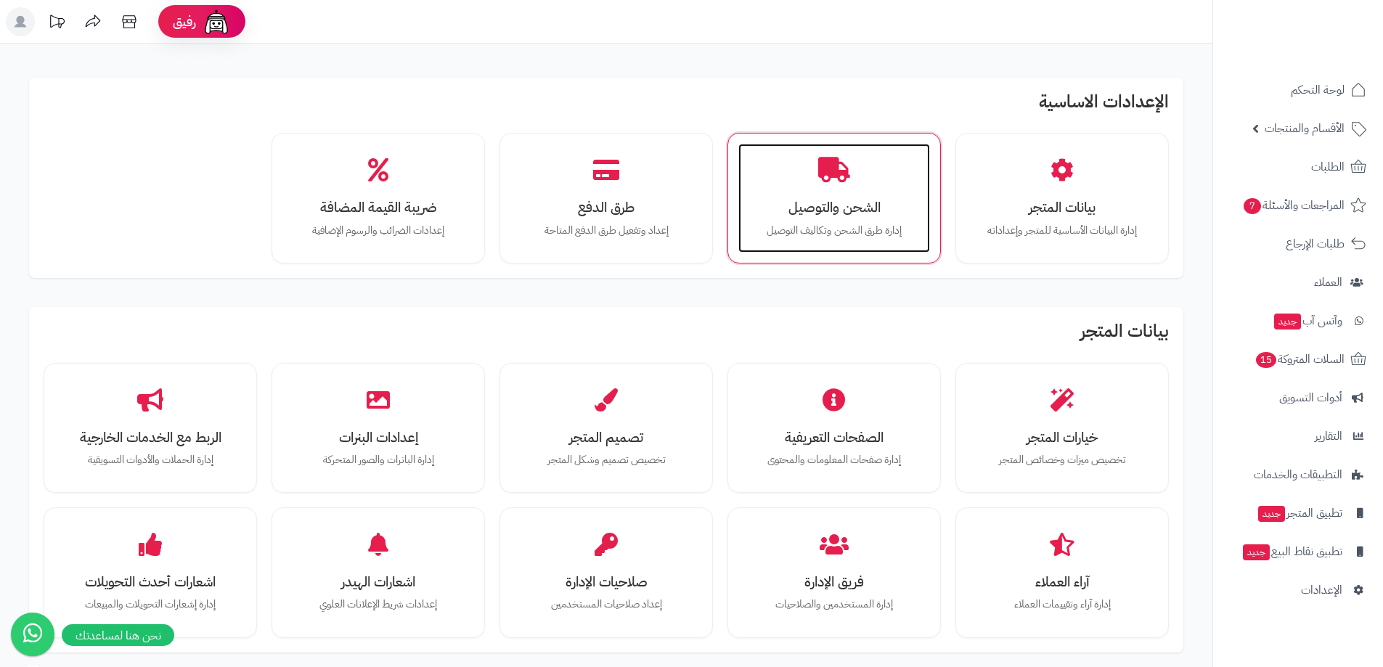
click at [781, 198] on div "الشحن والتوصيل إدارة طرق الشحن وتكاليف التوصيل" at bounding box center [834, 198] width 192 height 109
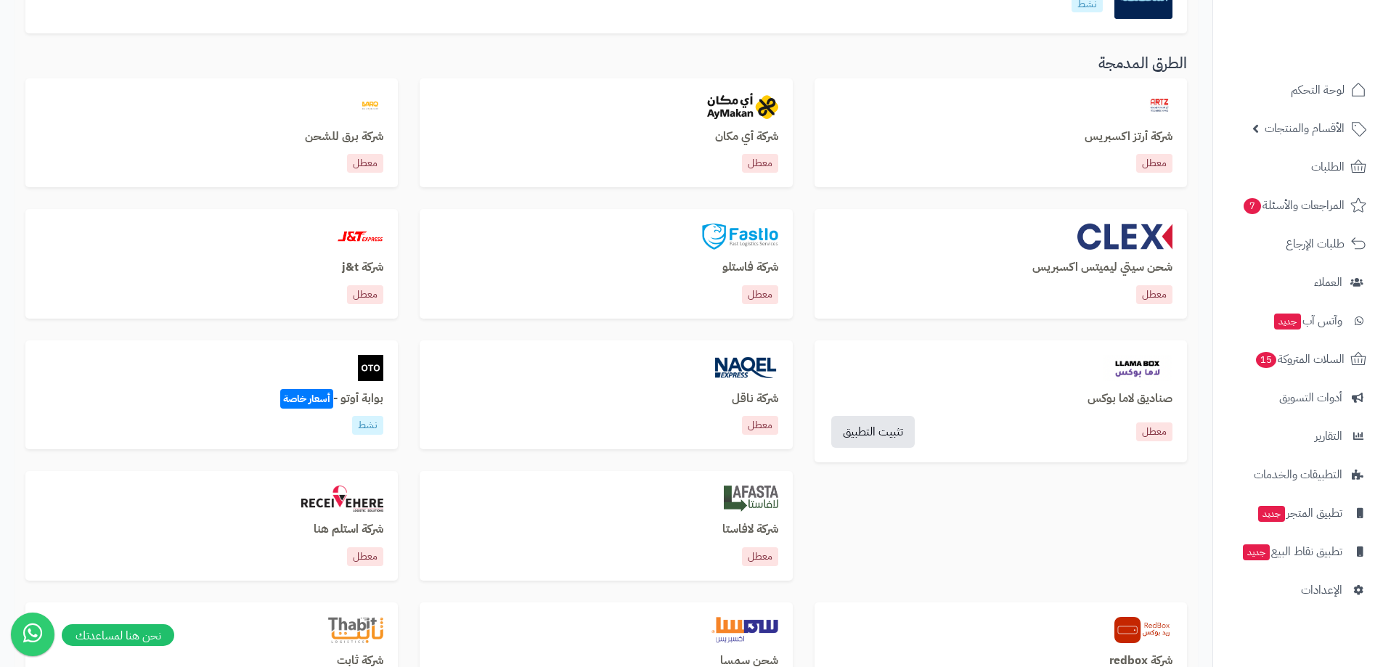
scroll to position [436, 0]
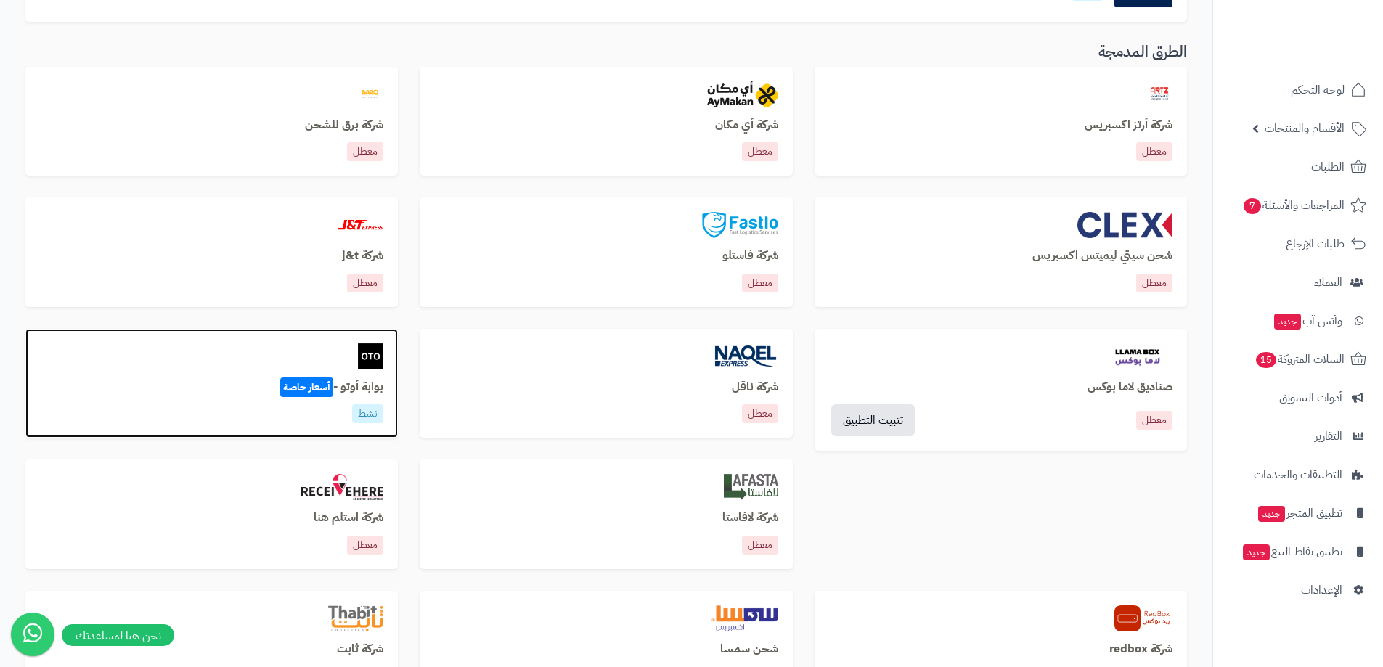
click at [344, 402] on div "بوابة أوتو - أسعار خاصة نشط" at bounding box center [211, 402] width 343 height 43
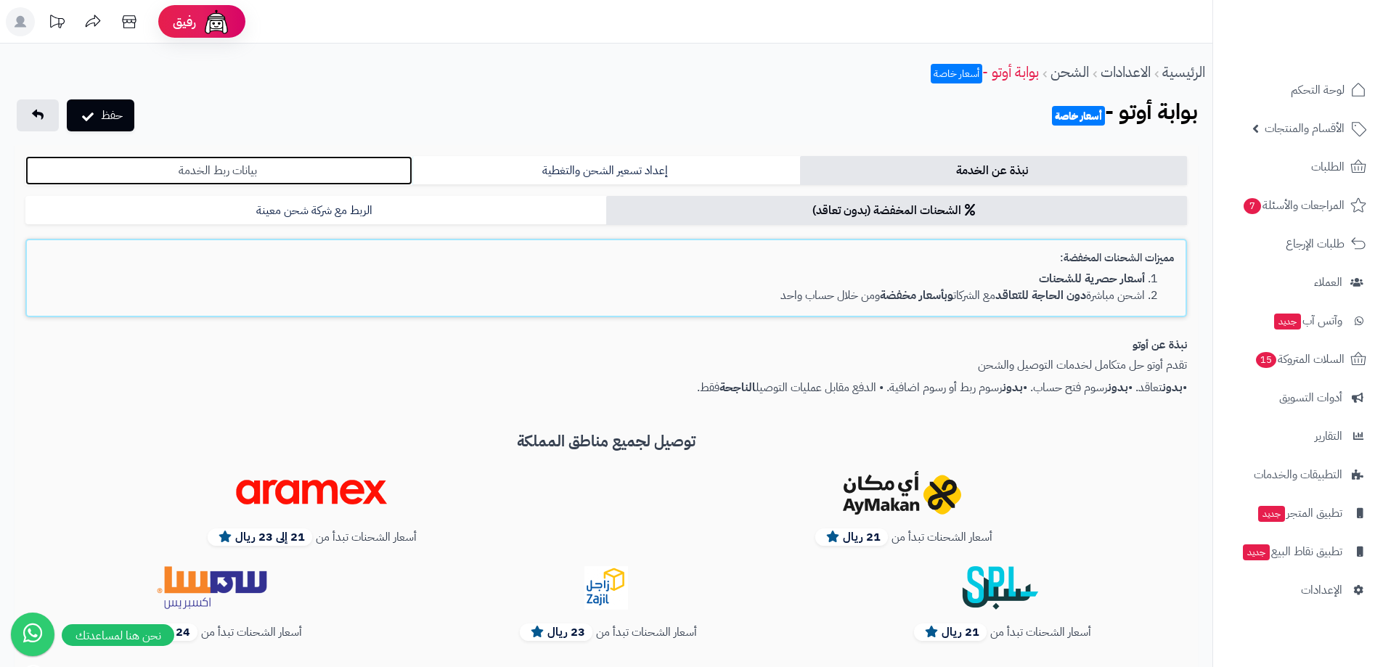
click at [280, 169] on link "بيانات ربط الخدمة" at bounding box center [218, 170] width 387 height 29
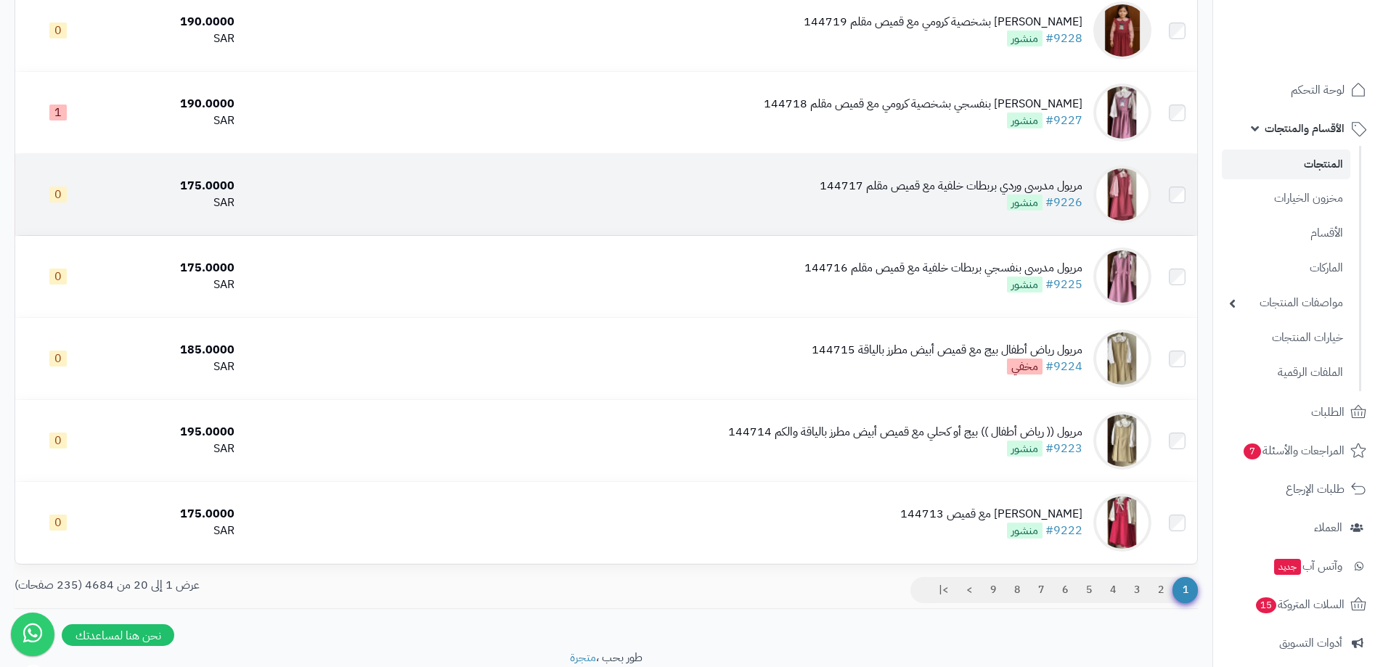
scroll to position [1321, 0]
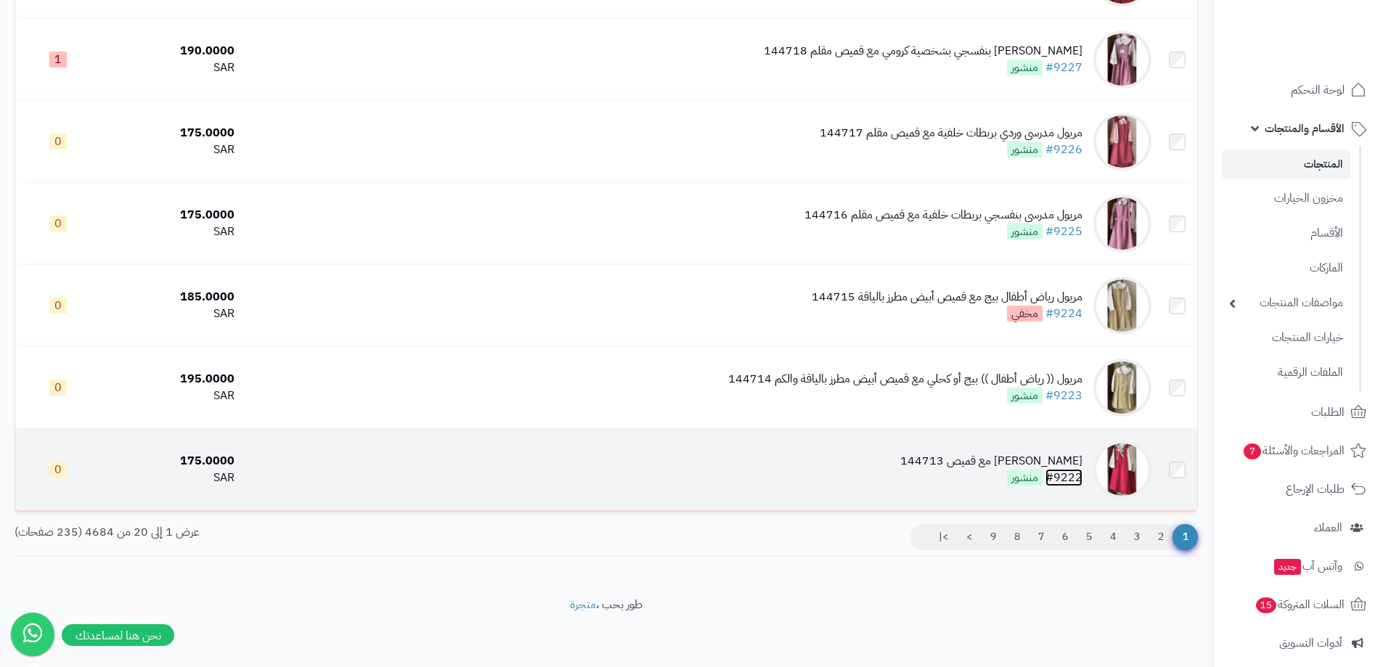
click at [1072, 481] on link "#9222" at bounding box center [1064, 477] width 37 height 17
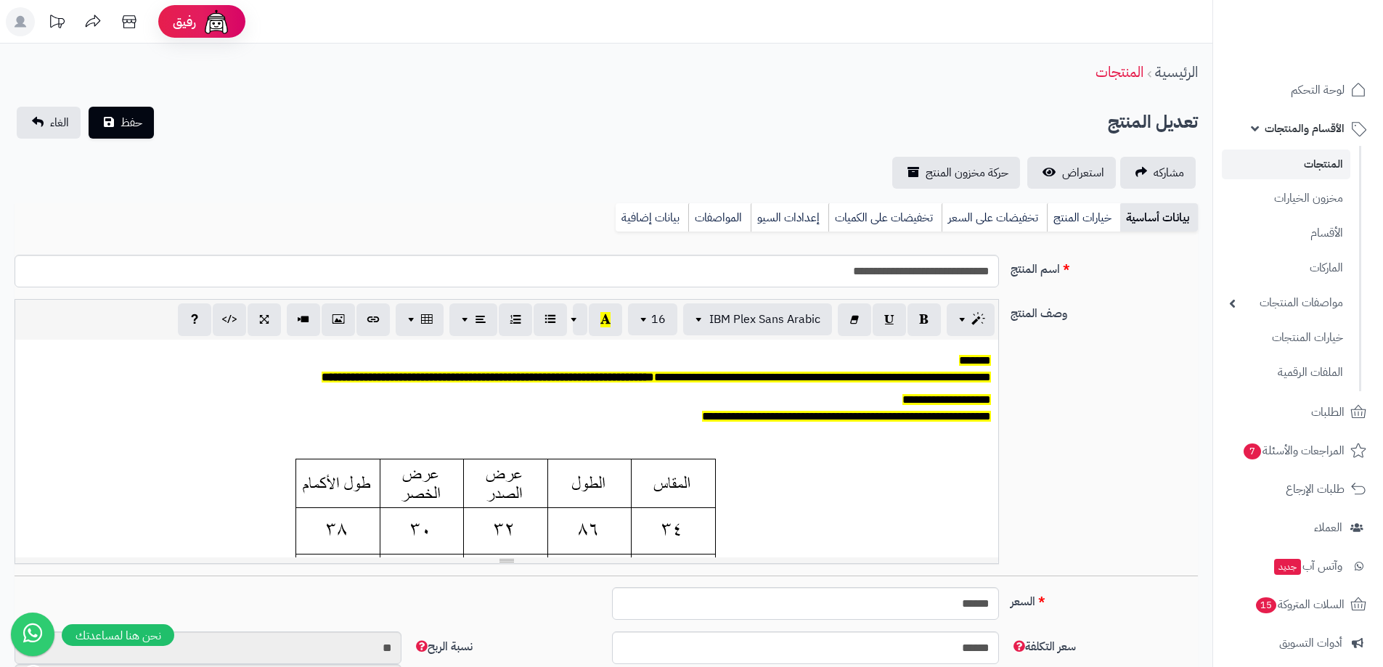
scroll to position [120, 0]
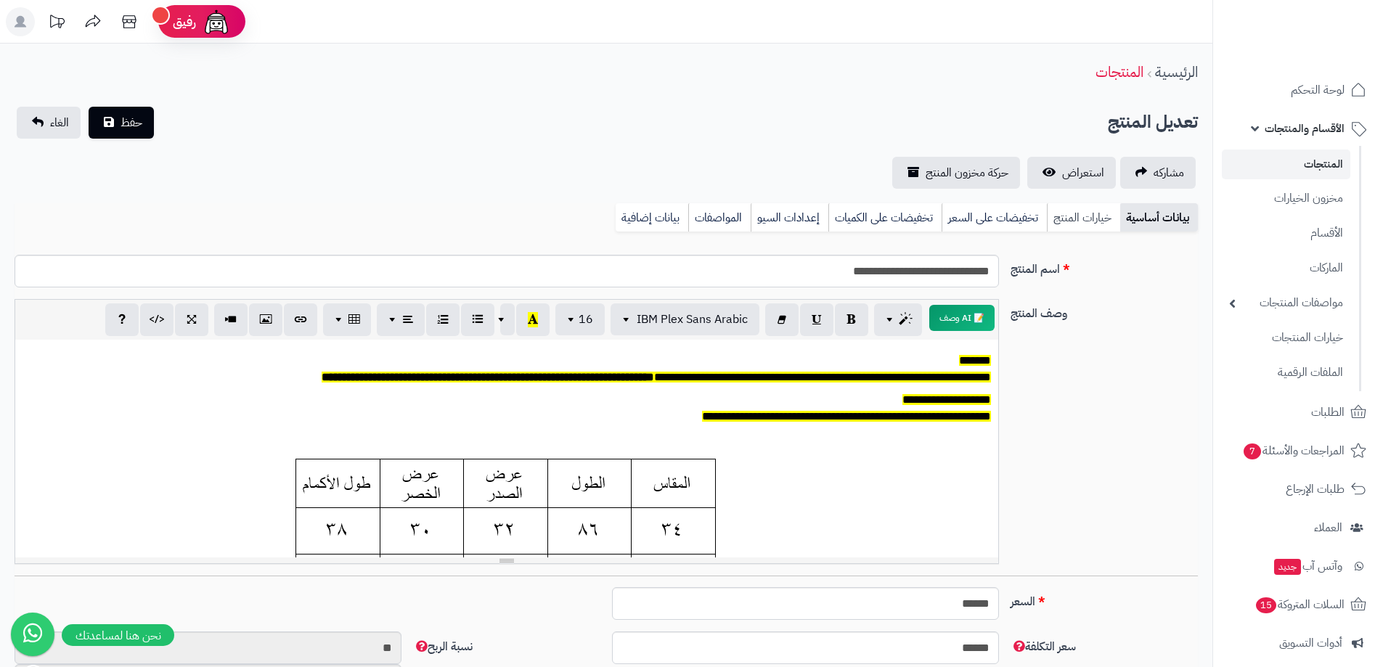
click at [1072, 221] on link "خيارات المنتج" at bounding box center [1083, 217] width 73 height 29
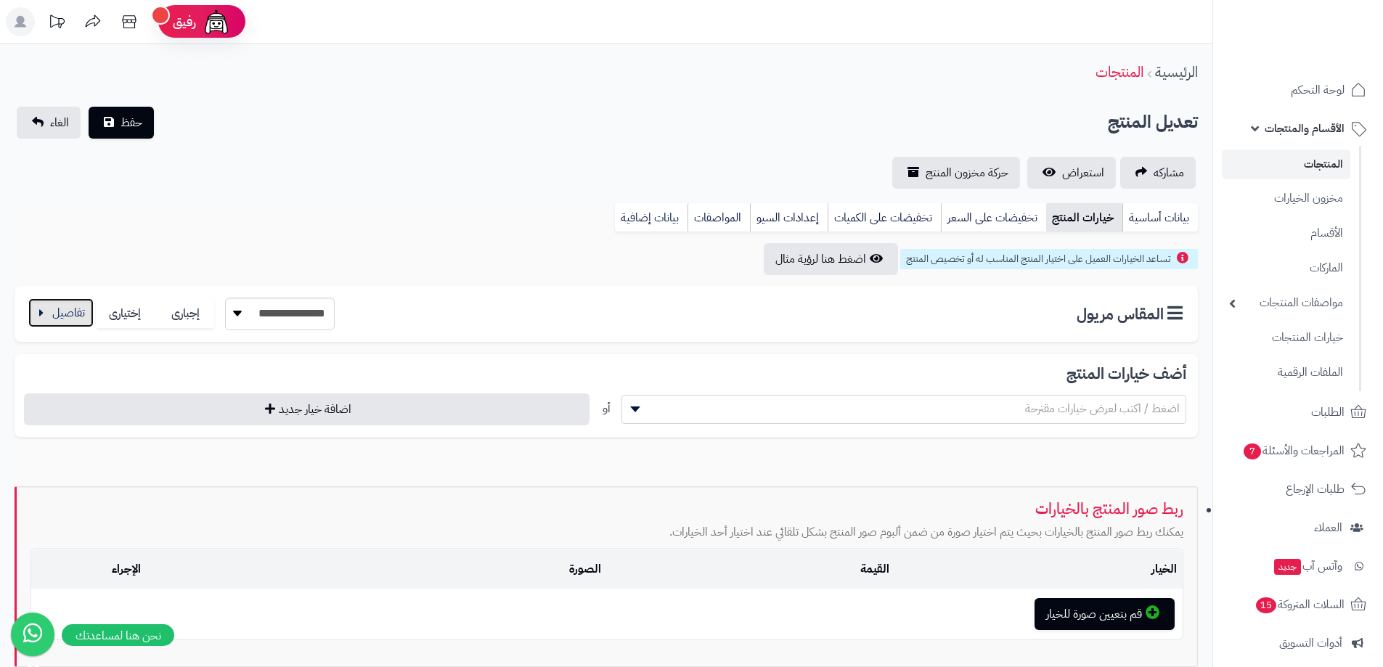
click at [66, 314] on button "button" at bounding box center [60, 312] width 65 height 29
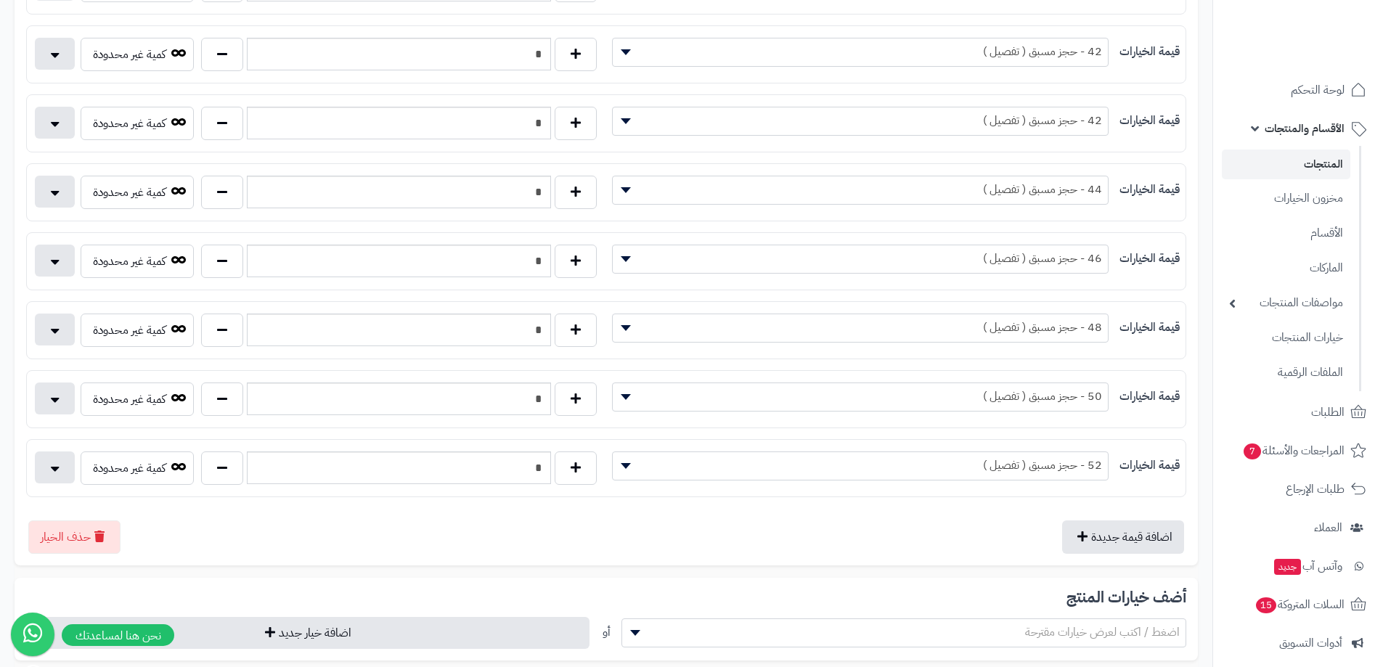
scroll to position [726, 0]
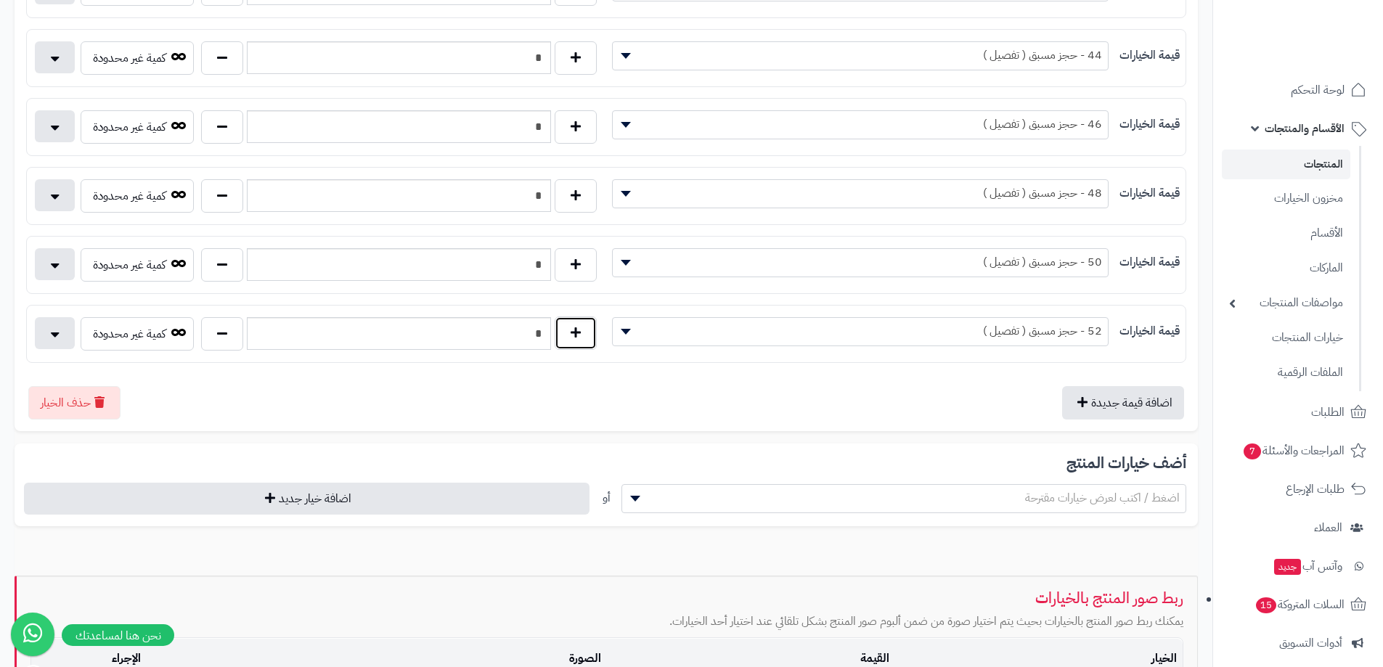
click at [584, 333] on button "button" at bounding box center [576, 333] width 42 height 33
type input "*"
click at [718, 333] on span "52 - حجز مسبق ( تفصيل )" at bounding box center [860, 331] width 495 height 22
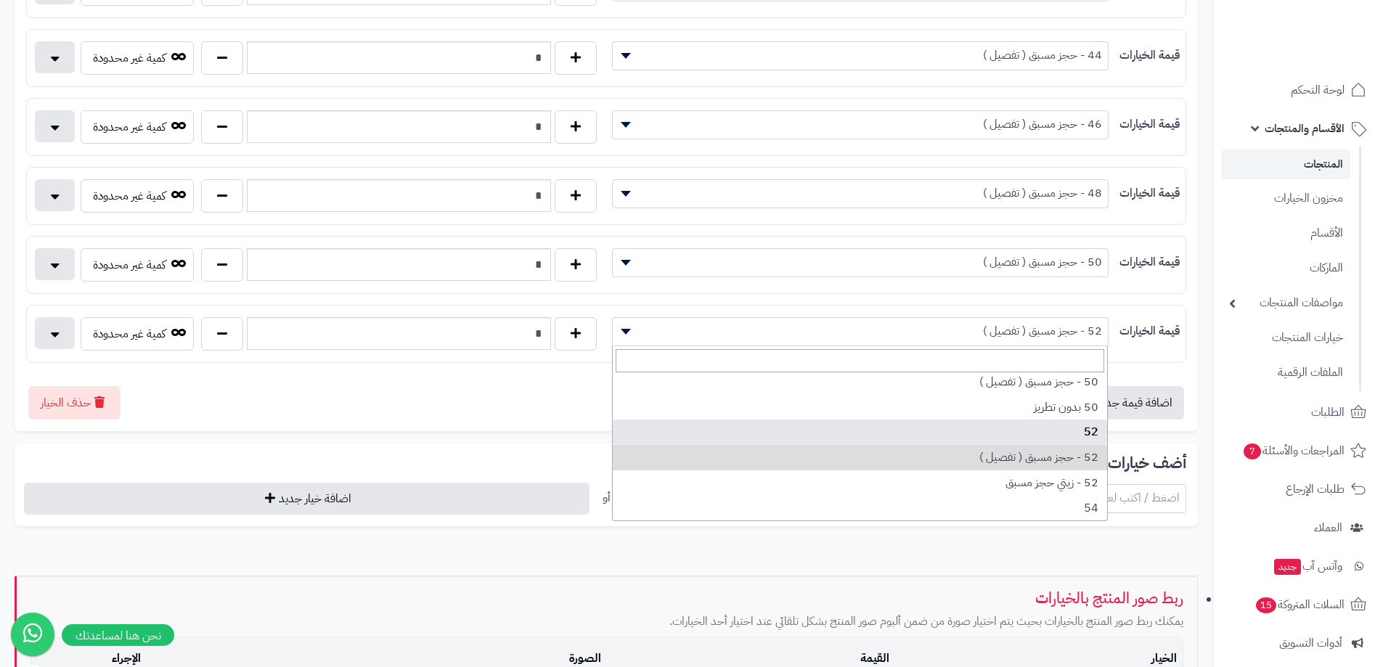
select select "***"
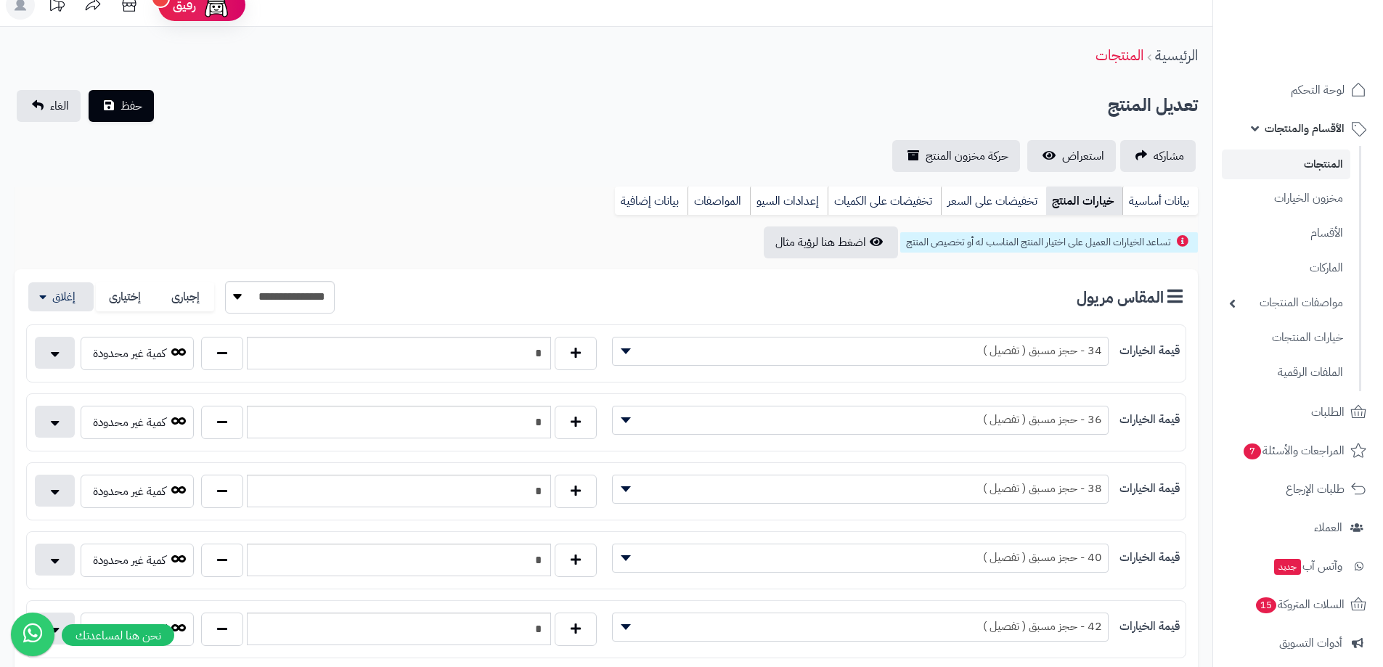
scroll to position [0, 0]
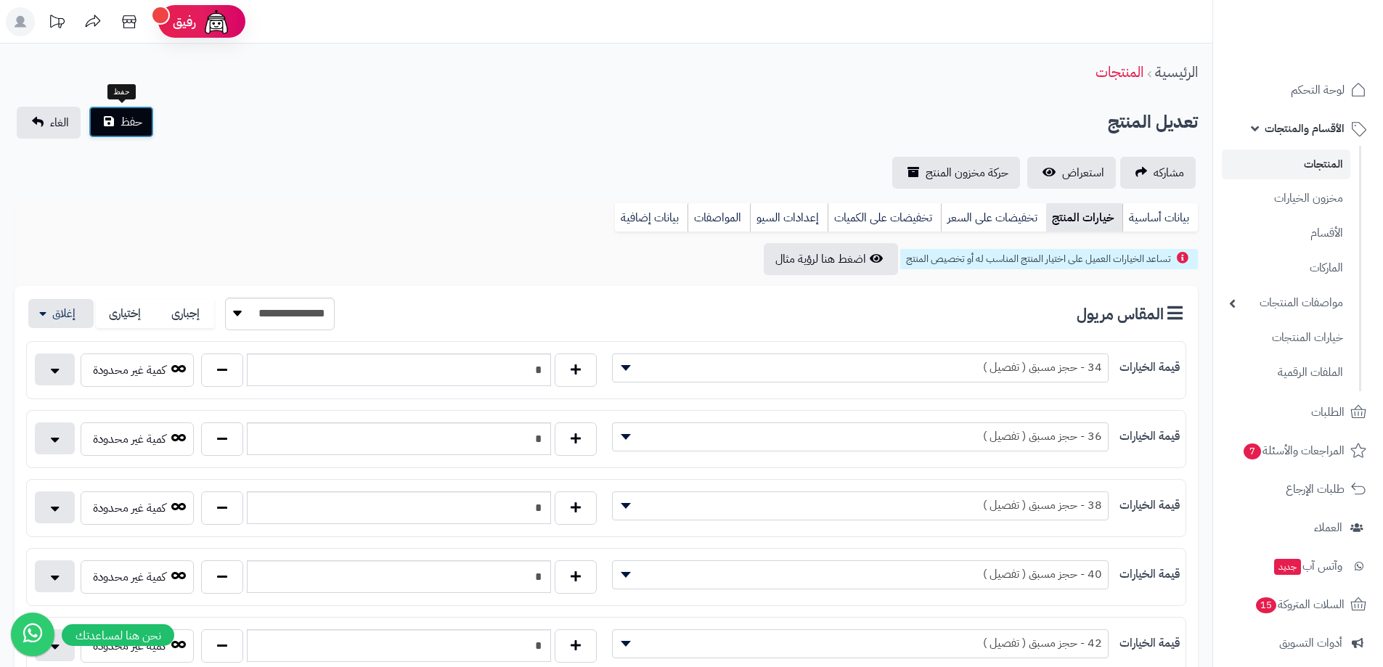
click at [116, 114] on button "حفظ" at bounding box center [121, 122] width 65 height 32
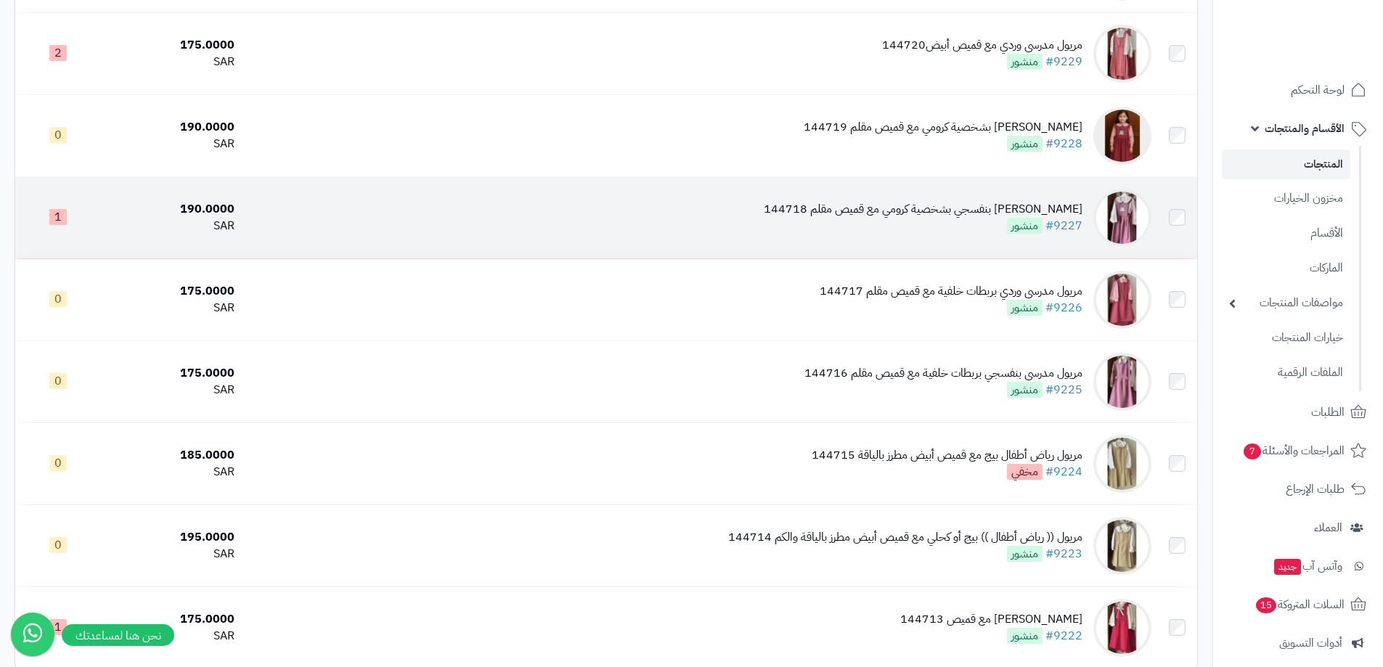
scroll to position [1234, 0]
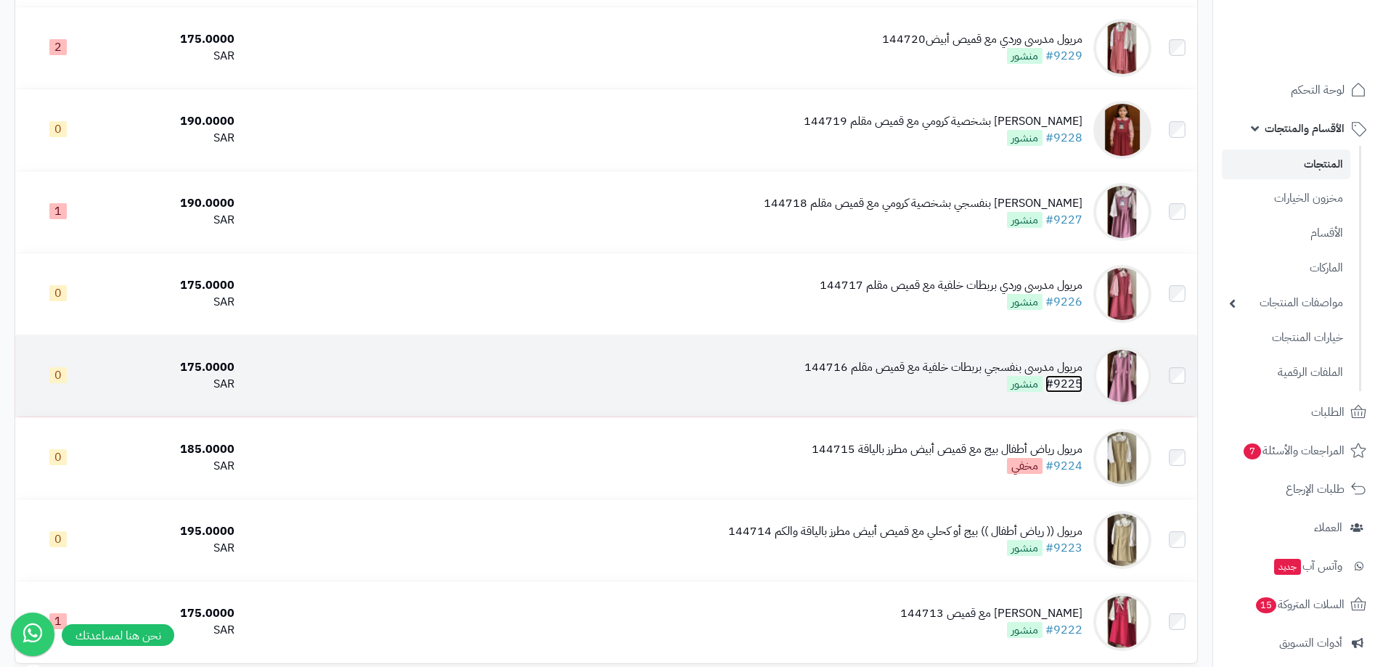
click at [1080, 383] on link "#9225" at bounding box center [1064, 383] width 37 height 17
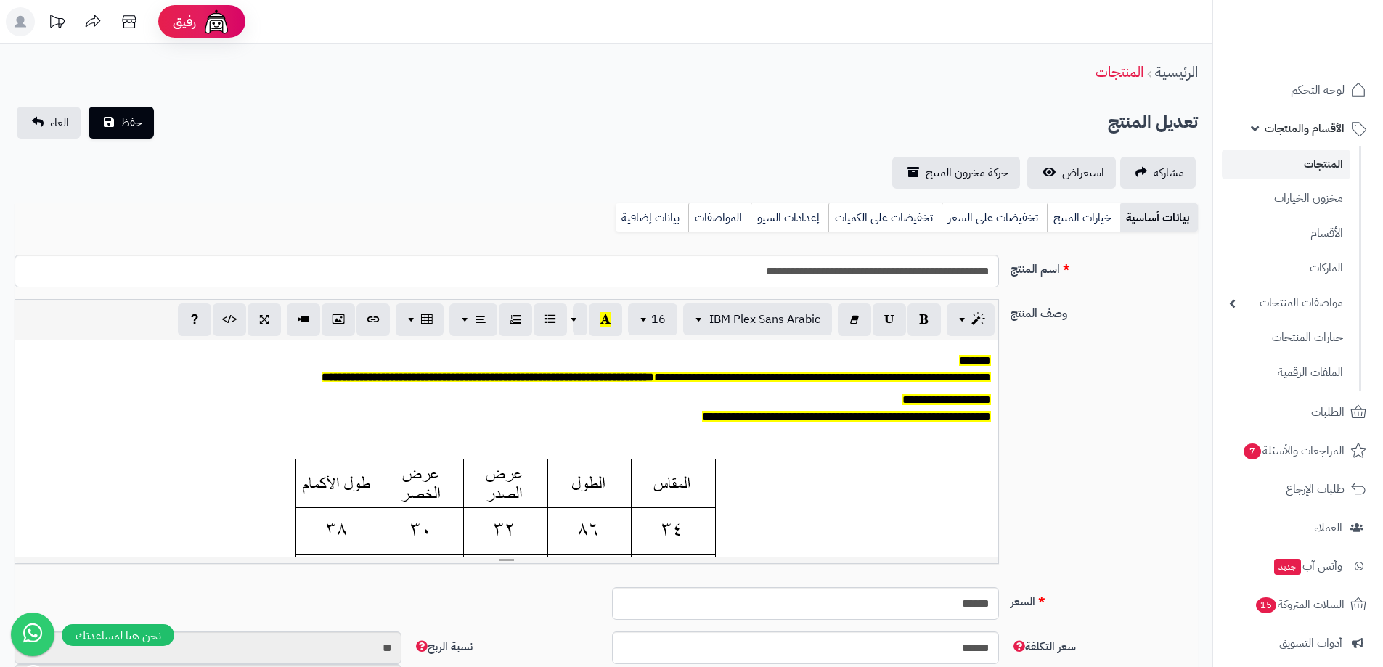
scroll to position [120, 0]
click at [1096, 219] on link "خيارات المنتج" at bounding box center [1083, 217] width 73 height 29
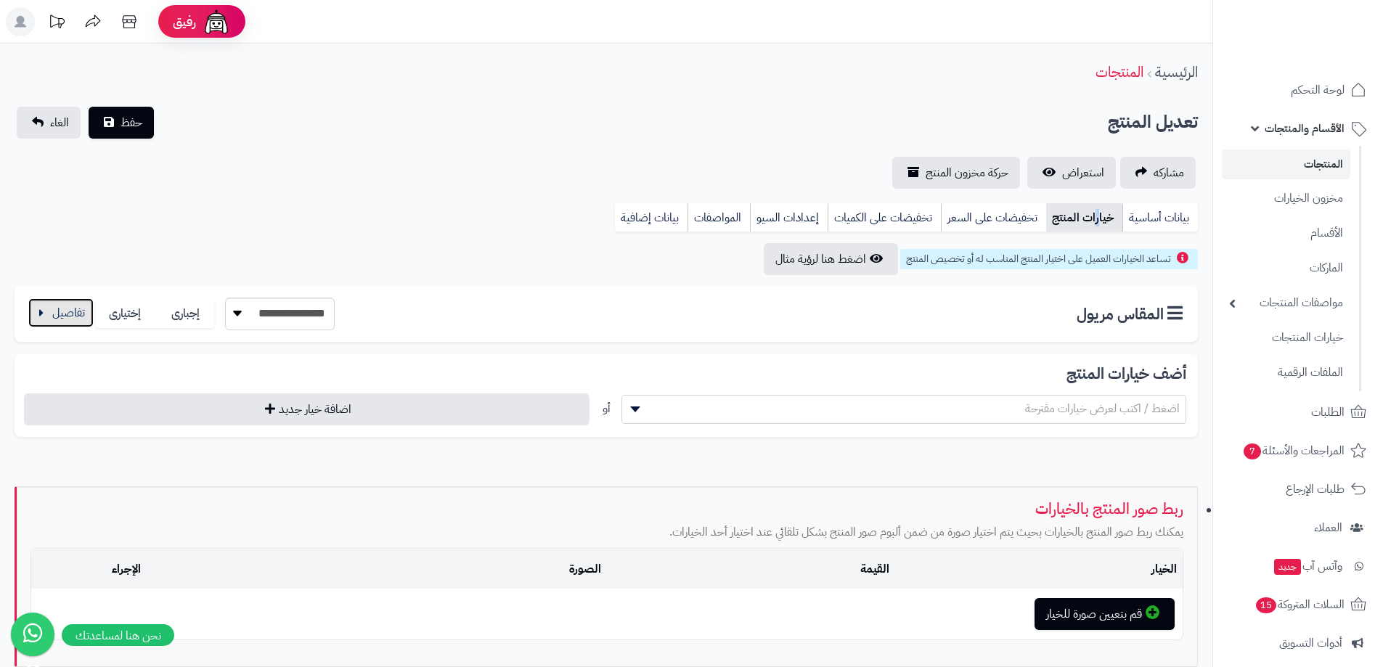
click at [44, 311] on button "button" at bounding box center [60, 312] width 65 height 29
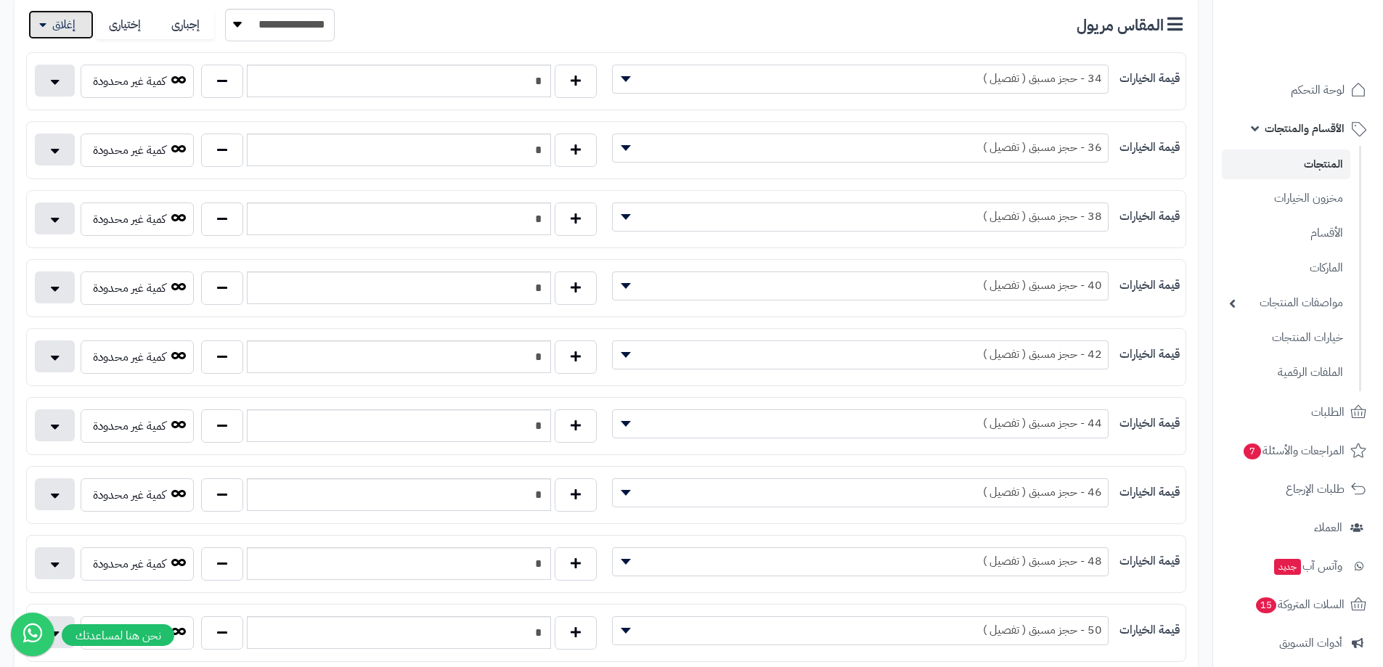
scroll to position [290, 0]
click at [817, 224] on div "**********" at bounding box center [895, 218] width 579 height 35
click at [817, 224] on span "38 - حجز مسبق ( تفصيل )" at bounding box center [860, 215] width 495 height 22
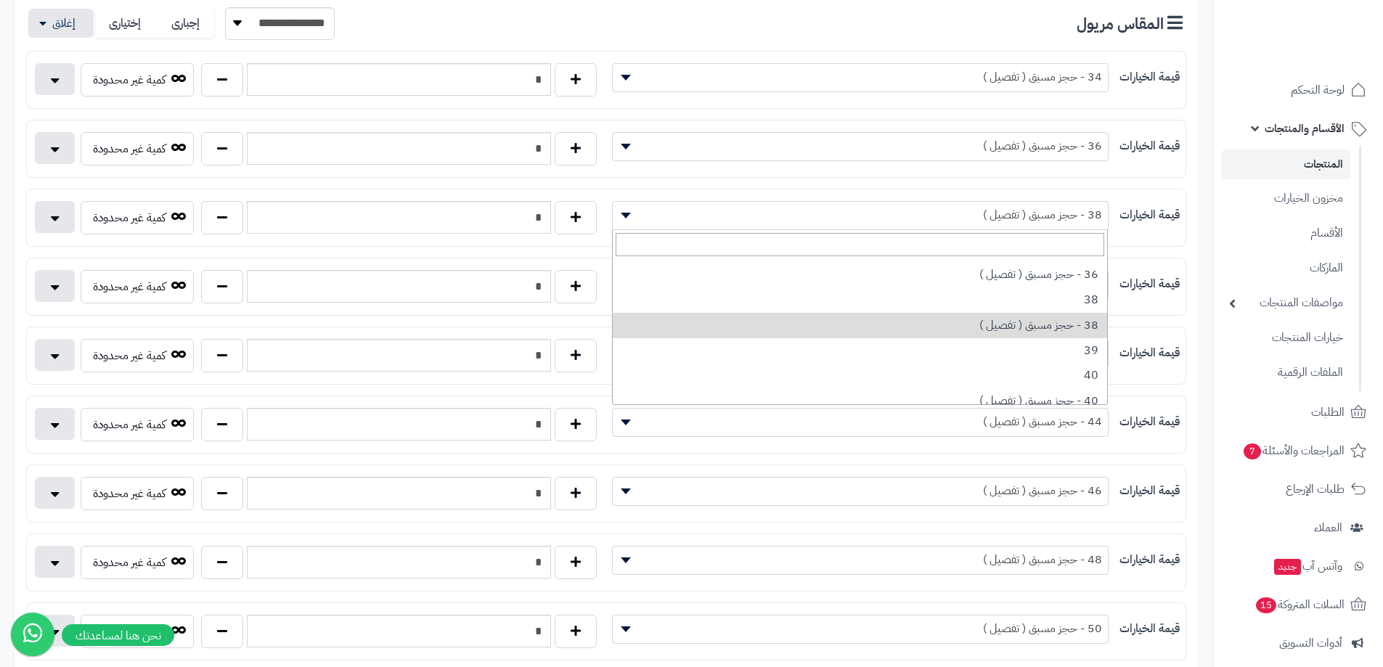
scroll to position [218, 0]
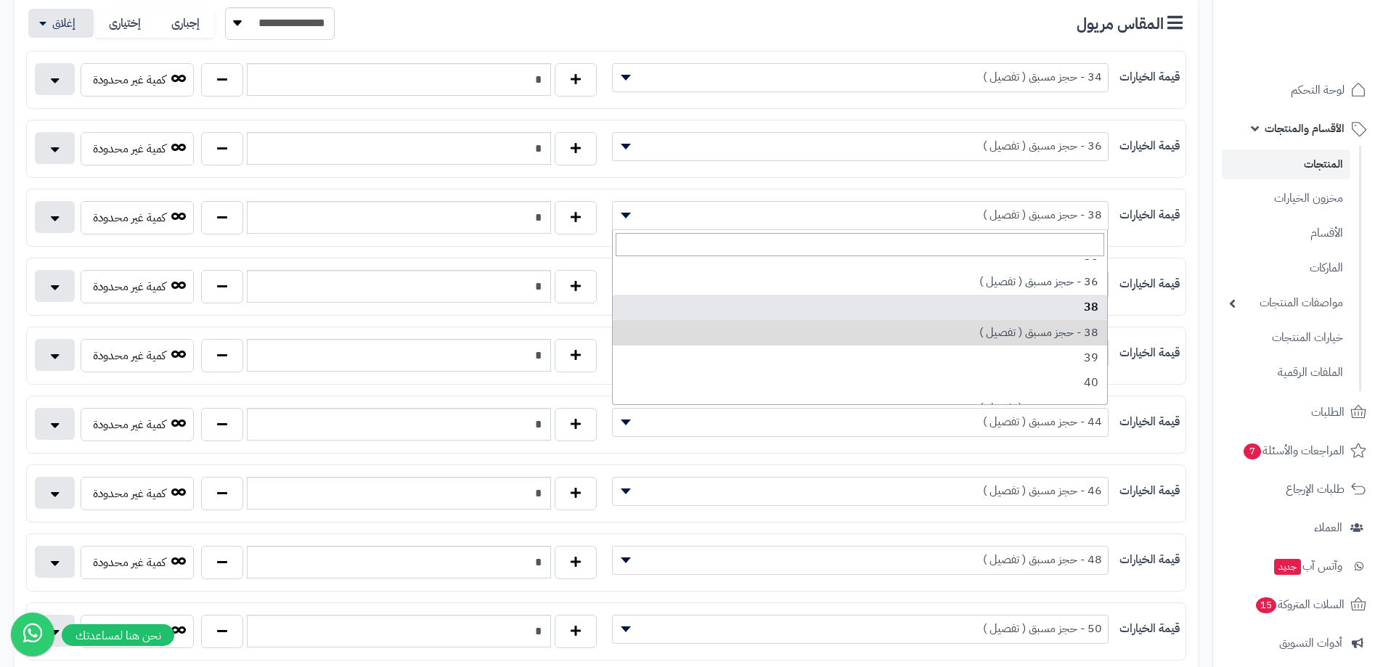
select select "***"
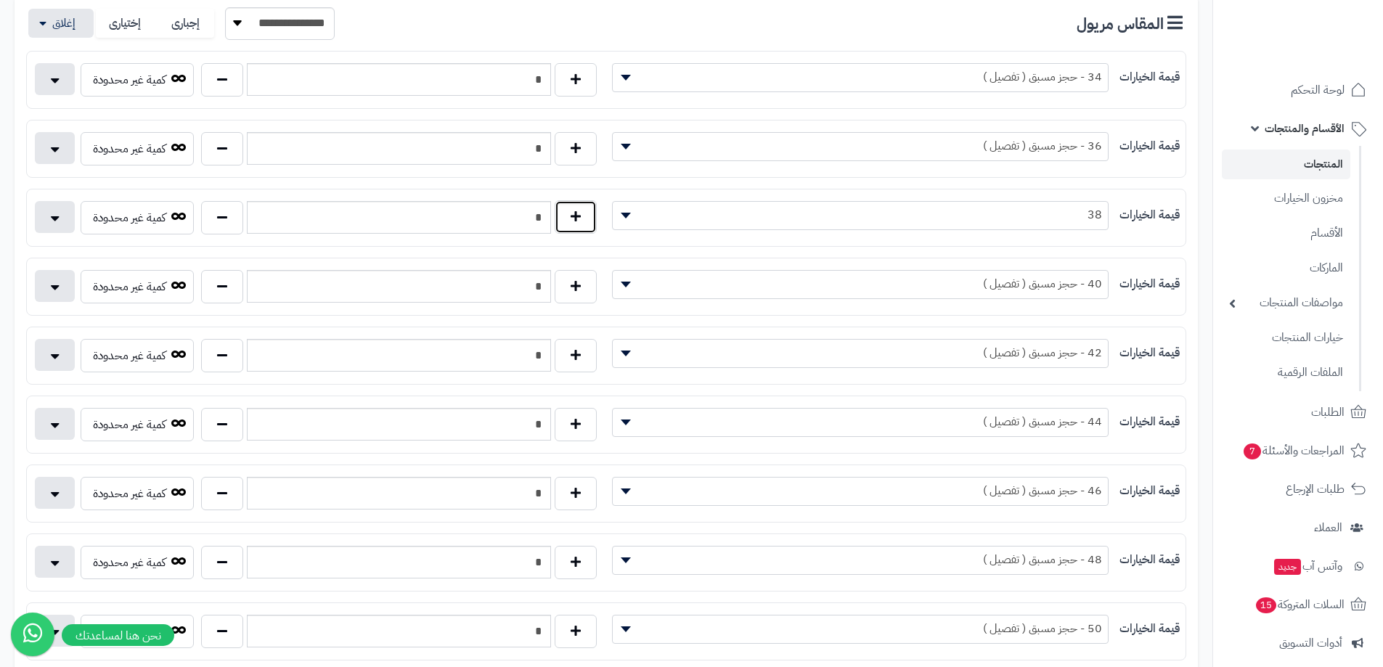
drag, startPoint x: 592, startPoint y: 220, endPoint x: 595, endPoint y: 227, distance: 7.8
click at [592, 220] on button "button" at bounding box center [576, 216] width 42 height 33
type input "*"
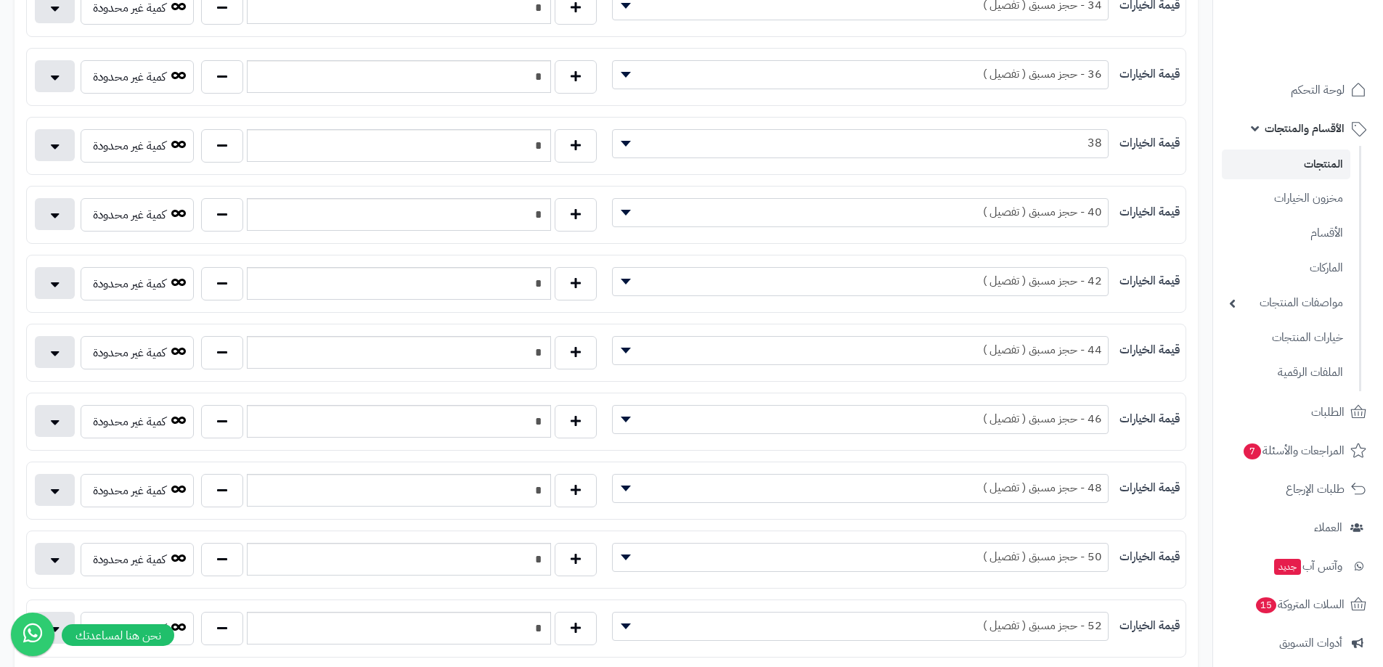
scroll to position [363, 0]
click at [829, 271] on span "42 - حجز مسبق ( تفصيل )" at bounding box center [860, 280] width 495 height 22
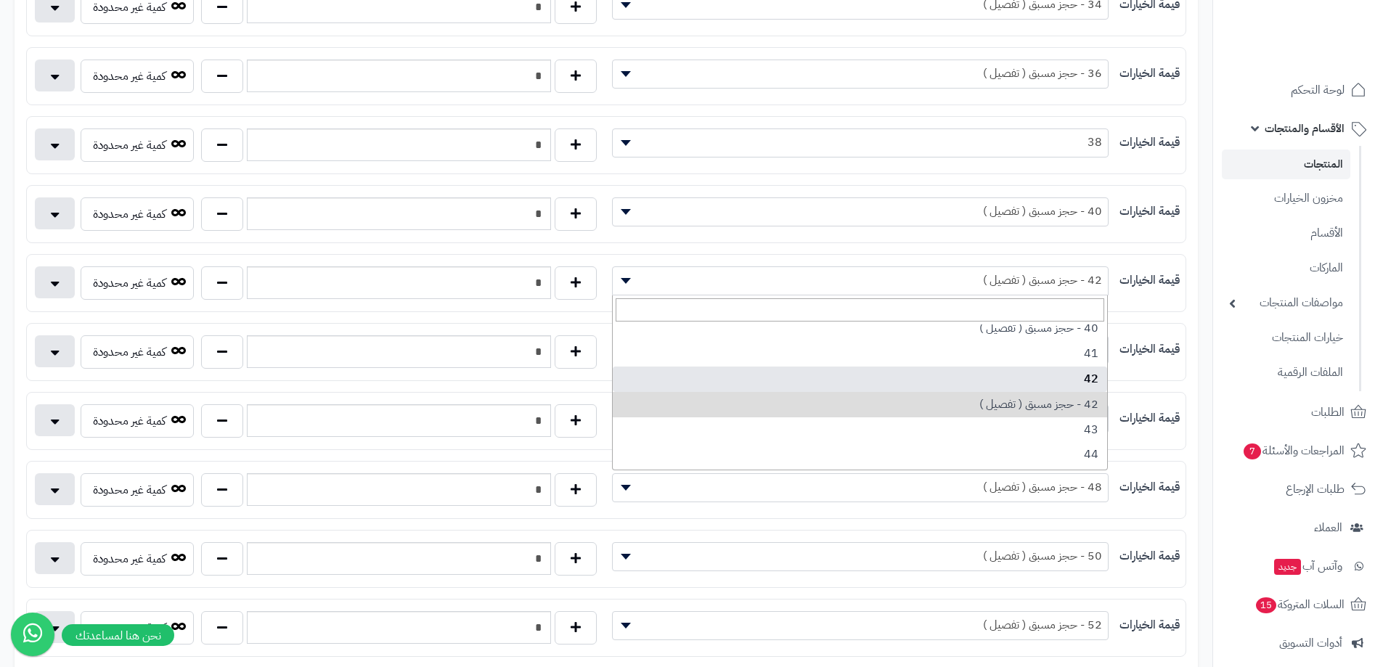
select select "***"
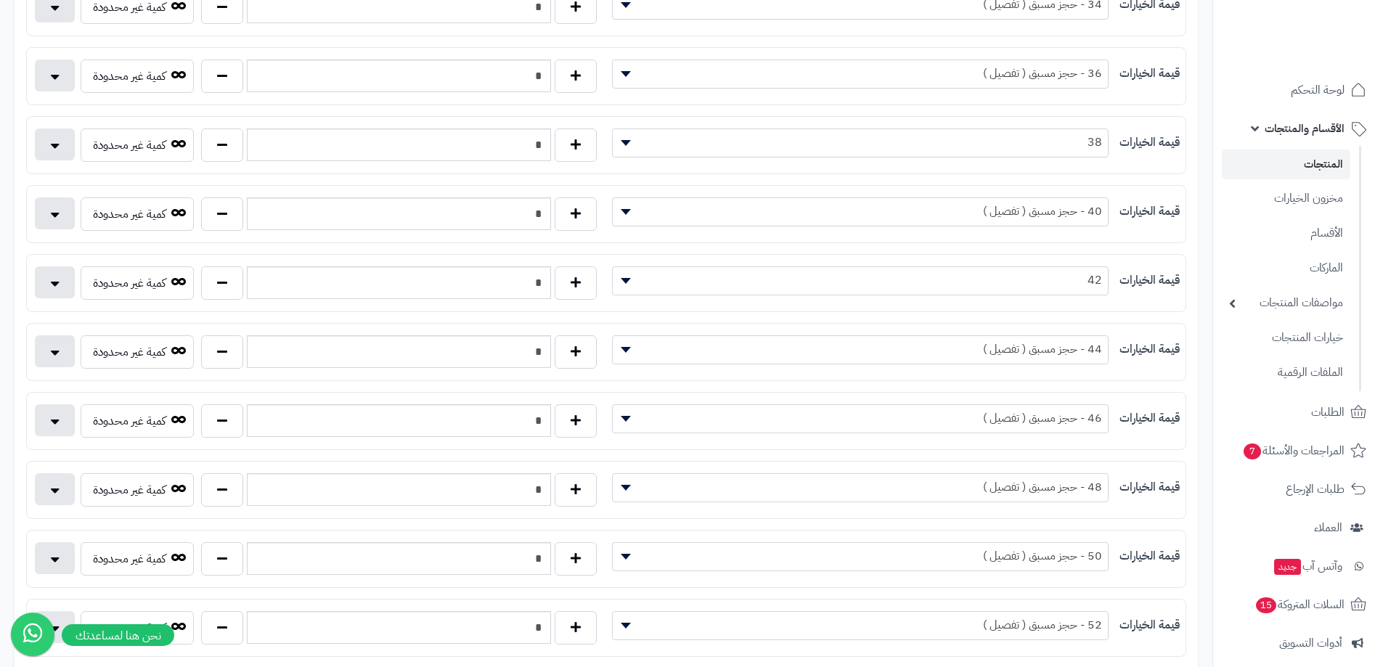
click at [598, 286] on div "*" at bounding box center [398, 282] width 403 height 33
click at [590, 288] on button "button" at bounding box center [576, 282] width 42 height 33
type input "*"
click at [873, 343] on span "44 - حجز مسبق ( تفصيل )" at bounding box center [860, 349] width 495 height 22
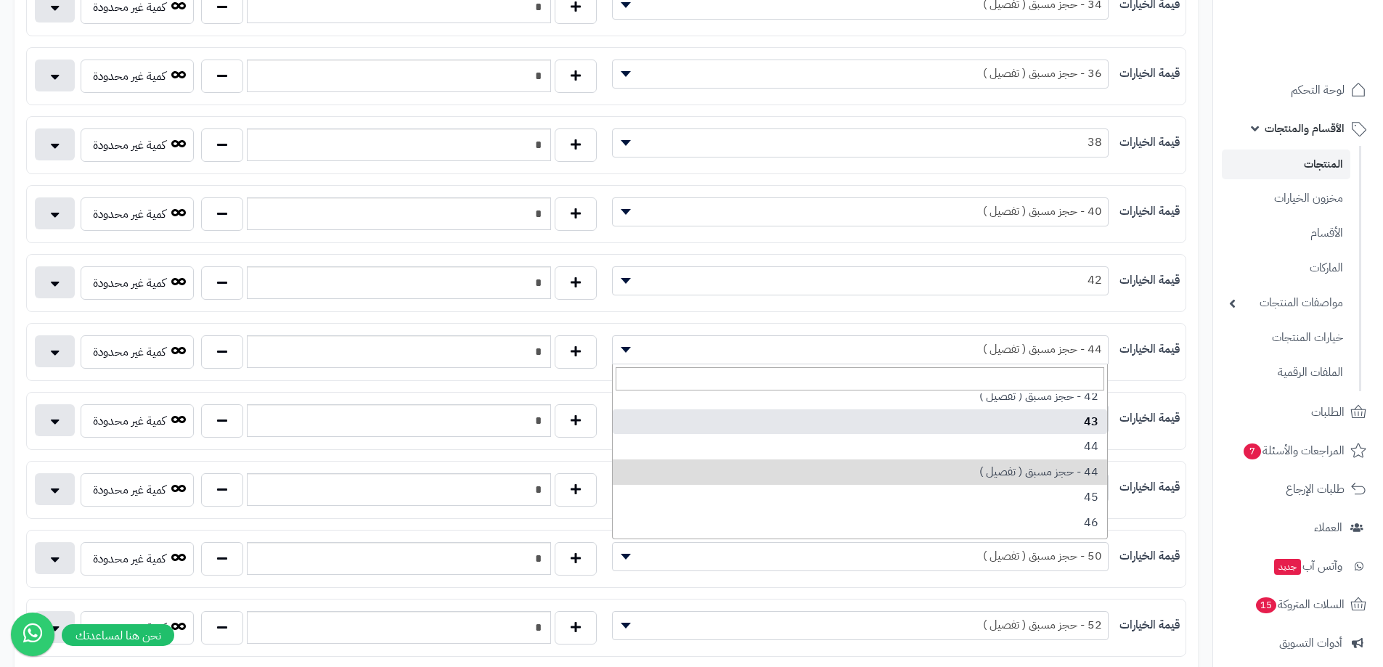
scroll to position [436, 0]
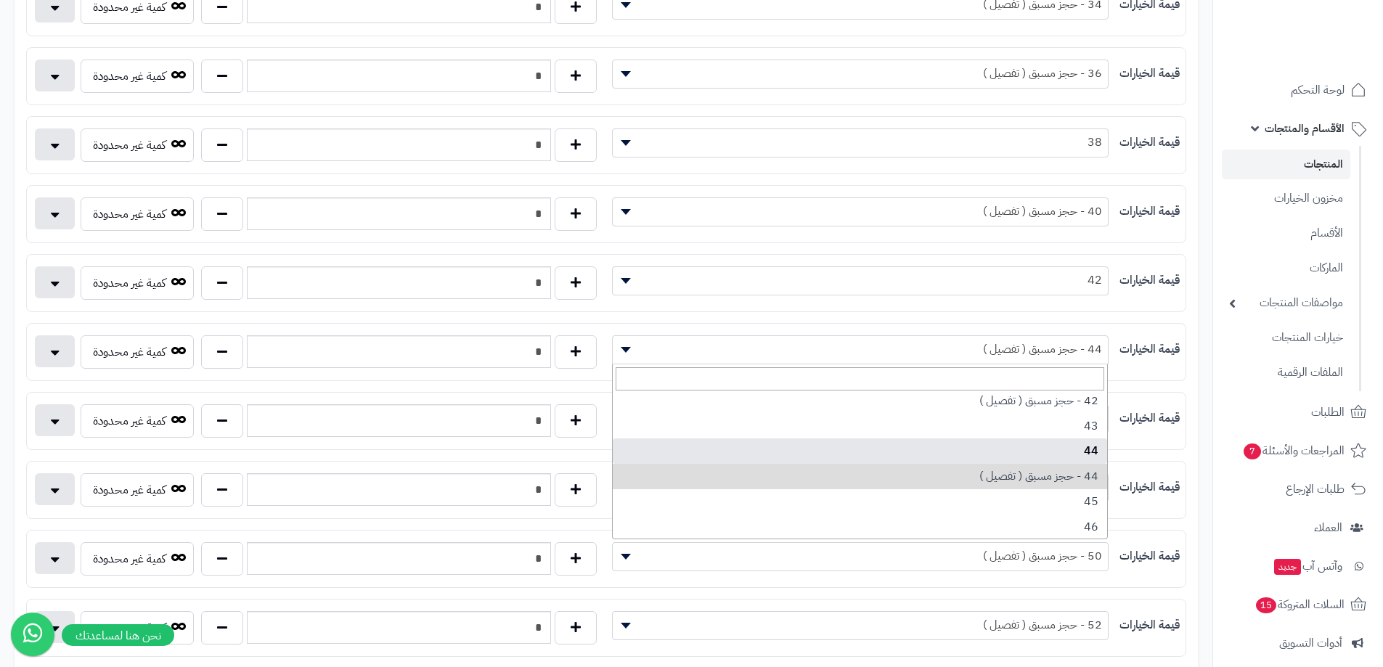
select select "***"
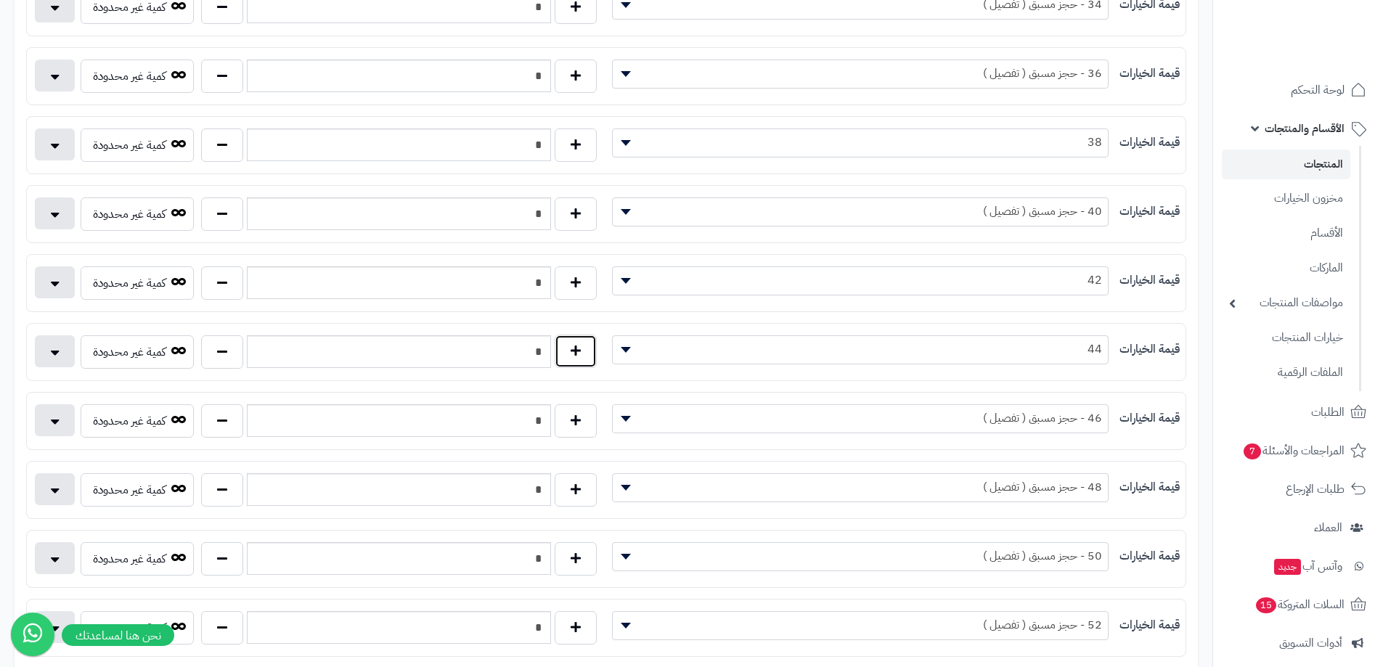
click at [596, 354] on button "button" at bounding box center [576, 351] width 42 height 33
type input "*"
click at [1000, 417] on span "46 - حجز مسبق ( تفصيل )" at bounding box center [860, 418] width 495 height 22
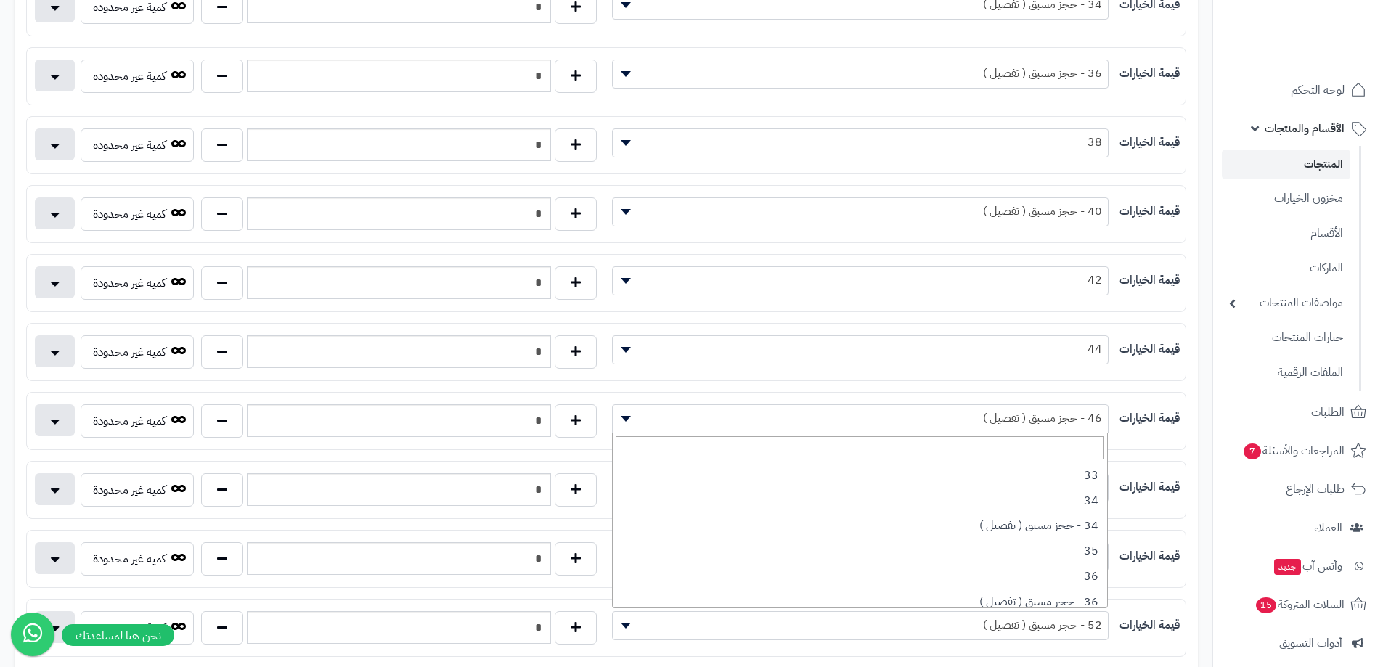
scroll to position [508, 0]
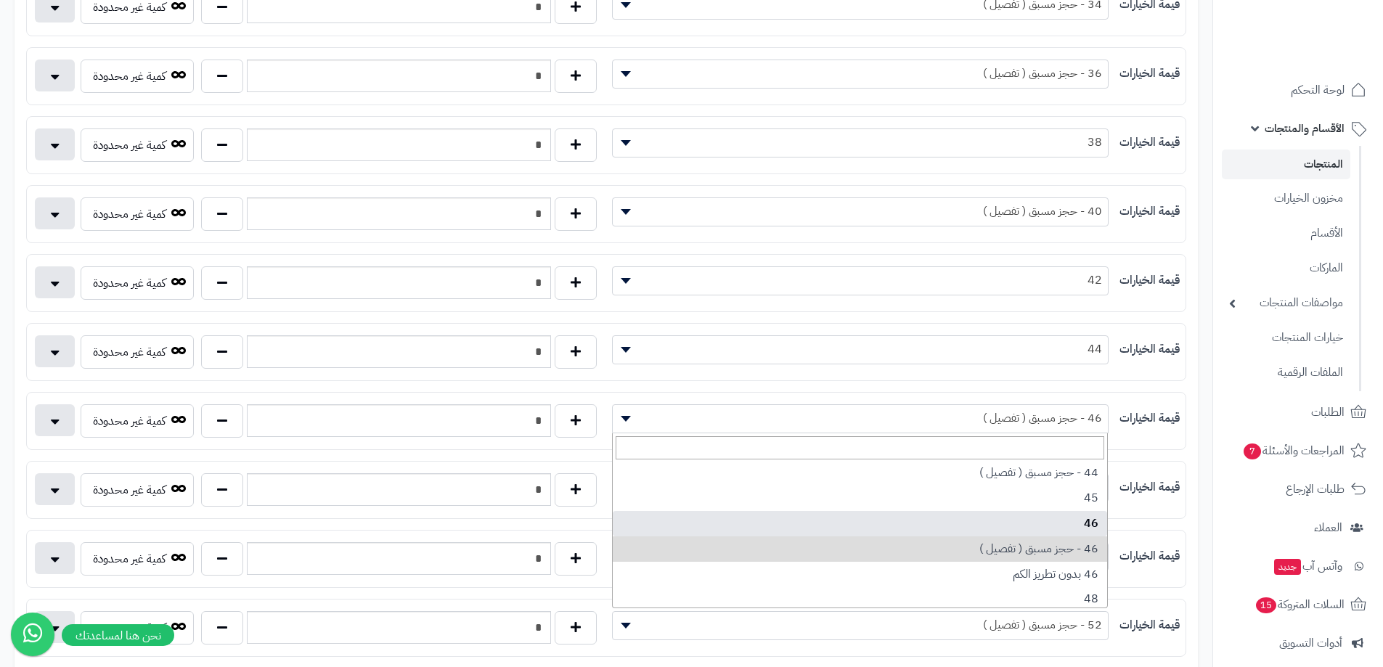
select select "***"
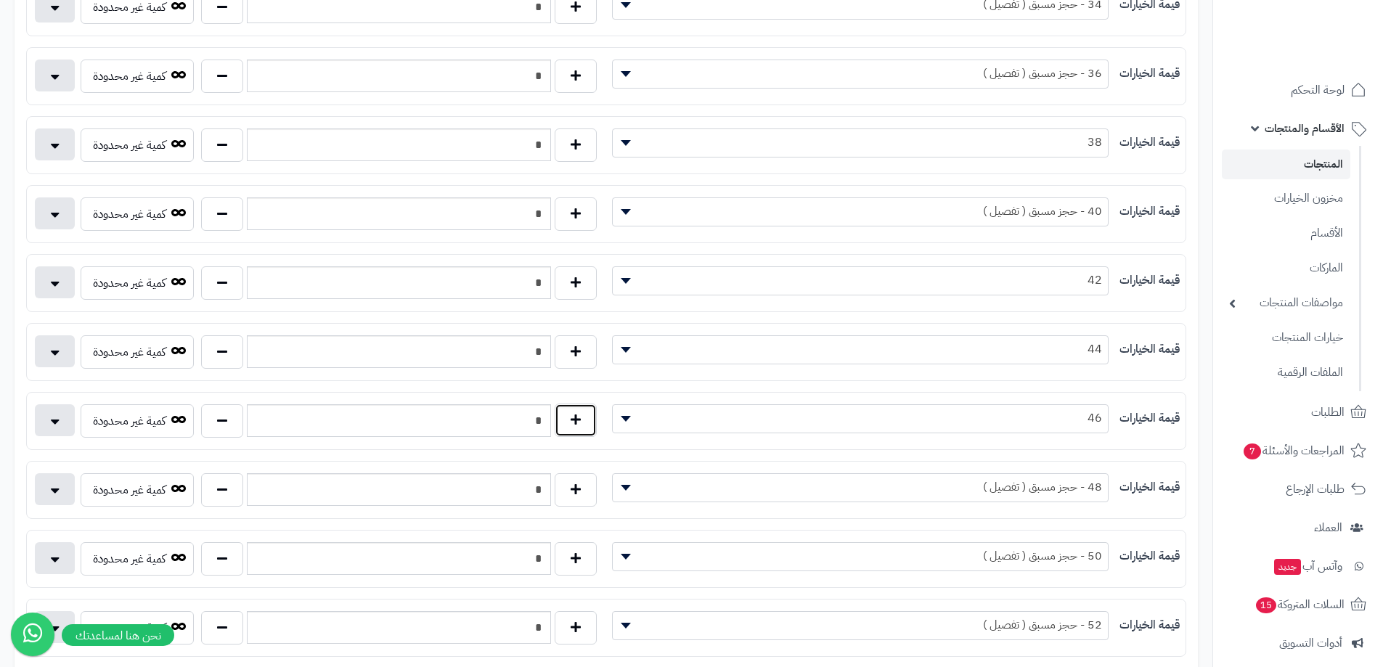
click at [590, 415] on button "button" at bounding box center [576, 420] width 42 height 33
type input "*"
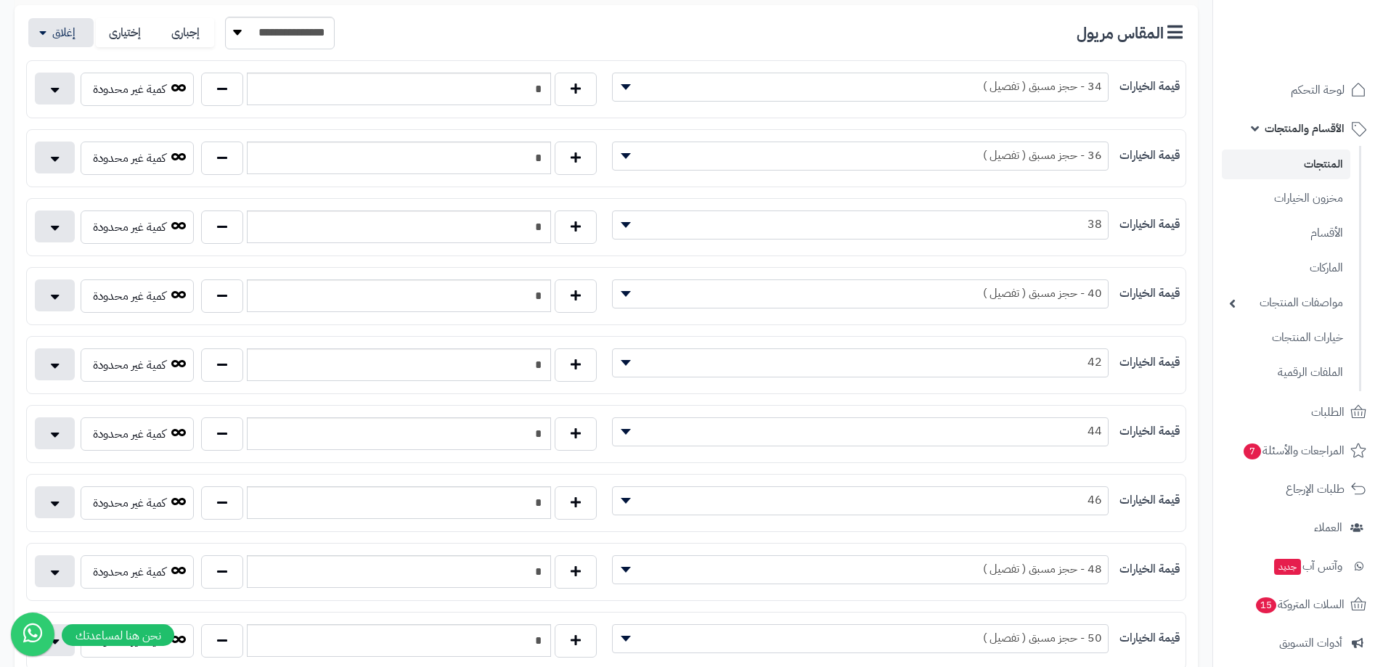
scroll to position [0, 0]
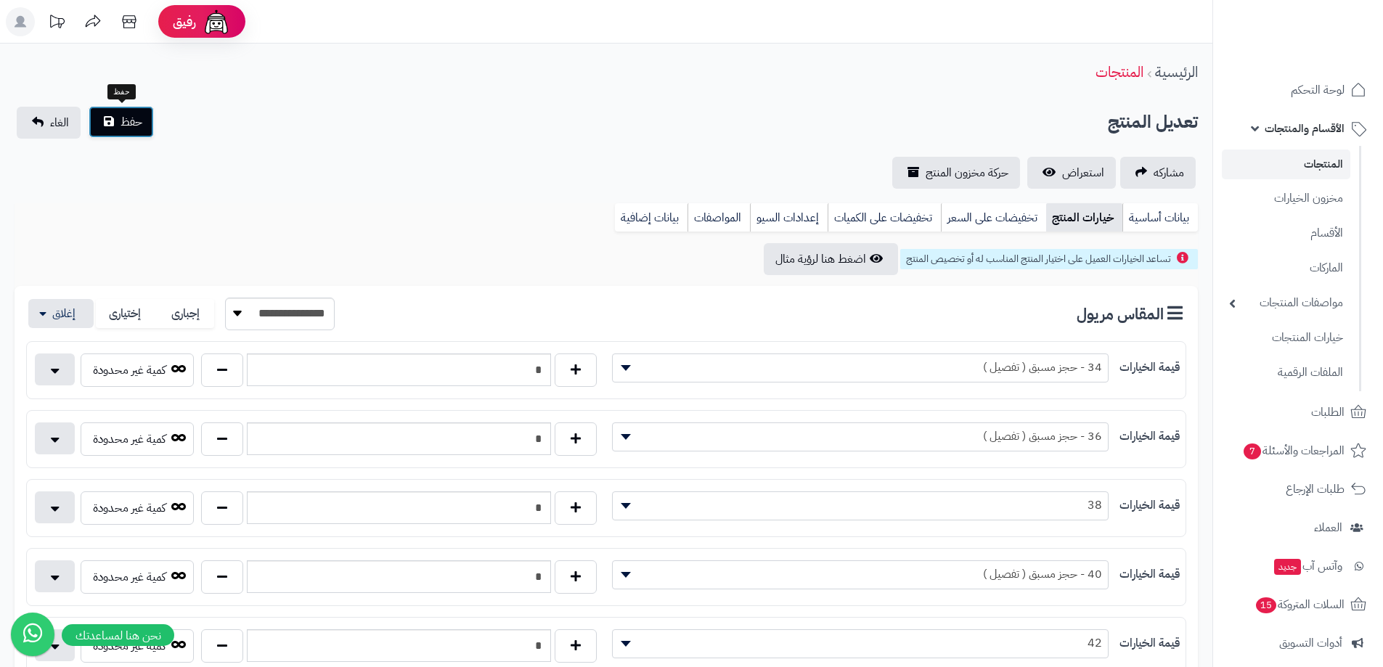
click at [127, 133] on button "حفظ" at bounding box center [121, 122] width 65 height 32
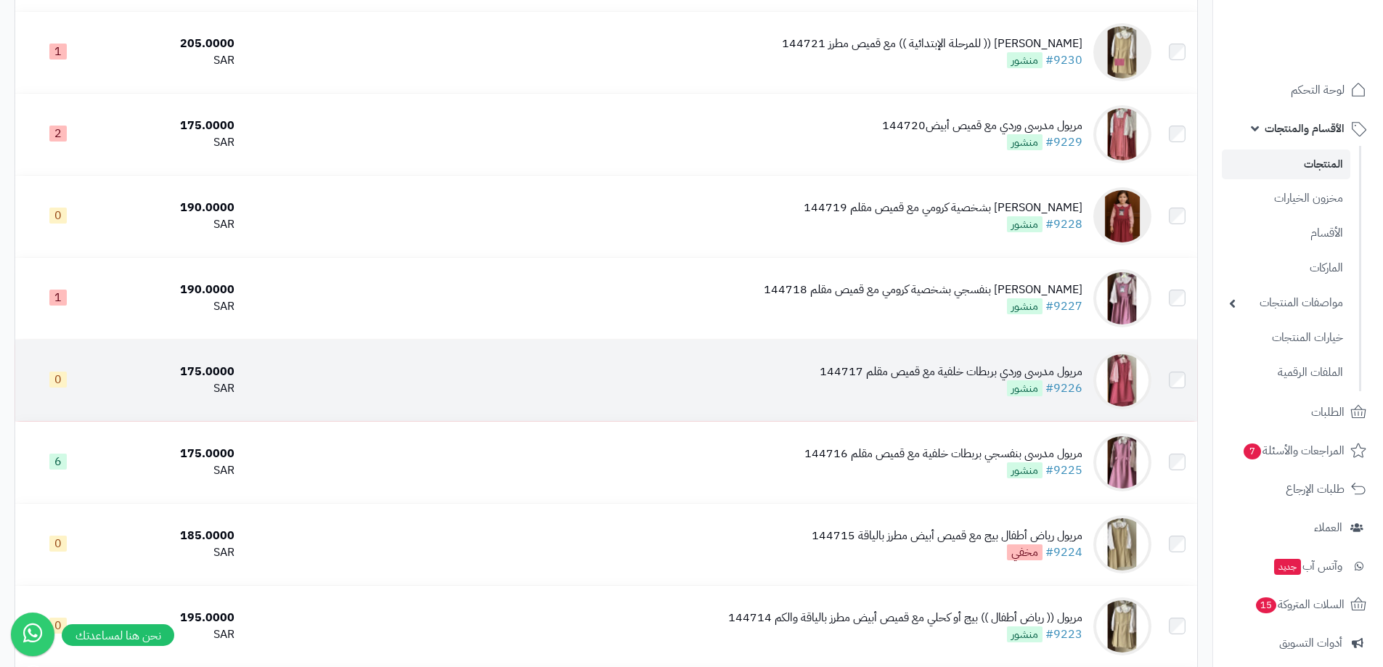
scroll to position [1307, 0]
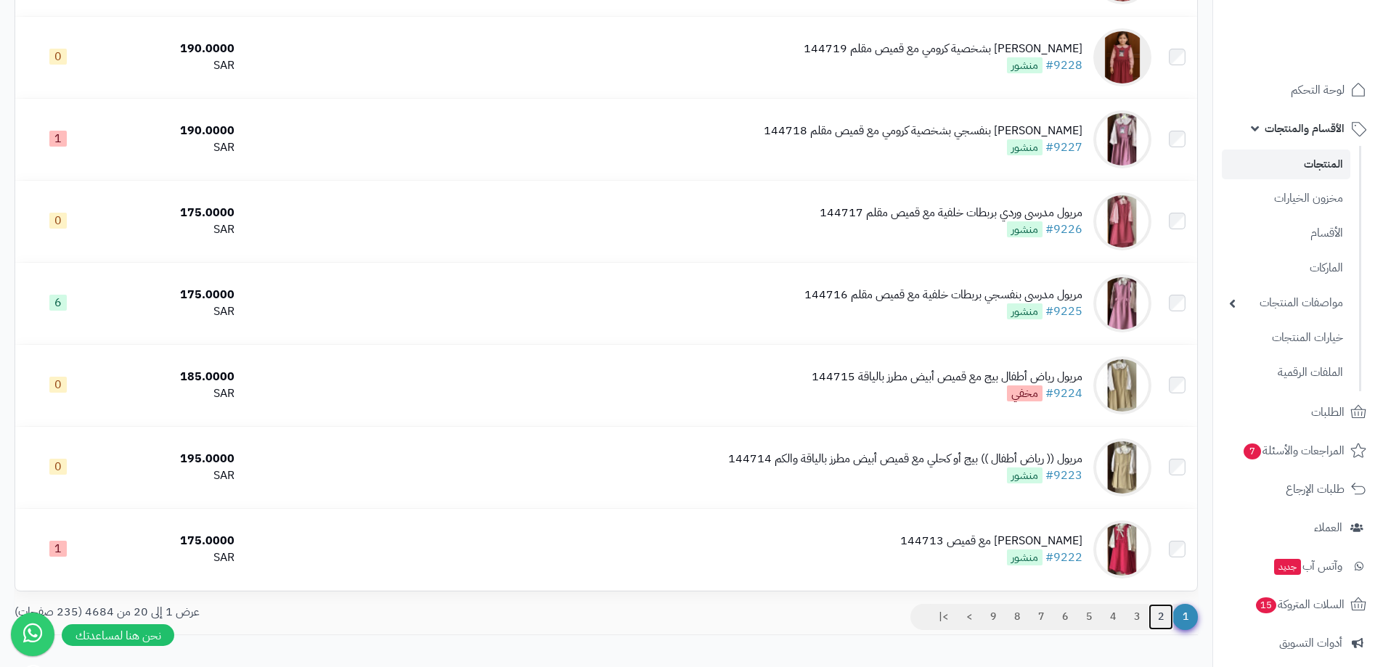
click at [1166, 606] on link "2" at bounding box center [1161, 617] width 25 height 26
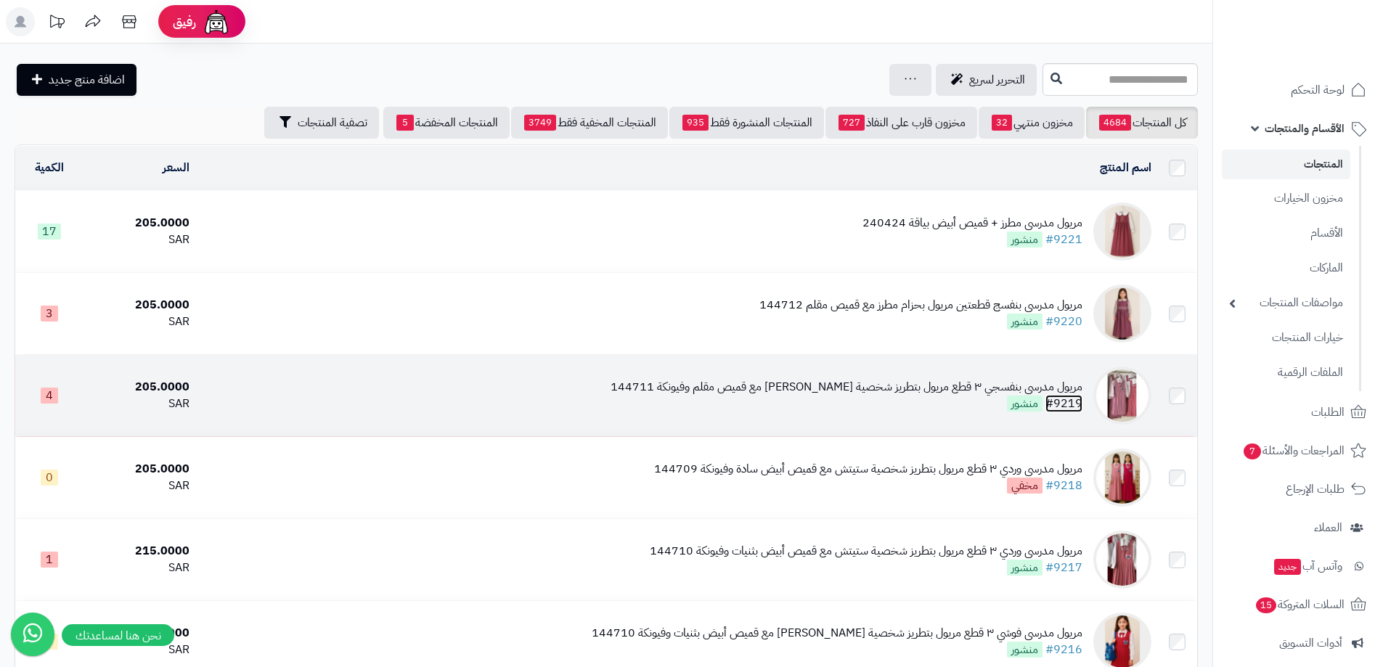
click at [1064, 401] on link "#9219" at bounding box center [1064, 403] width 37 height 17
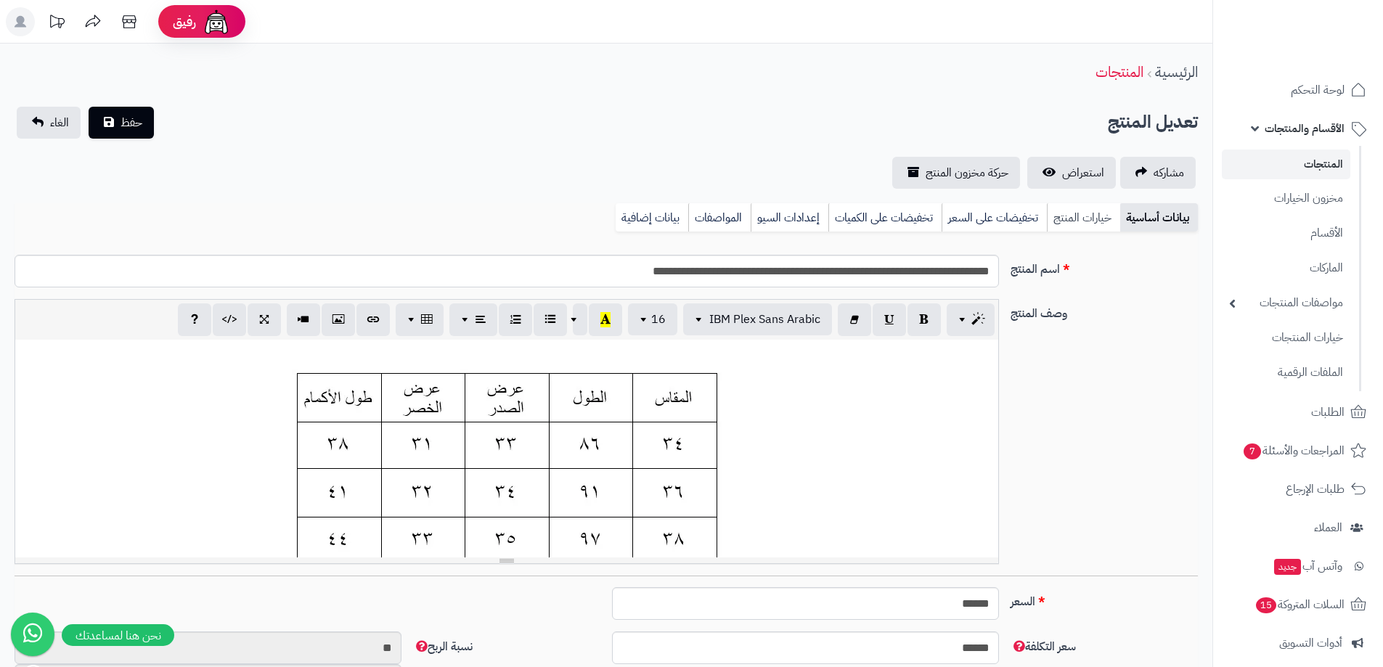
scroll to position [120, 0]
click at [1087, 225] on link "خيارات المنتج" at bounding box center [1083, 217] width 73 height 29
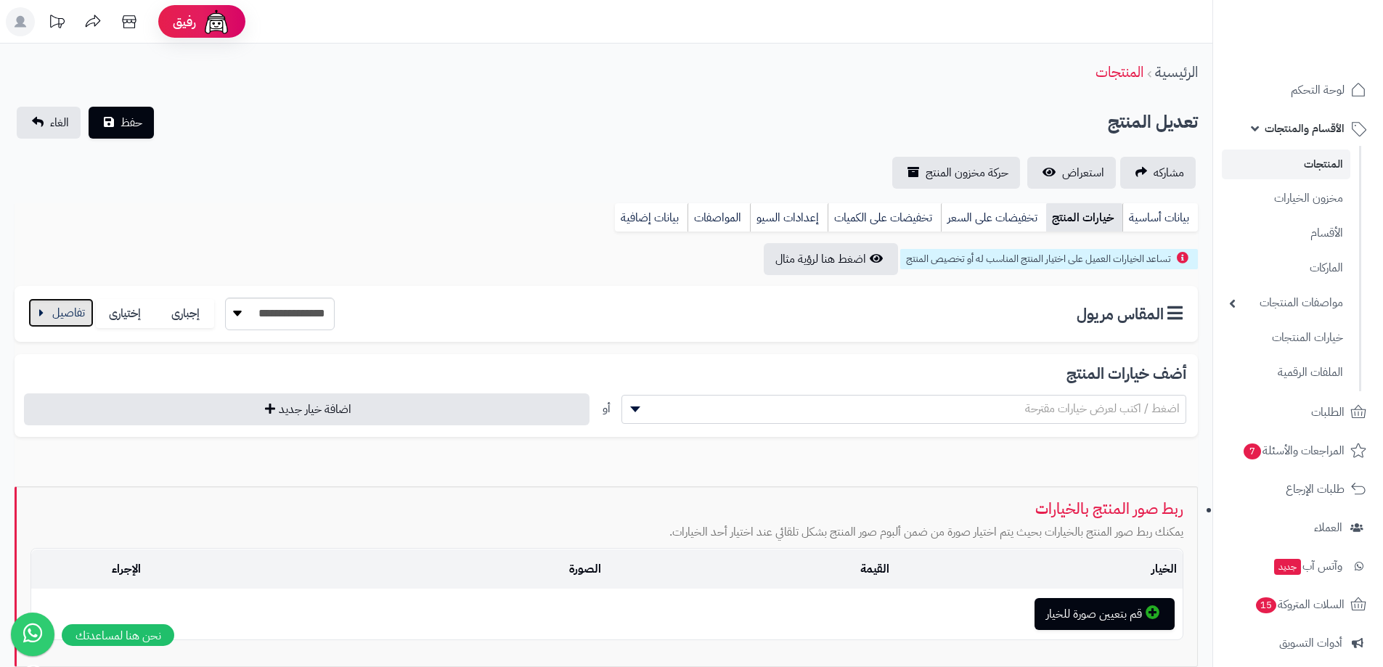
click at [50, 312] on button "button" at bounding box center [60, 312] width 65 height 29
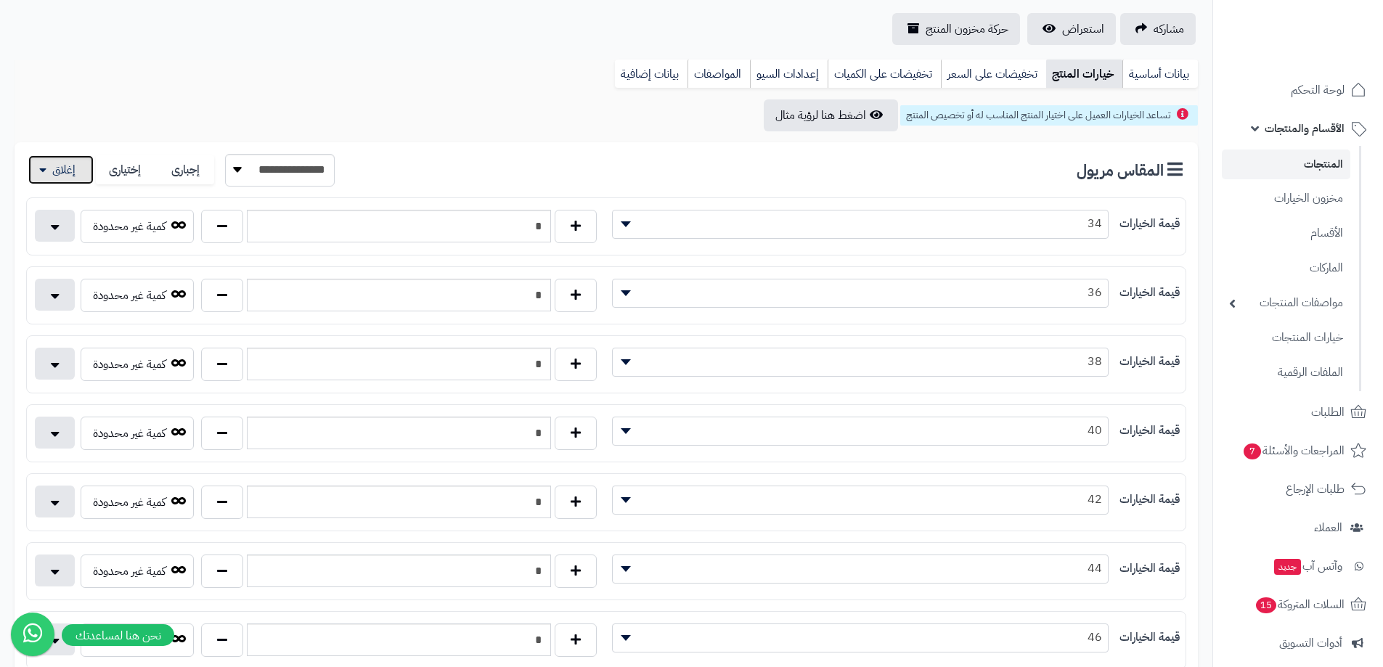
scroll to position [145, 0]
click at [542, 482] on div "**********" at bounding box center [606, 500] width 1159 height 45
click at [569, 498] on button "button" at bounding box center [576, 500] width 42 height 33
type input "*"
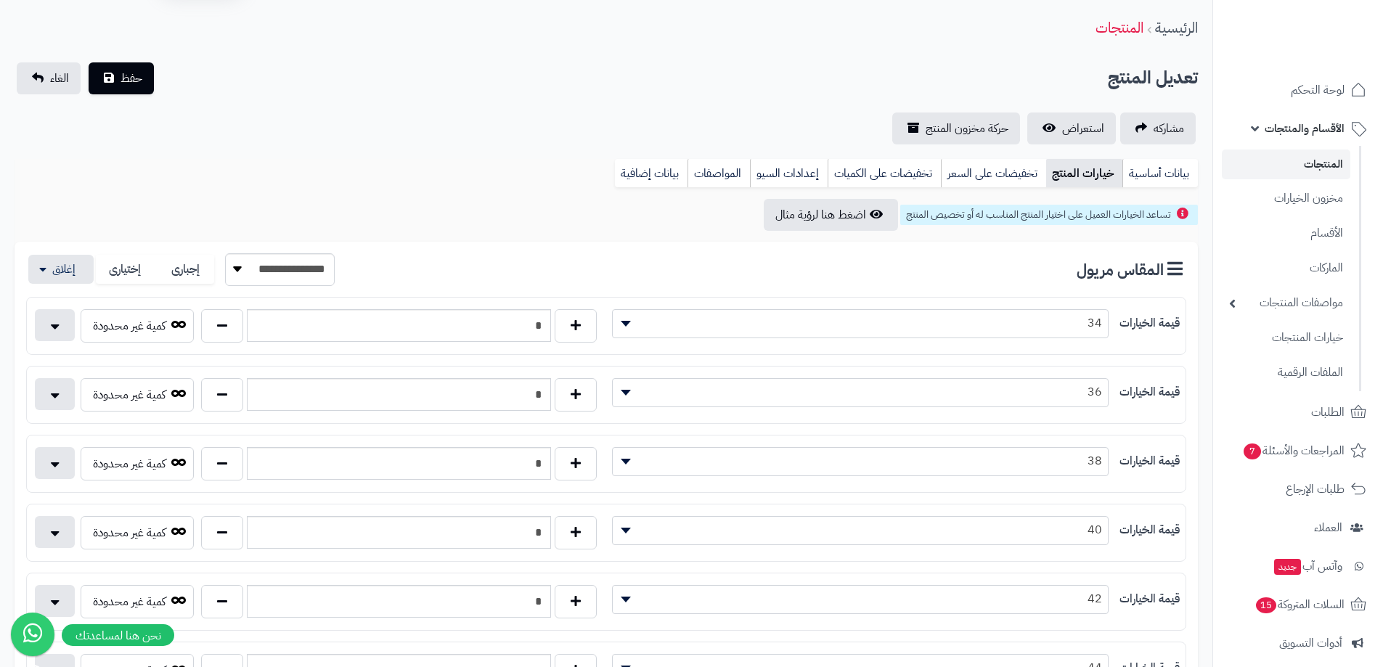
scroll to position [0, 0]
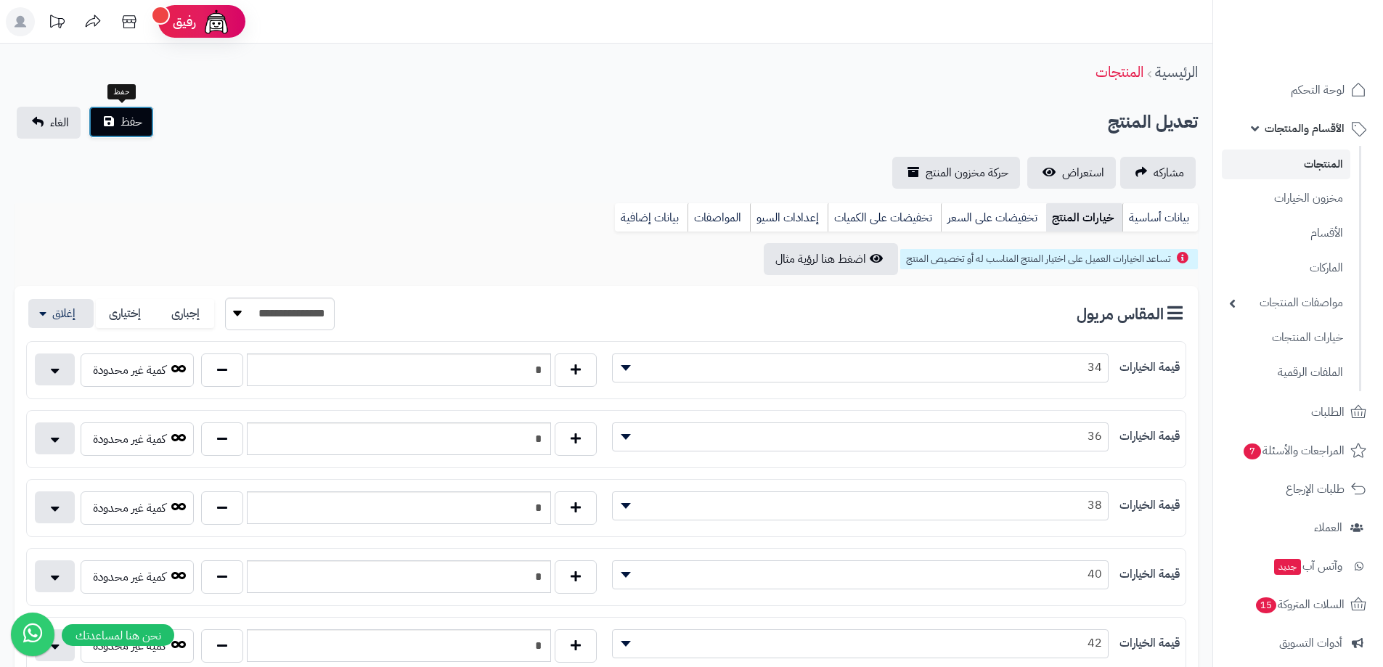
click at [140, 129] on span "حفظ" at bounding box center [132, 121] width 22 height 17
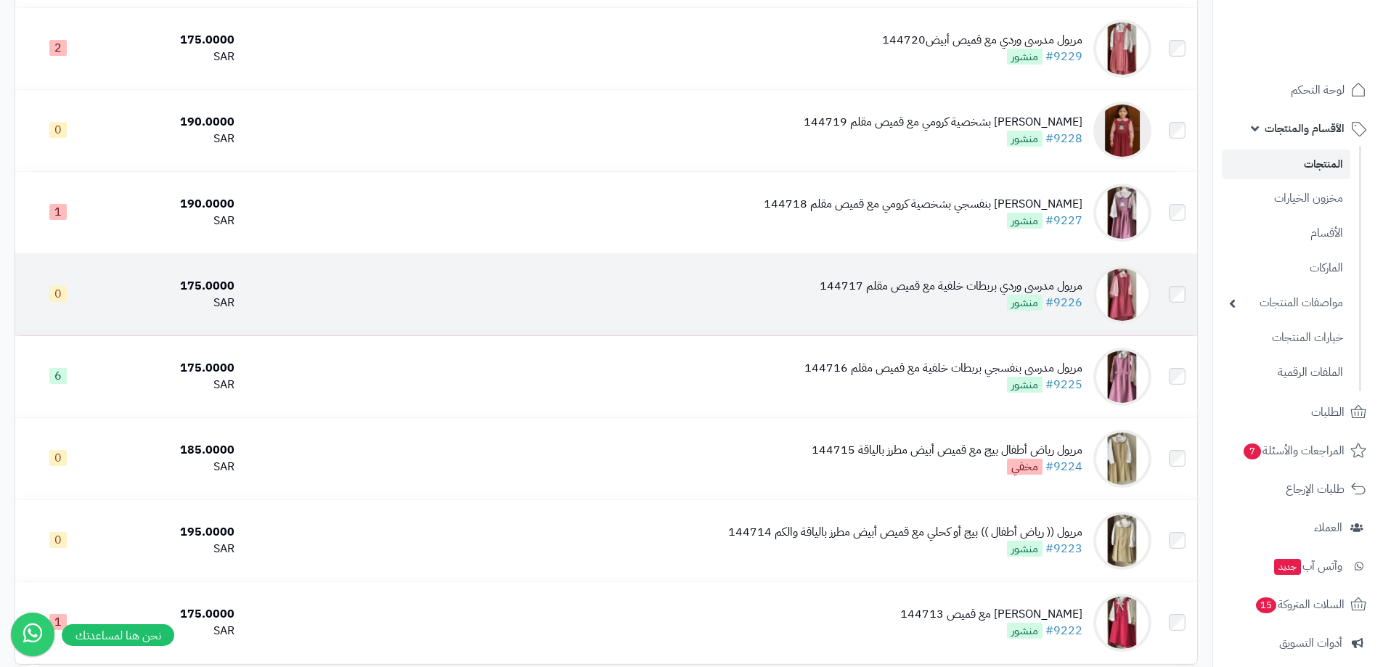
scroll to position [1380, 0]
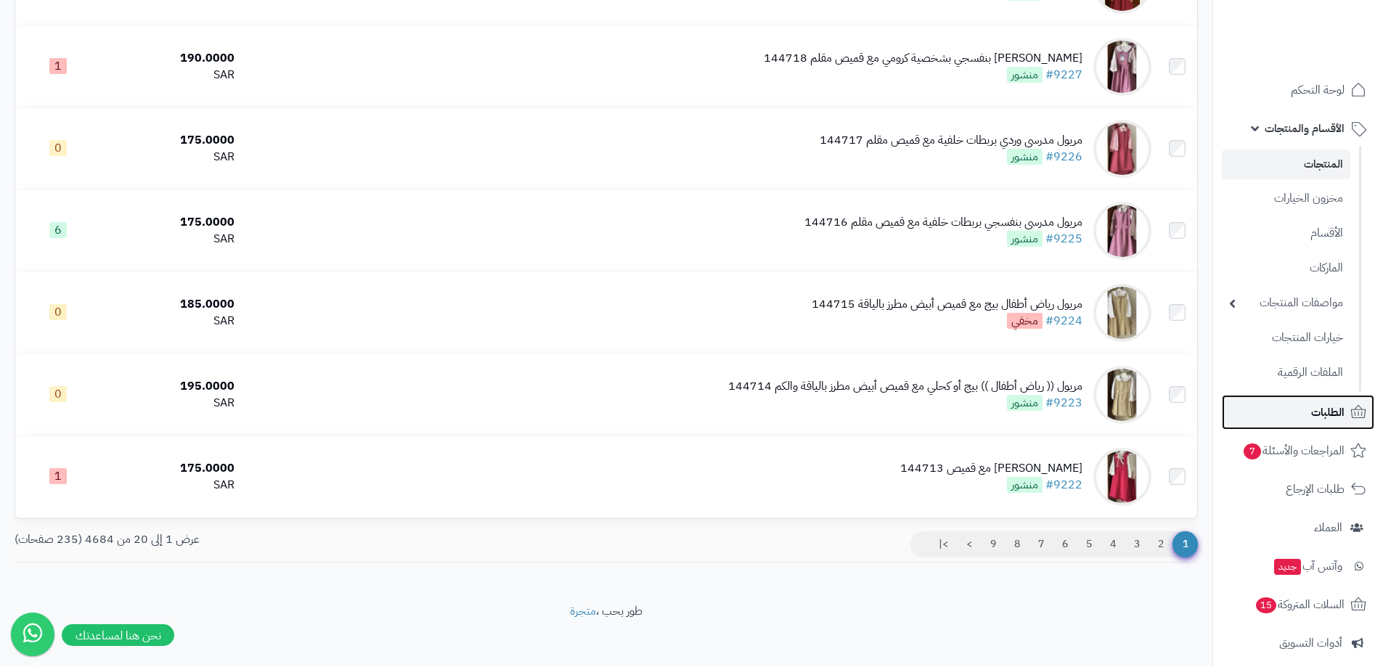
click at [1315, 413] on span "الطلبات" at bounding box center [1327, 412] width 33 height 20
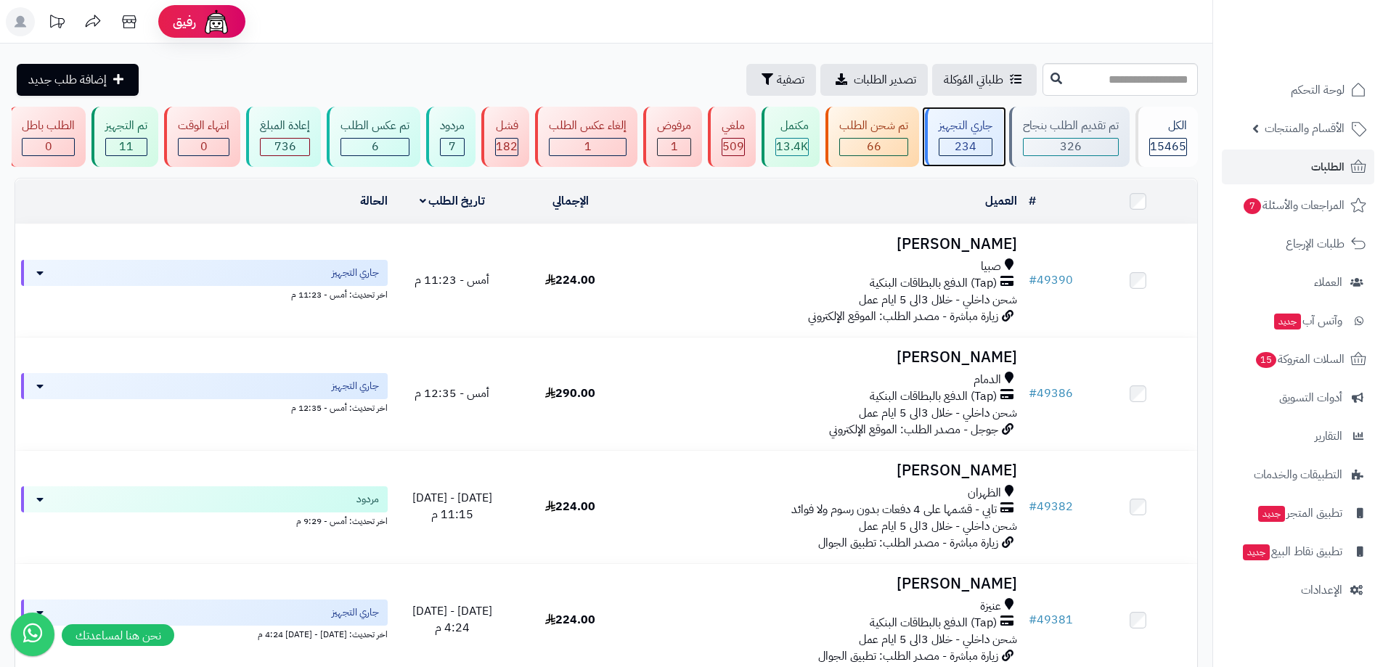
click at [960, 152] on span "234" at bounding box center [966, 146] width 22 height 17
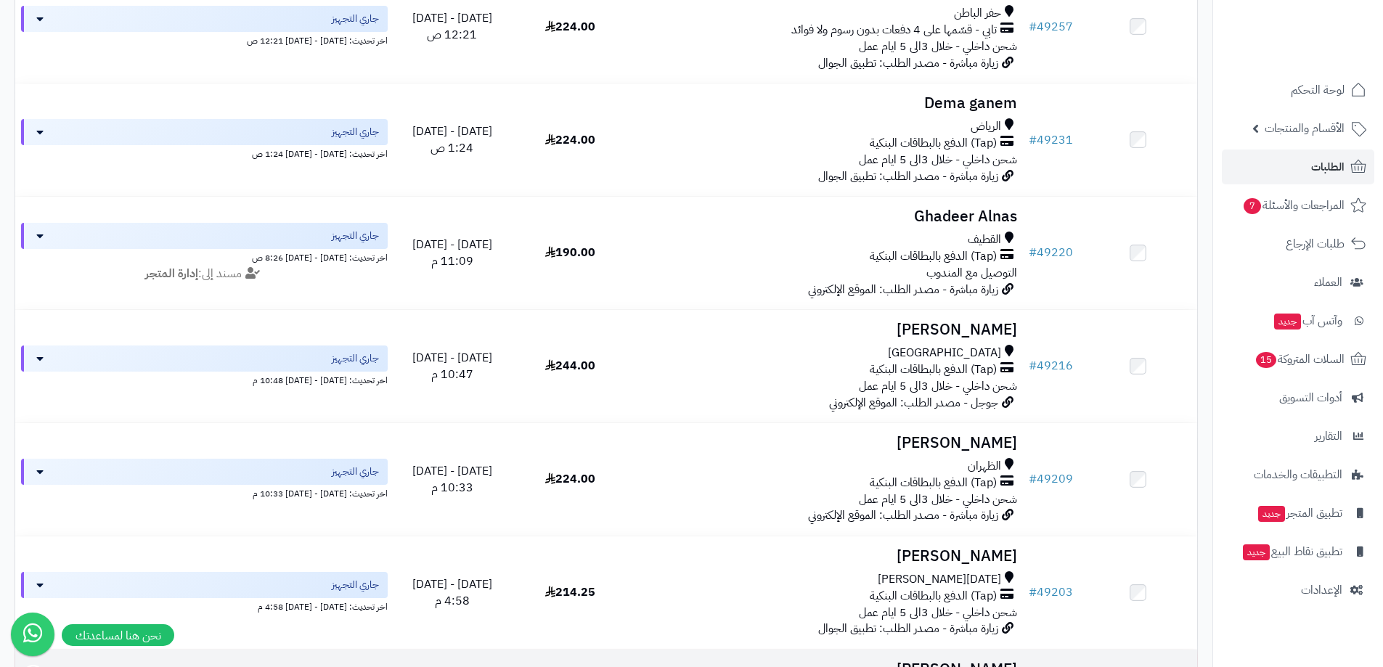
scroll to position [1989, 0]
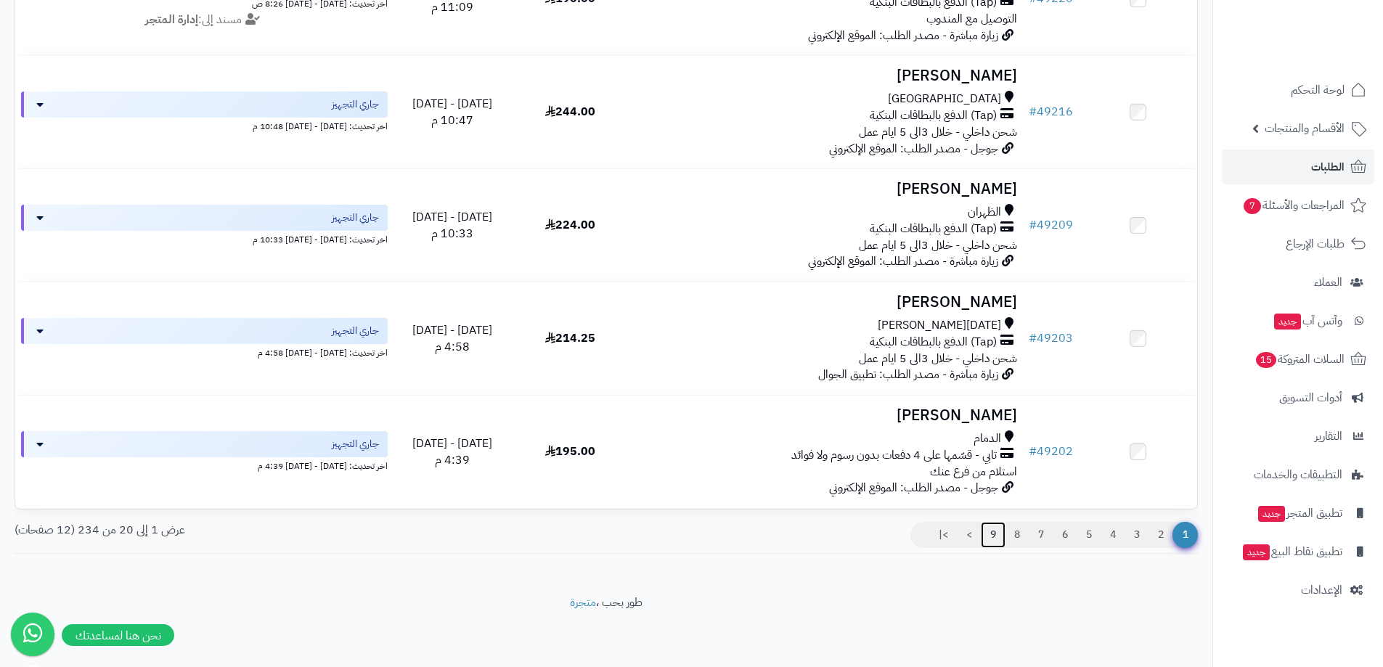
click at [993, 537] on link "9" at bounding box center [993, 535] width 25 height 26
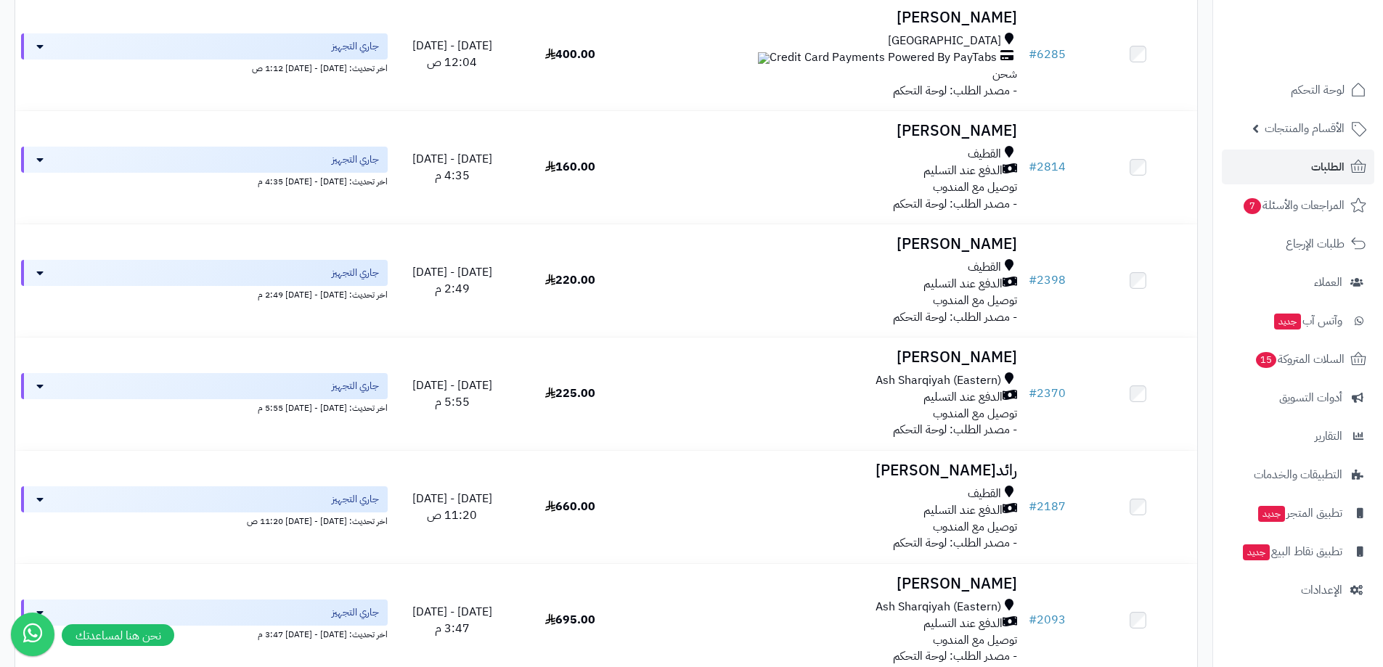
scroll to position [1989, 0]
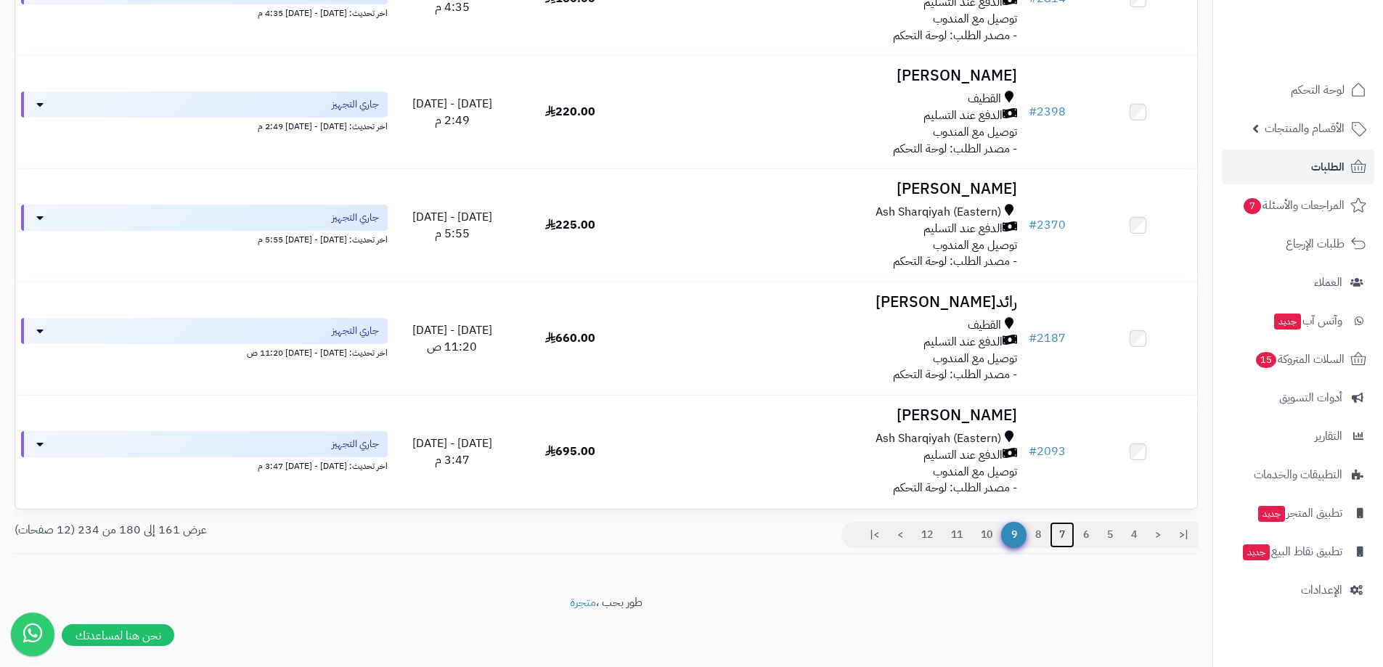
click at [1059, 544] on link "7" at bounding box center [1062, 535] width 25 height 26
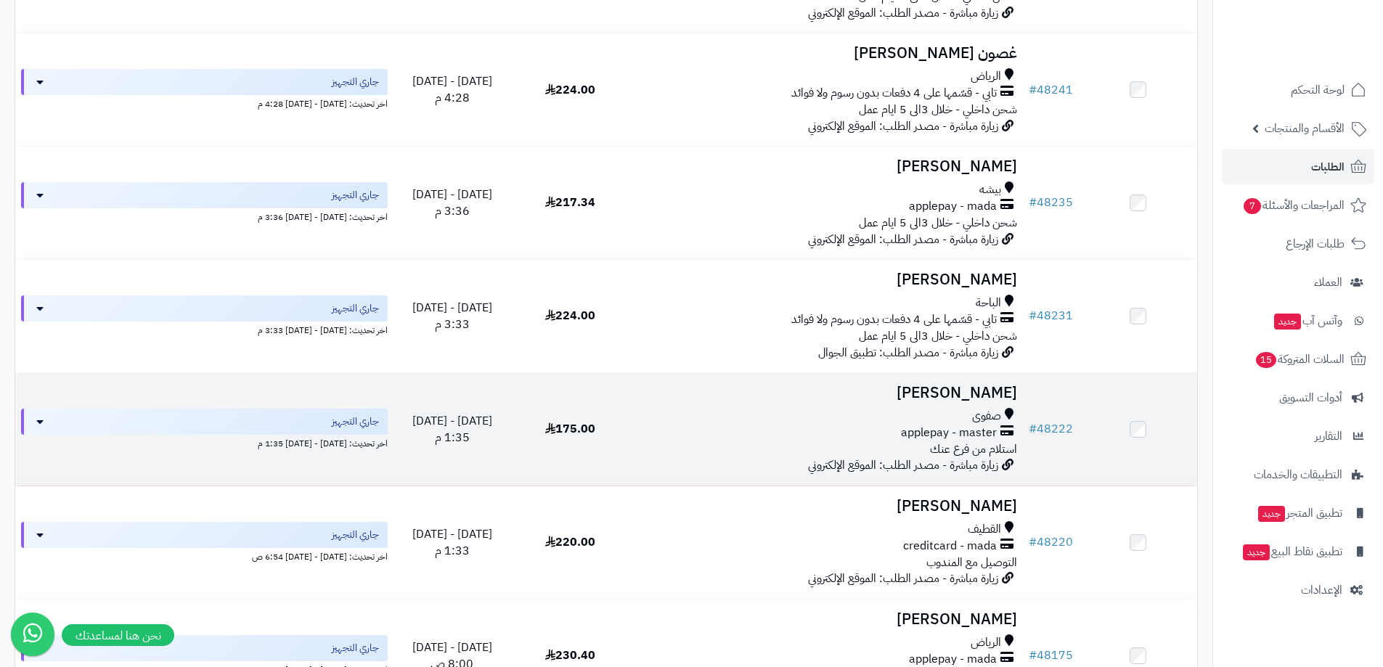
scroll to position [1960, 0]
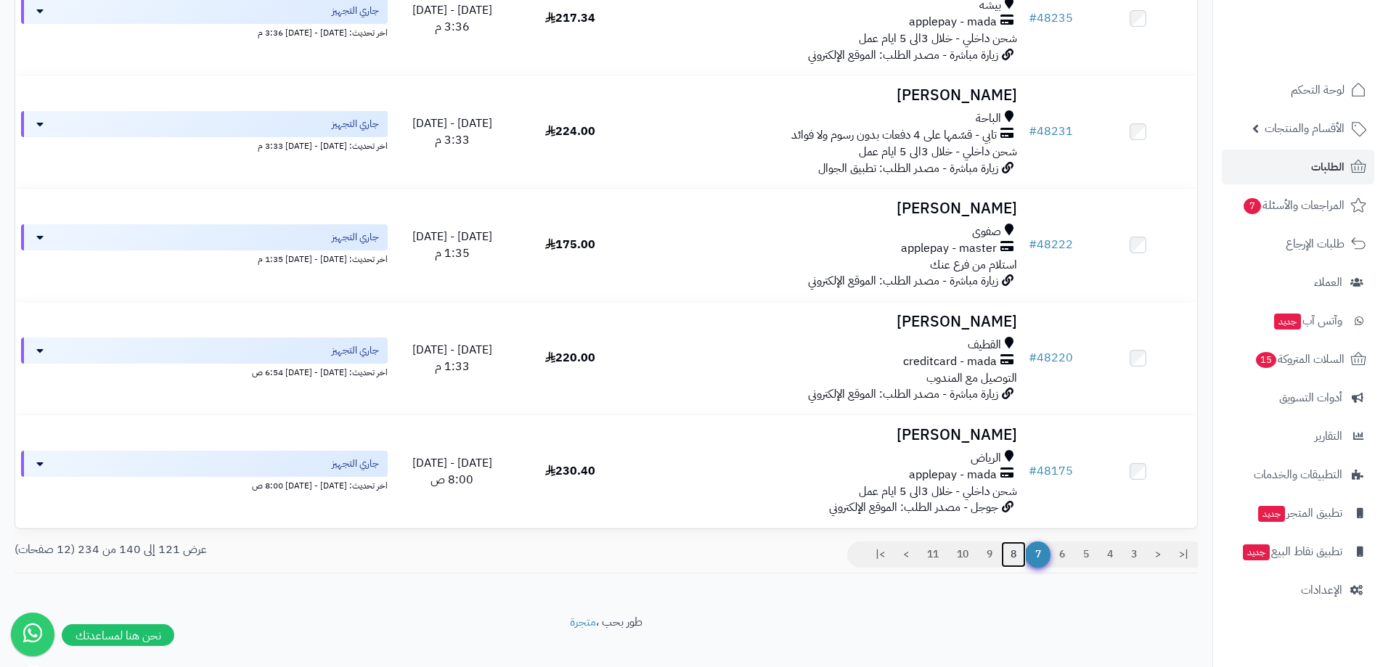
click at [1013, 555] on link "8" at bounding box center [1013, 555] width 25 height 26
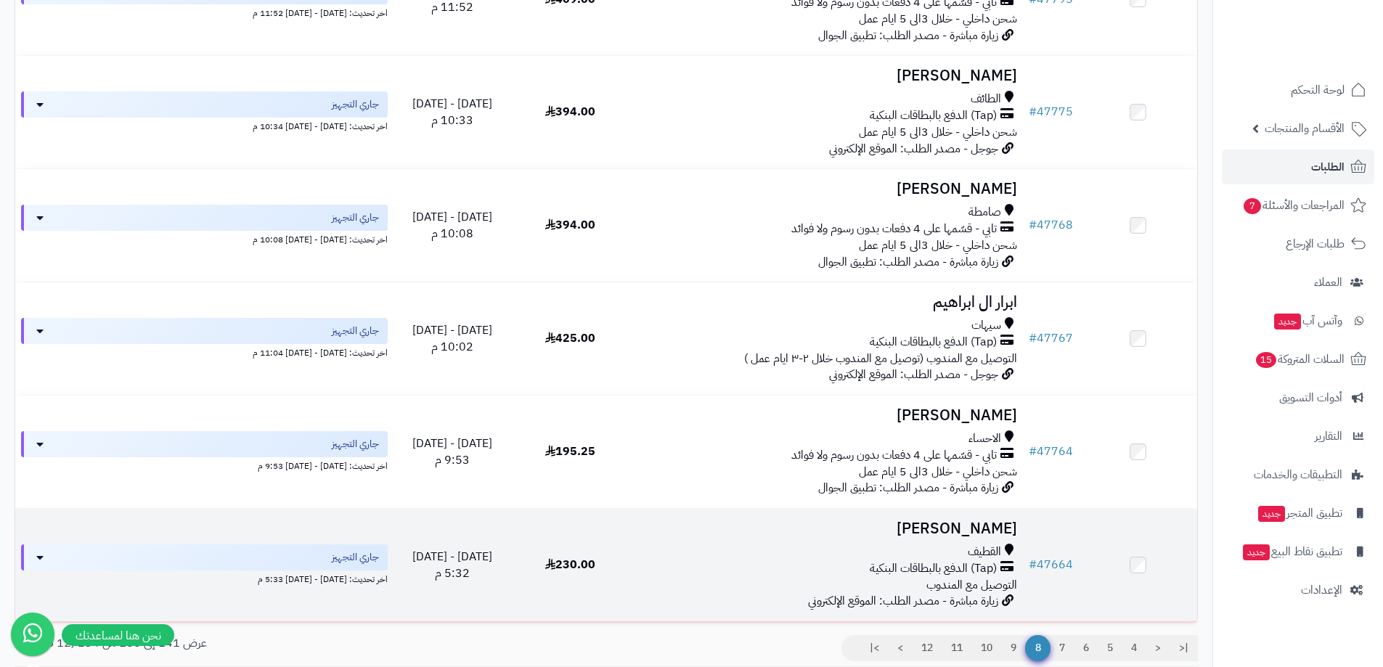
scroll to position [1989, 0]
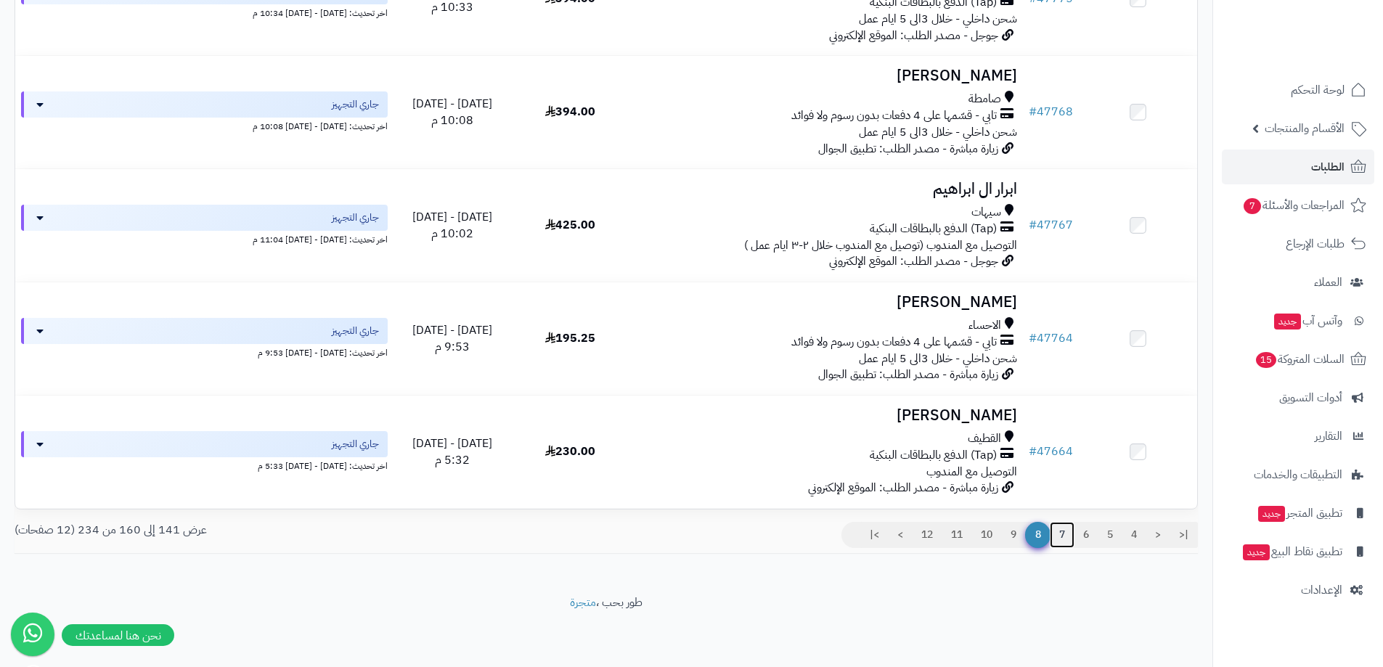
click at [1064, 534] on link "7" at bounding box center [1062, 535] width 25 height 26
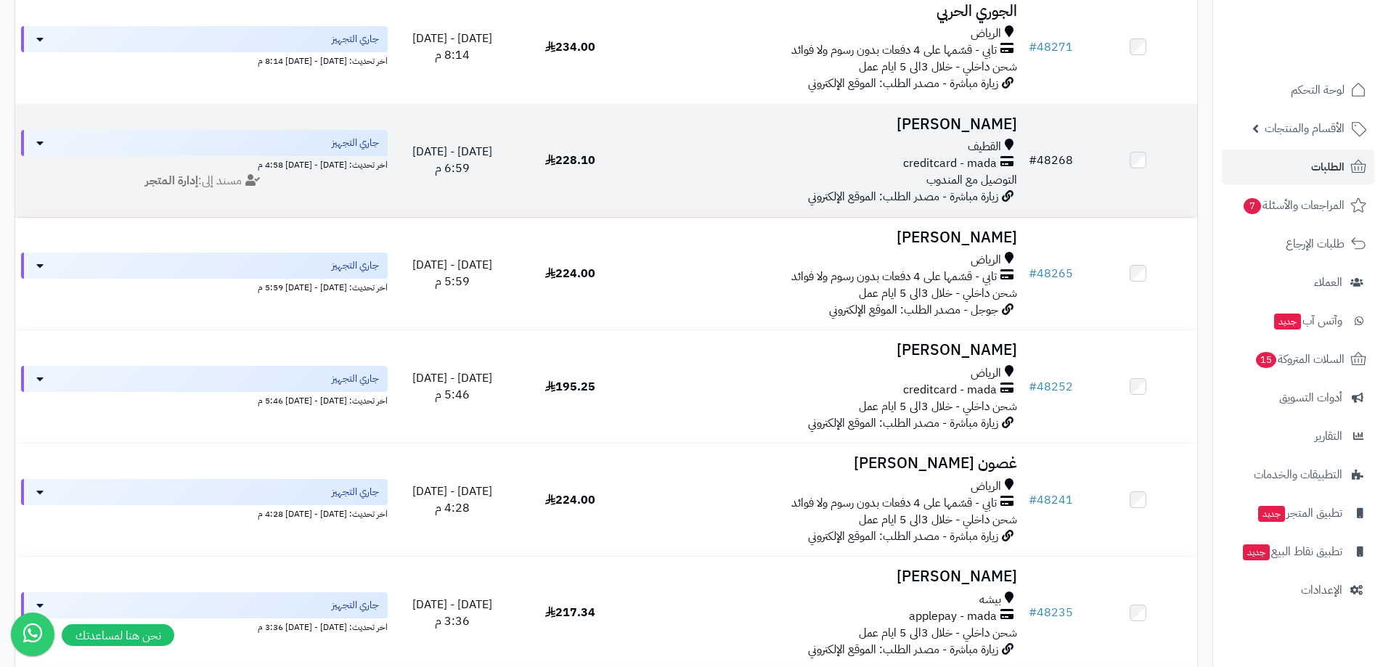
scroll to position [1989, 0]
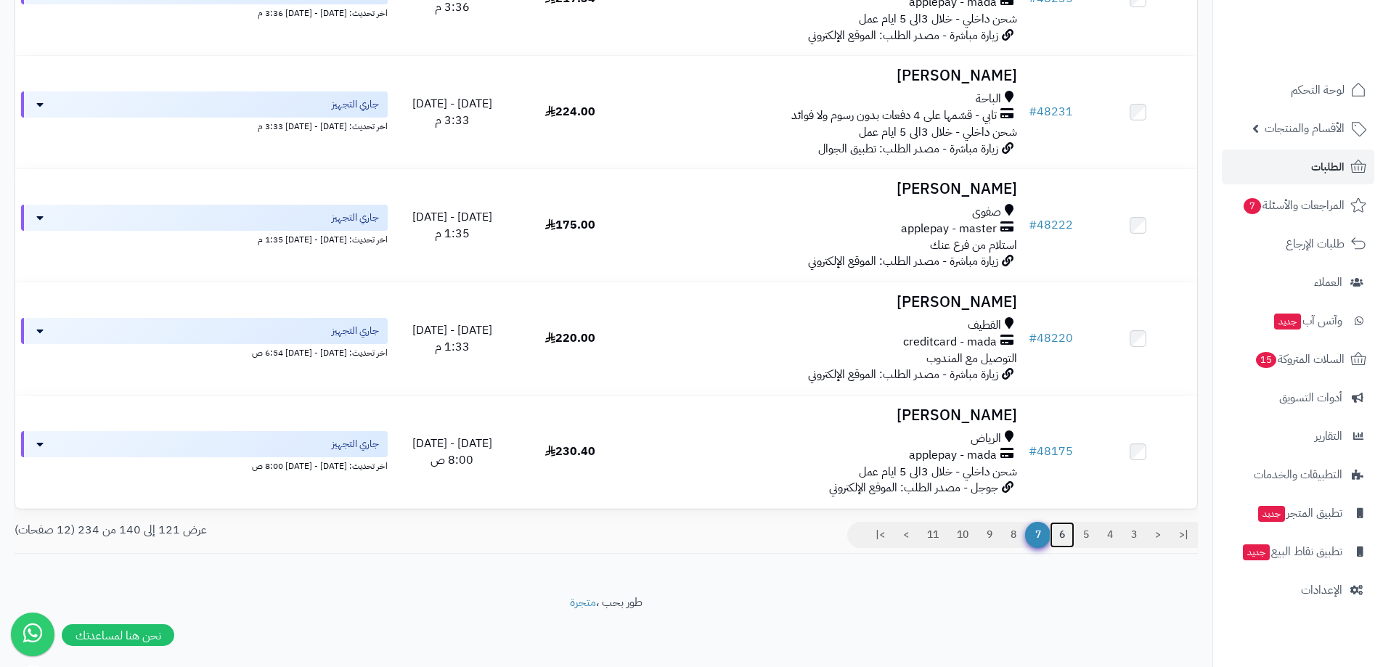
click at [1054, 537] on link "6" at bounding box center [1062, 535] width 25 height 26
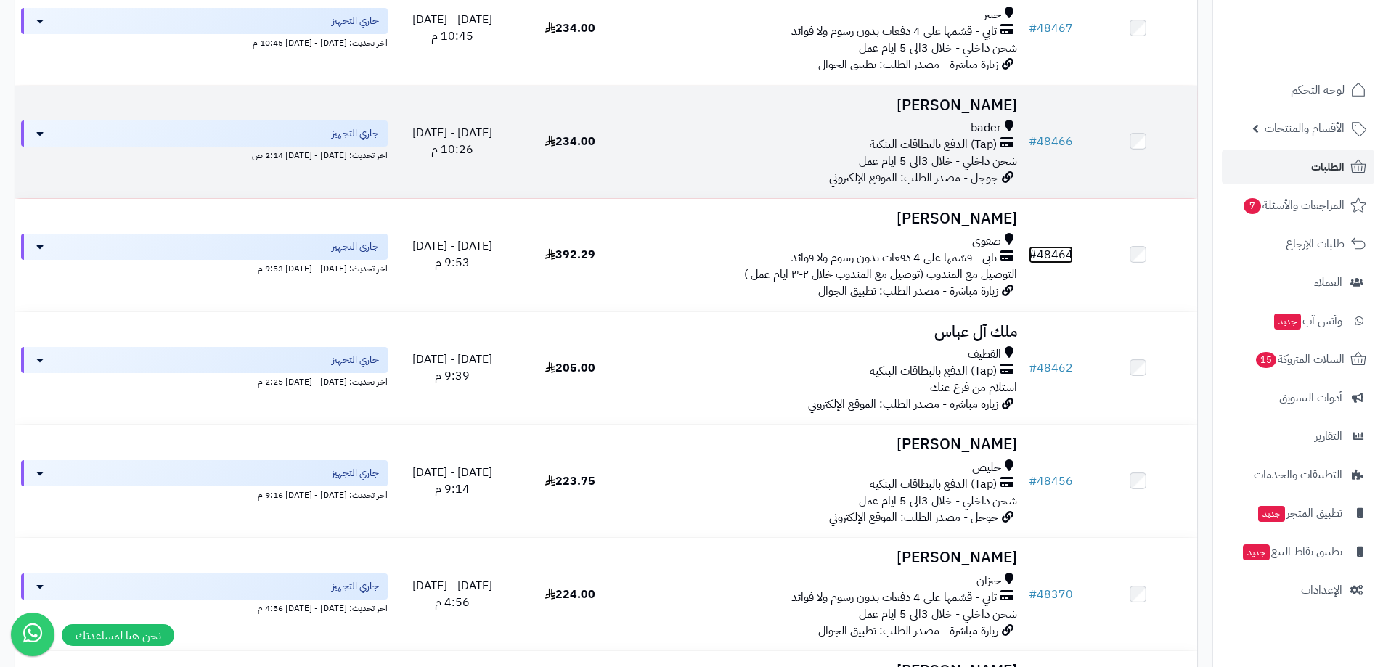
scroll to position [1263, 0]
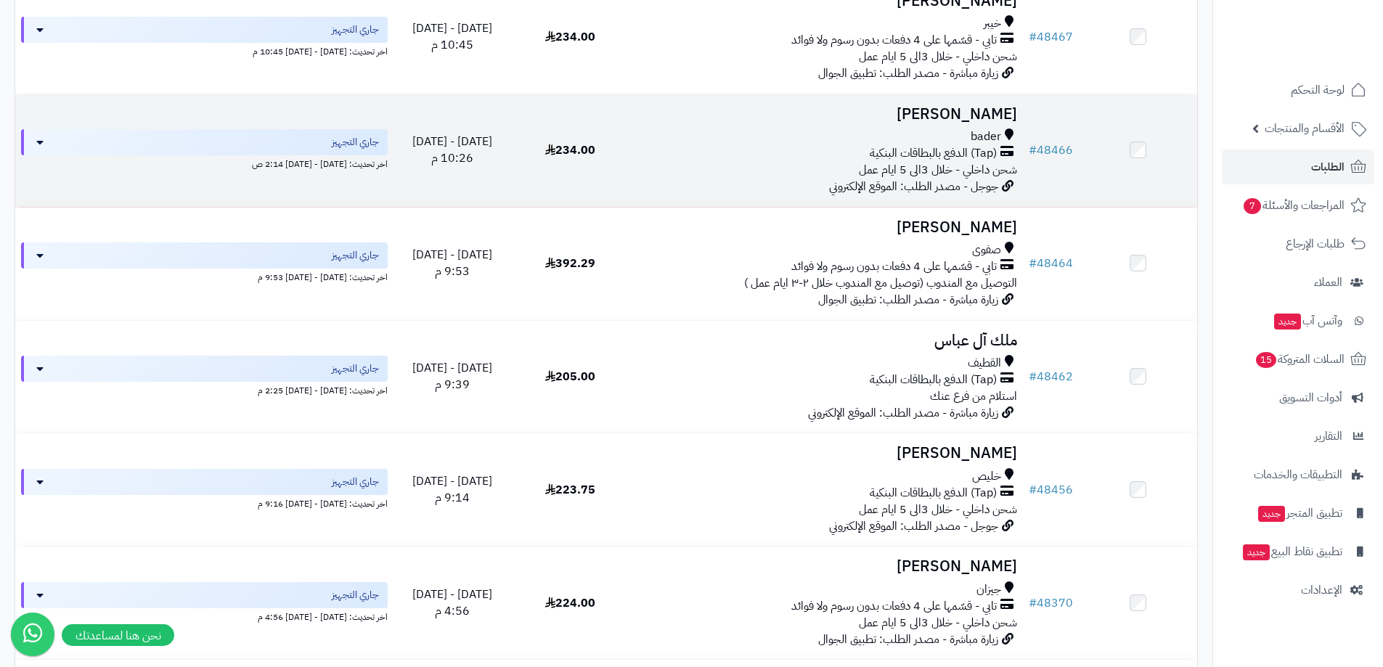
drag, startPoint x: 1054, startPoint y: 150, endPoint x: 1040, endPoint y: 168, distance: 21.8
click at [1041, 166] on td "# 48466" at bounding box center [1051, 150] width 56 height 113
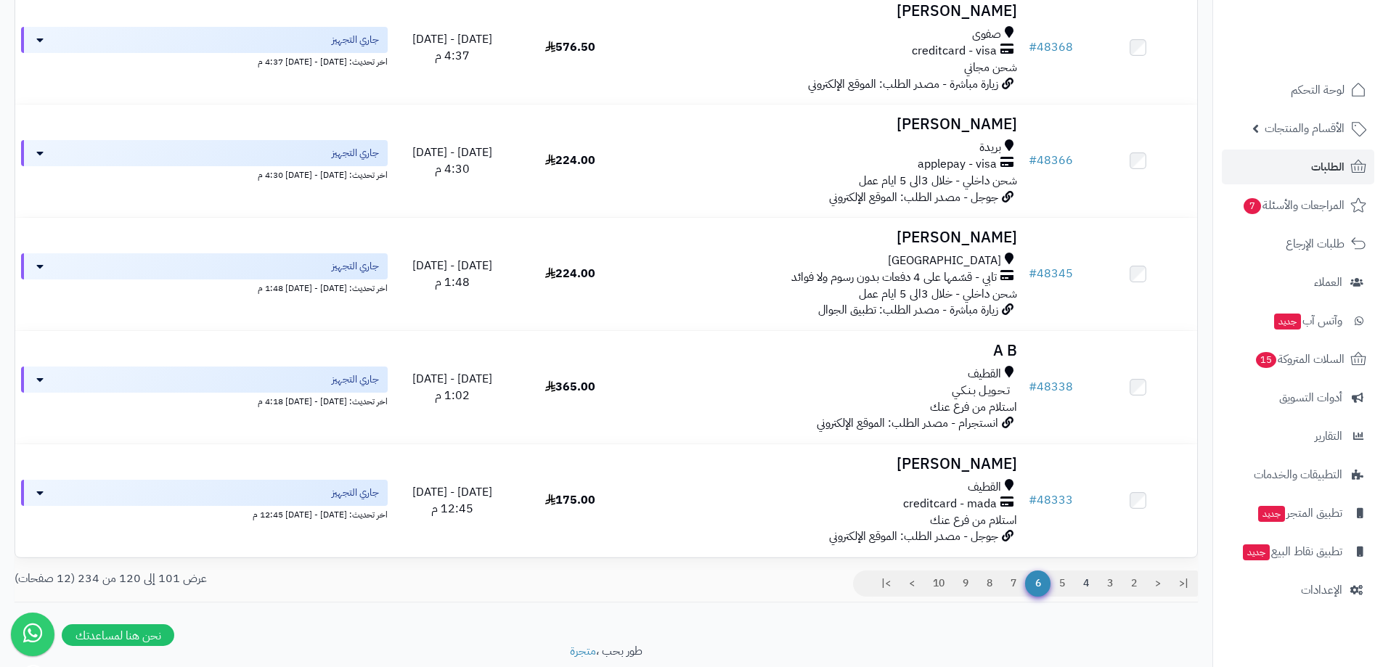
scroll to position [2000, 0]
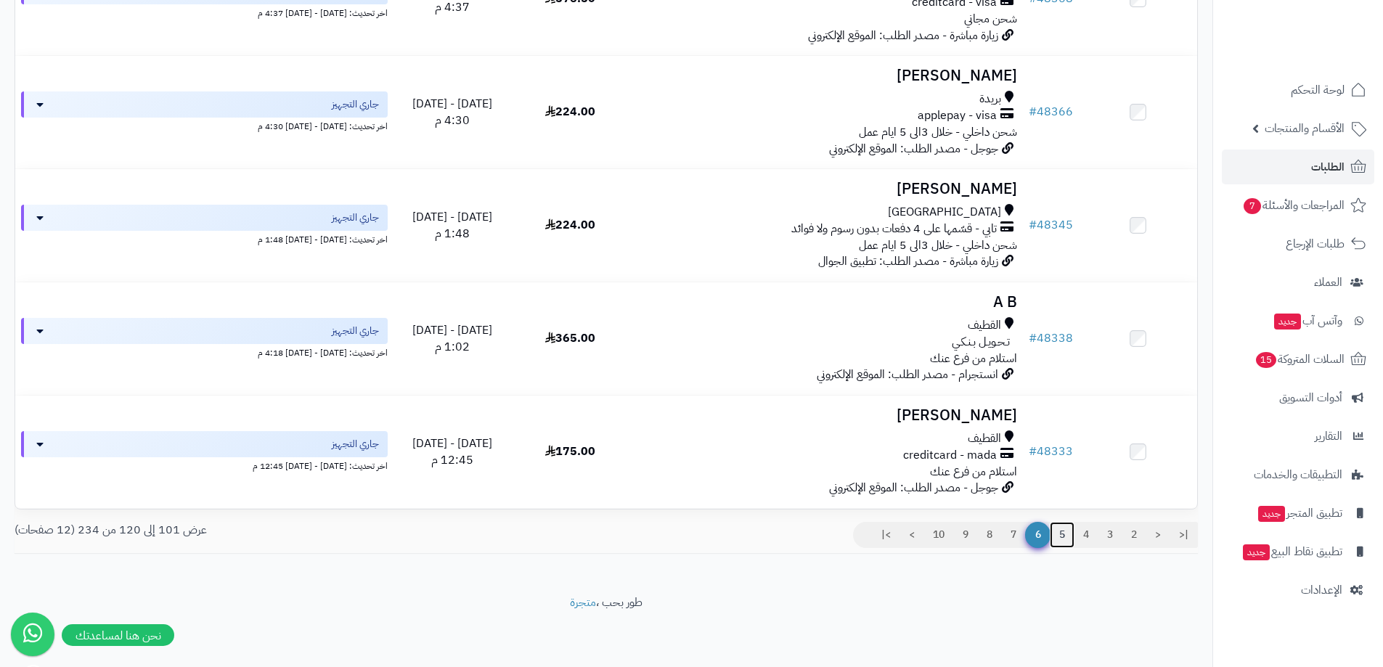
click at [1064, 534] on link "5" at bounding box center [1062, 535] width 25 height 26
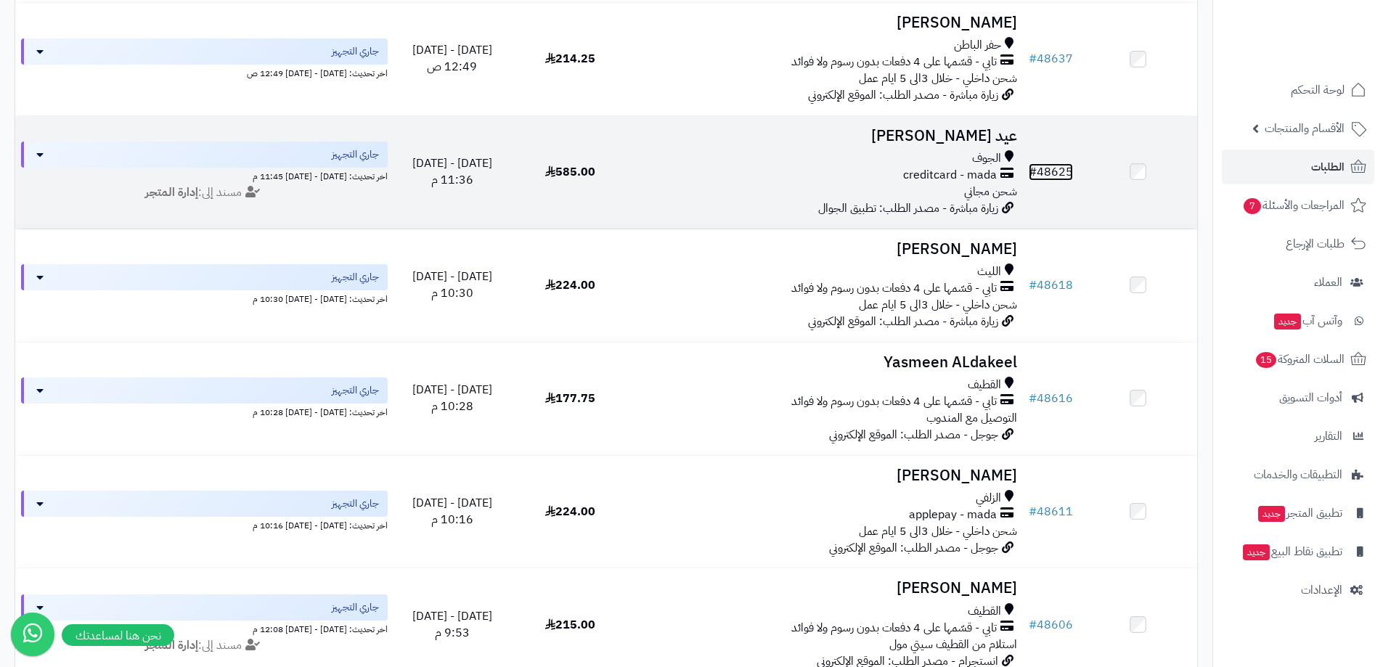
scroll to position [1117, 0]
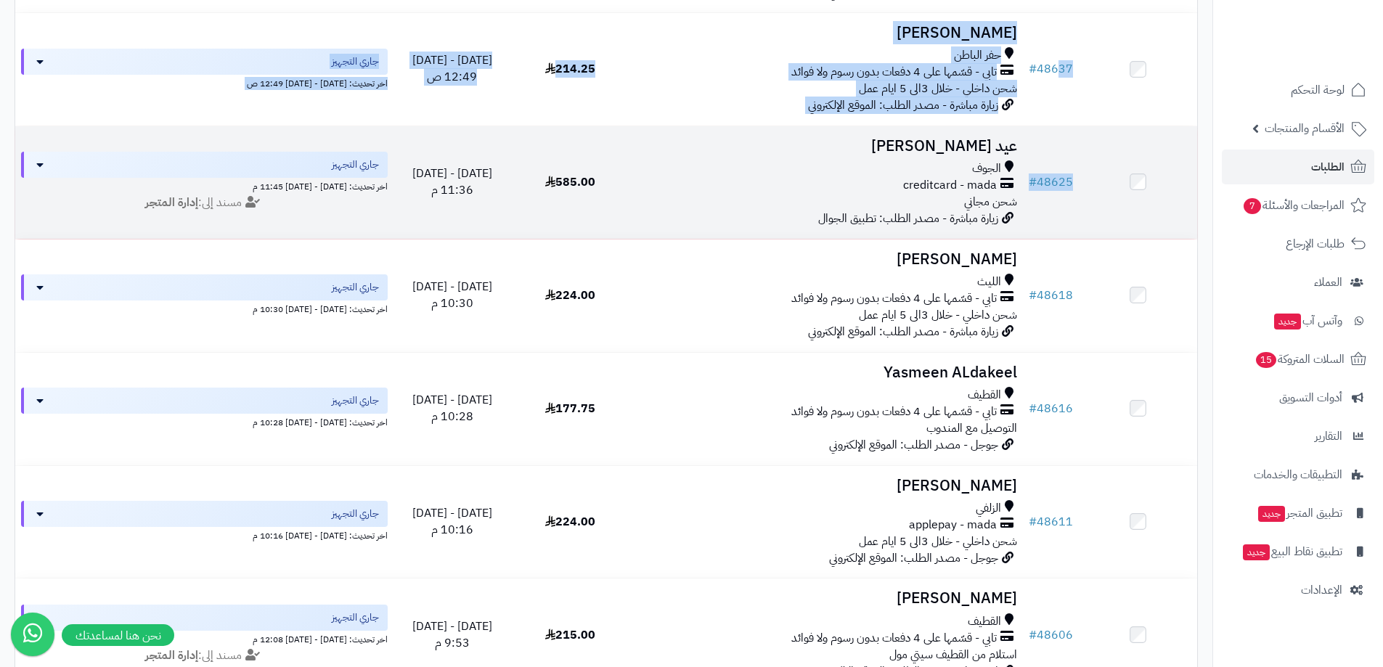
drag, startPoint x: 1056, startPoint y: 73, endPoint x: 1030, endPoint y: 159, distance: 89.8
click at [1029, 159] on tbody "# 48682 Sumayah Alshamsi الدمام (Tap) الدفع بالبطاقات البنكية شحن داخلي - خلال …" at bounding box center [606, 239] width 1182 height 2264
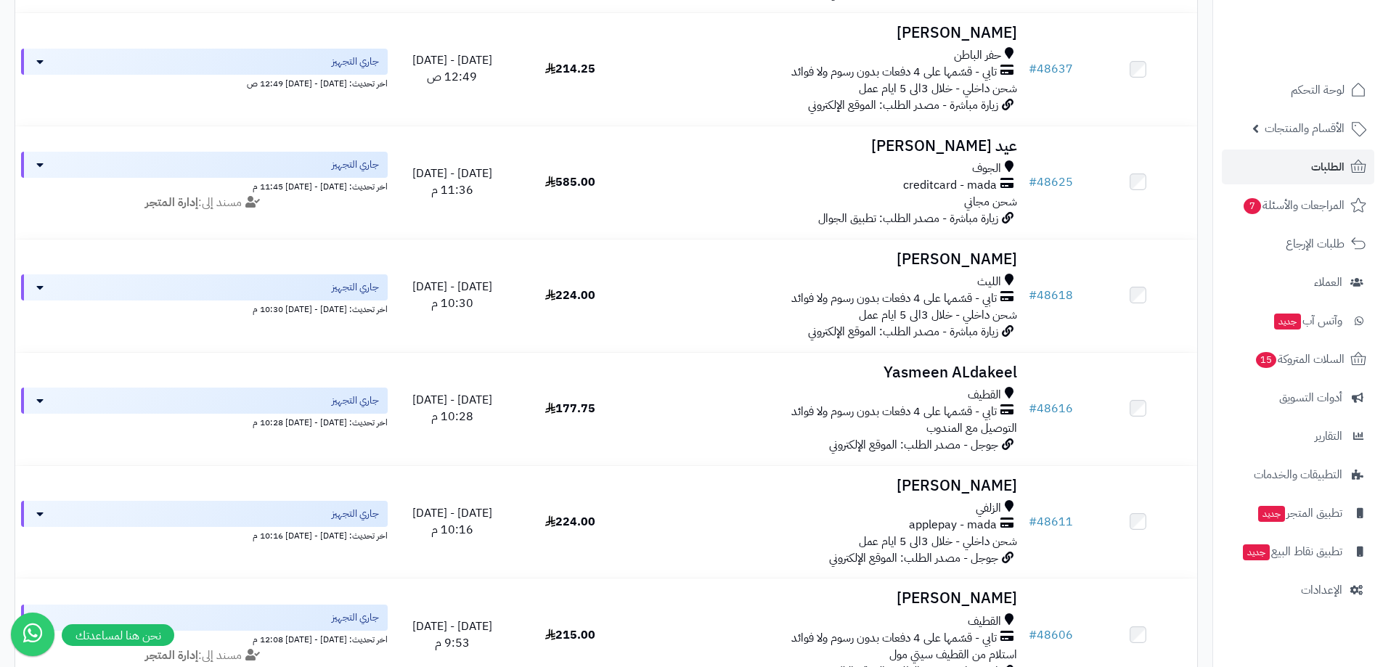
click at [1211, 92] on div "**********" at bounding box center [606, 208] width 1213 height 2439
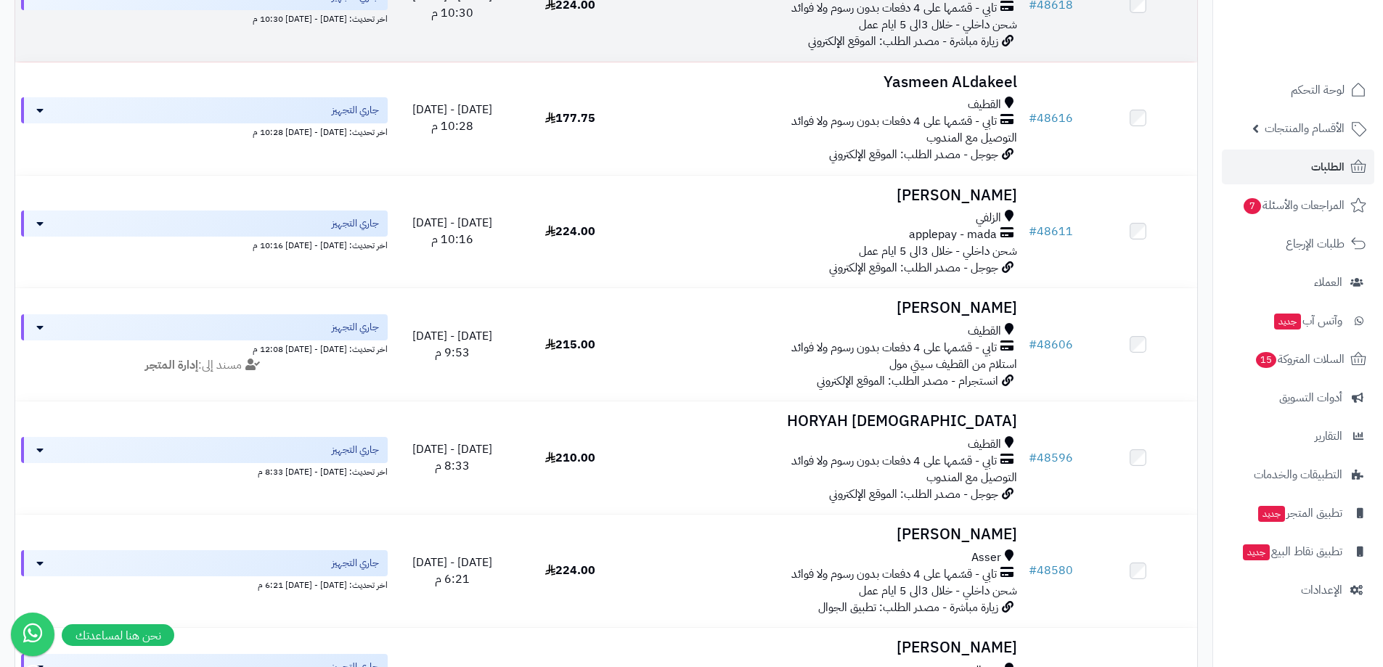
scroll to position [1989, 0]
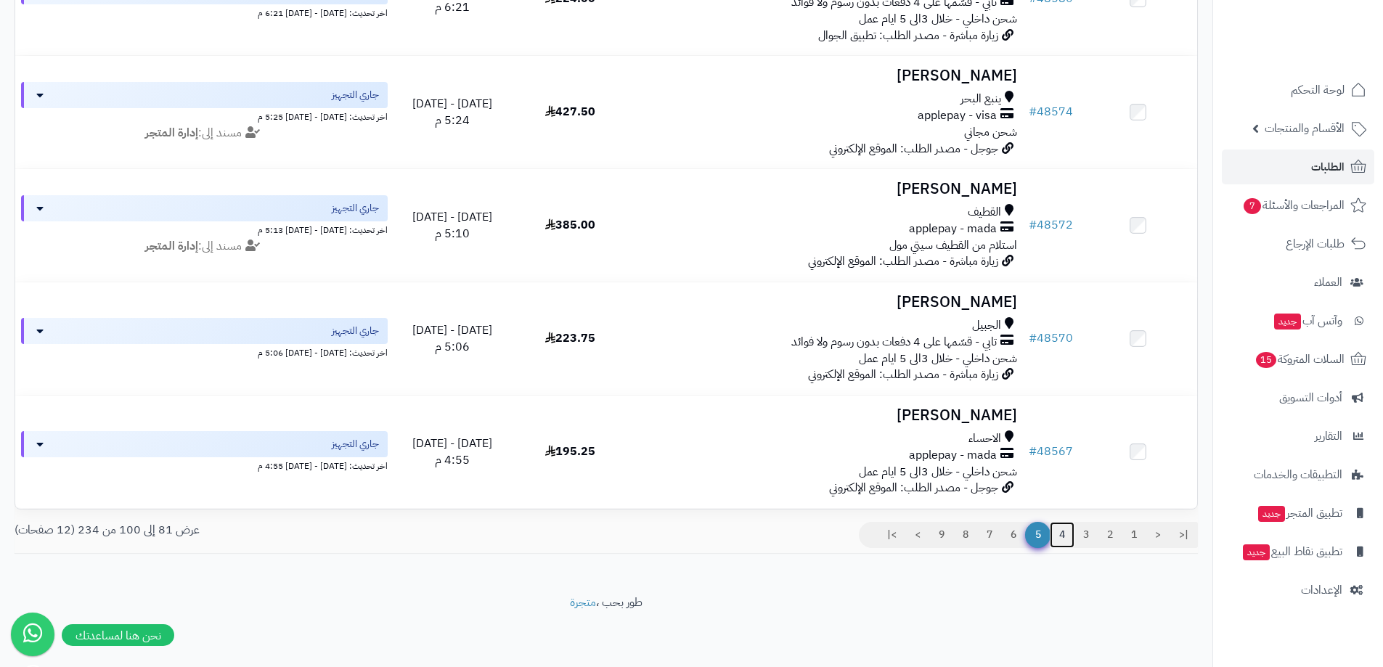
click at [1052, 532] on link "4" at bounding box center [1062, 535] width 25 height 26
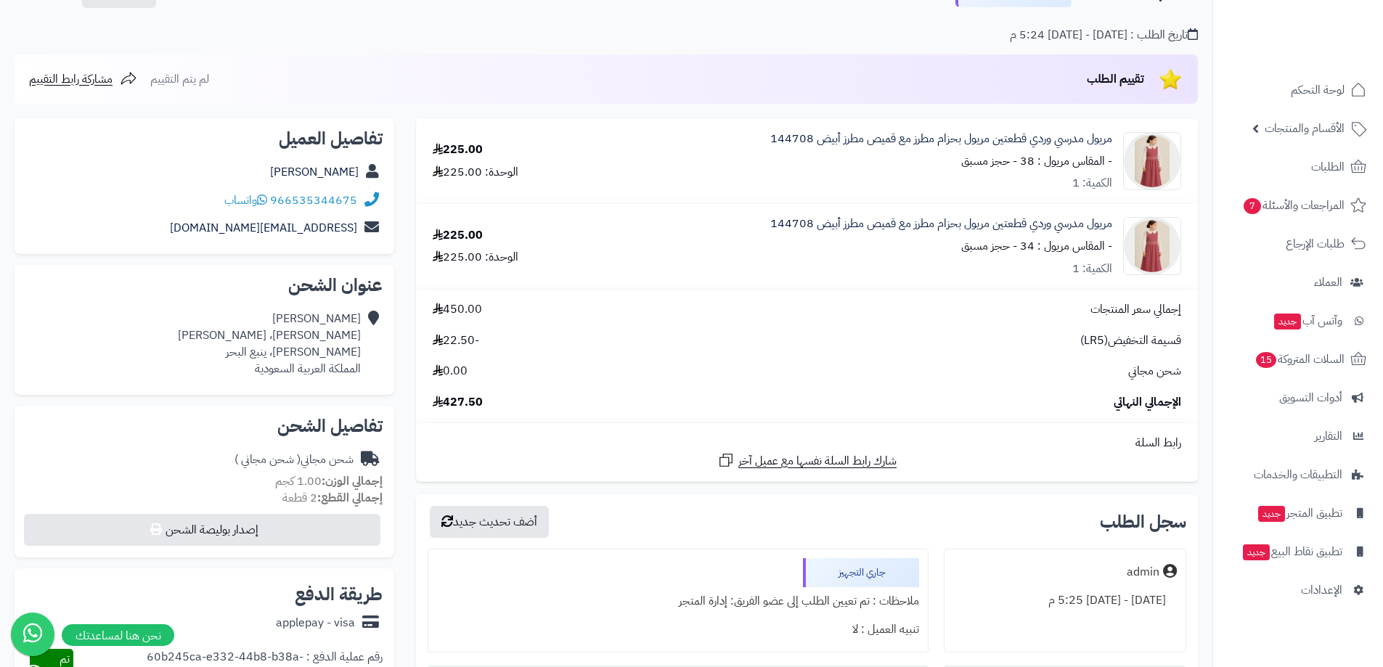
scroll to position [73, 0]
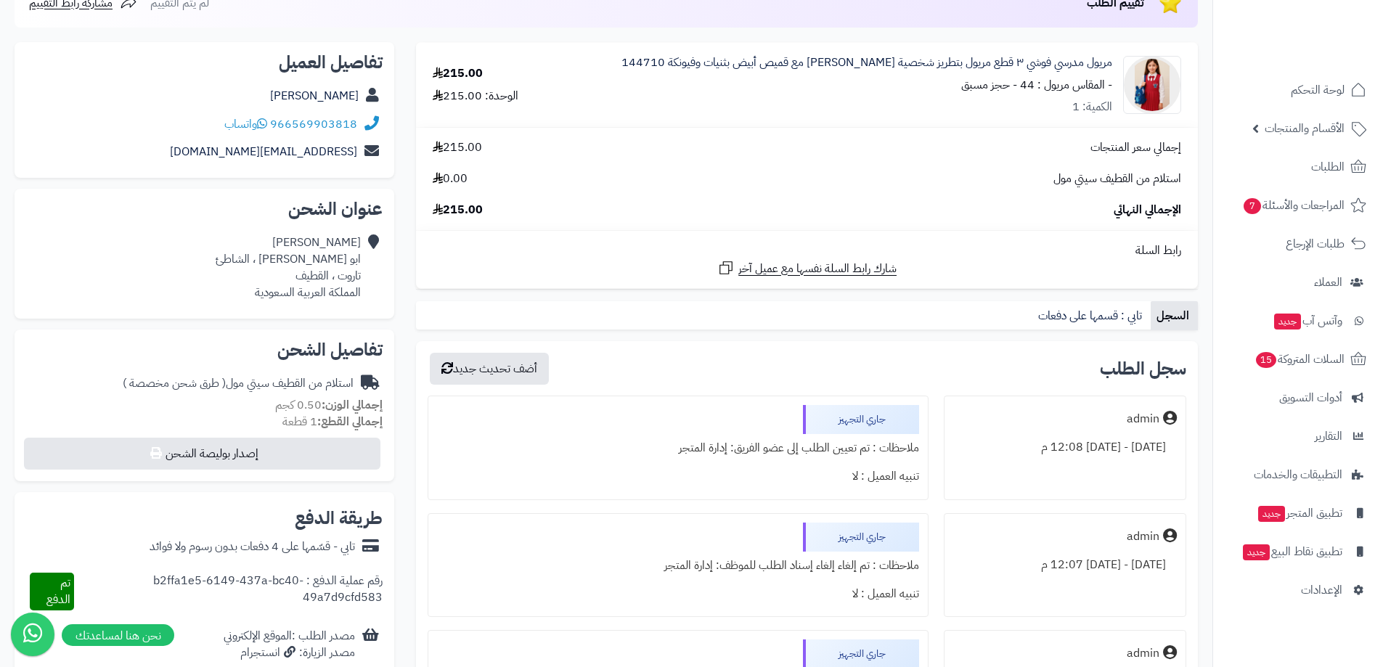
scroll to position [218, 0]
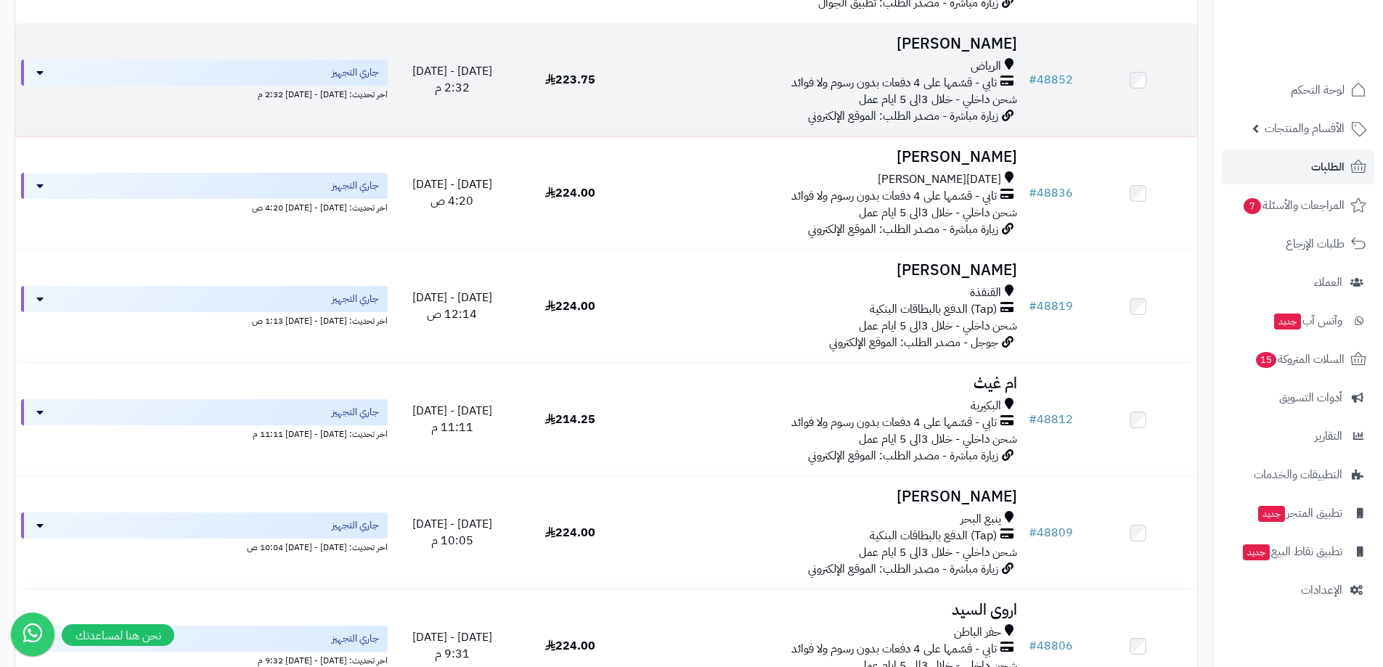
scroll to position [391, 0]
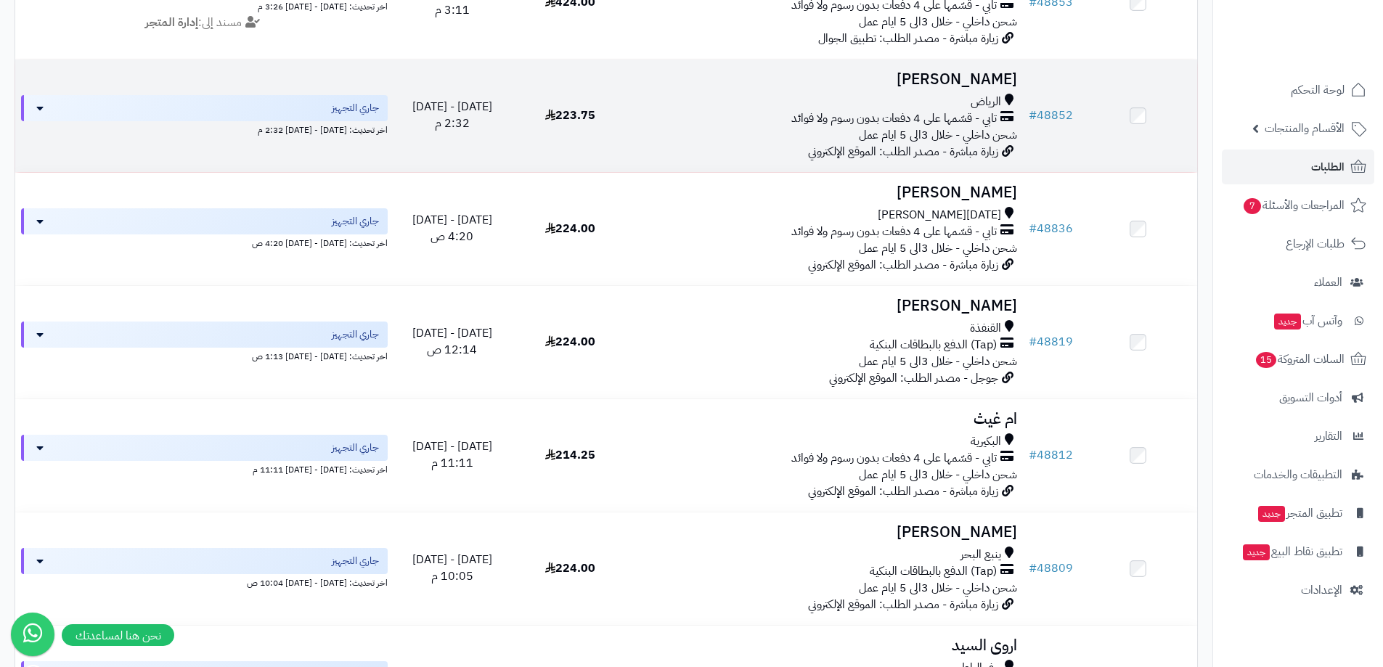
drag, startPoint x: 1064, startPoint y: 41, endPoint x: 1142, endPoint y: 123, distance: 113.5
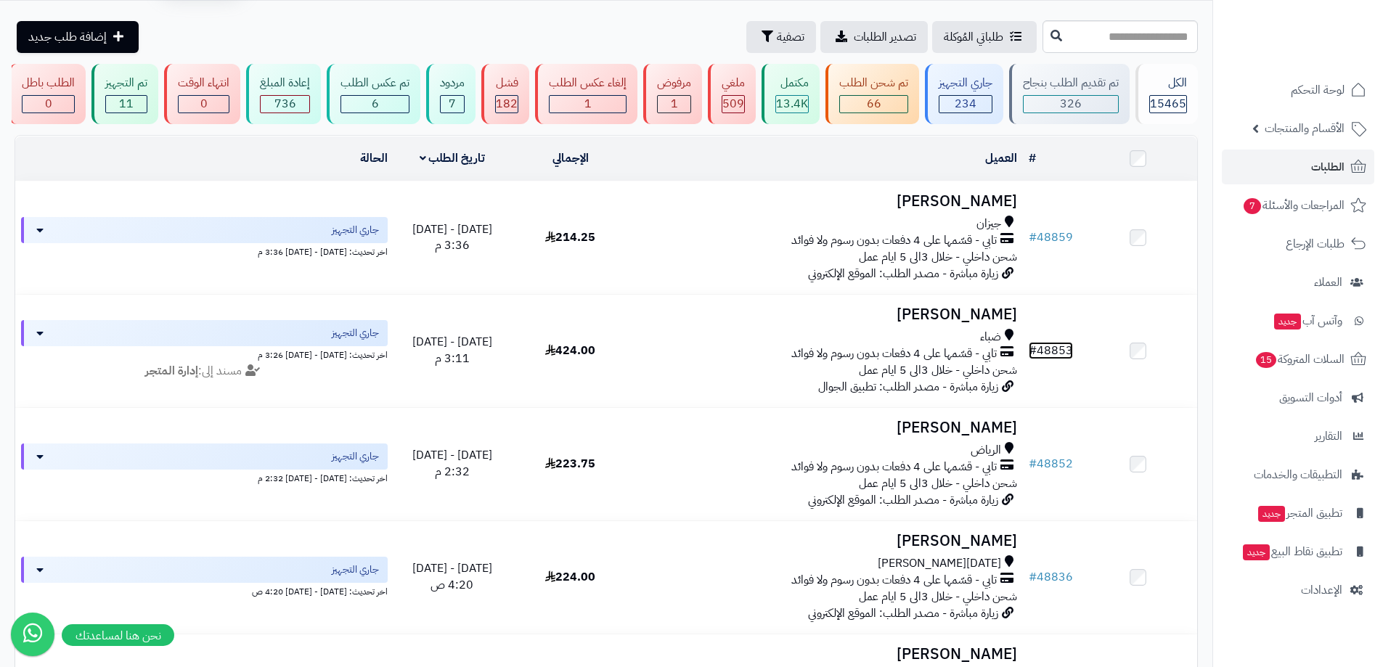
scroll to position [28, 0]
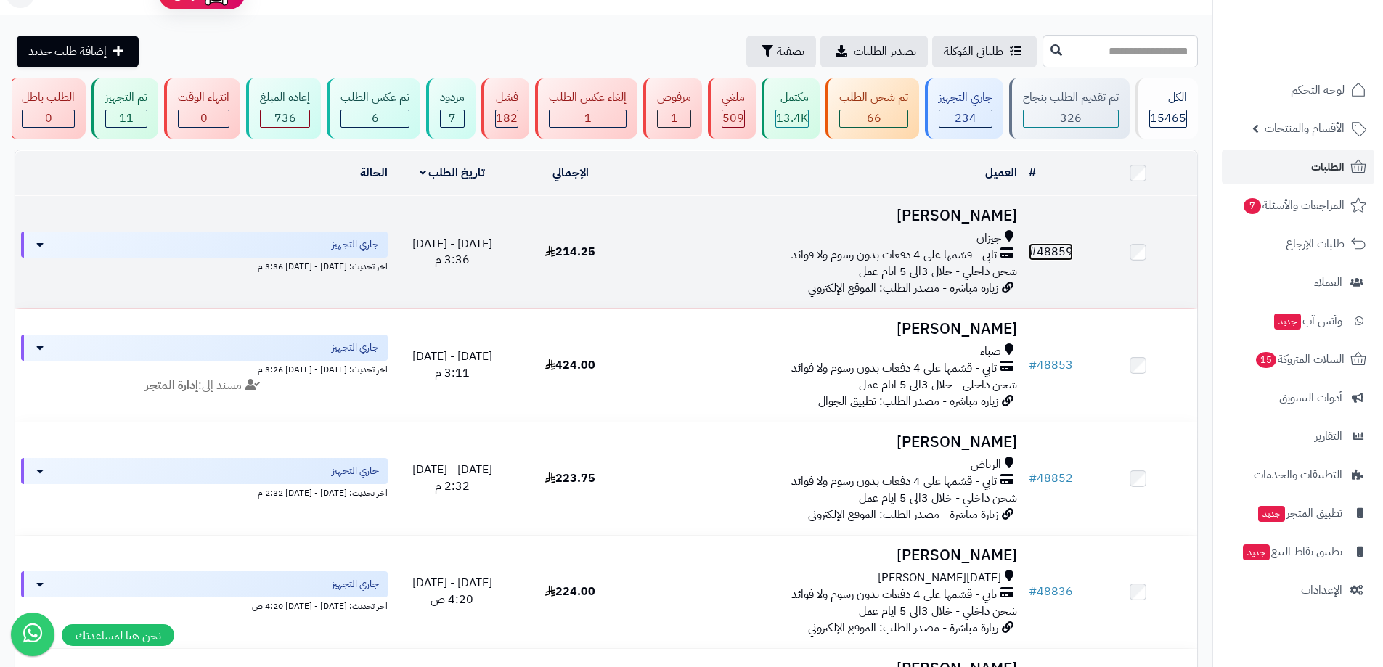
click at [1054, 251] on link "# 48859" at bounding box center [1051, 251] width 44 height 17
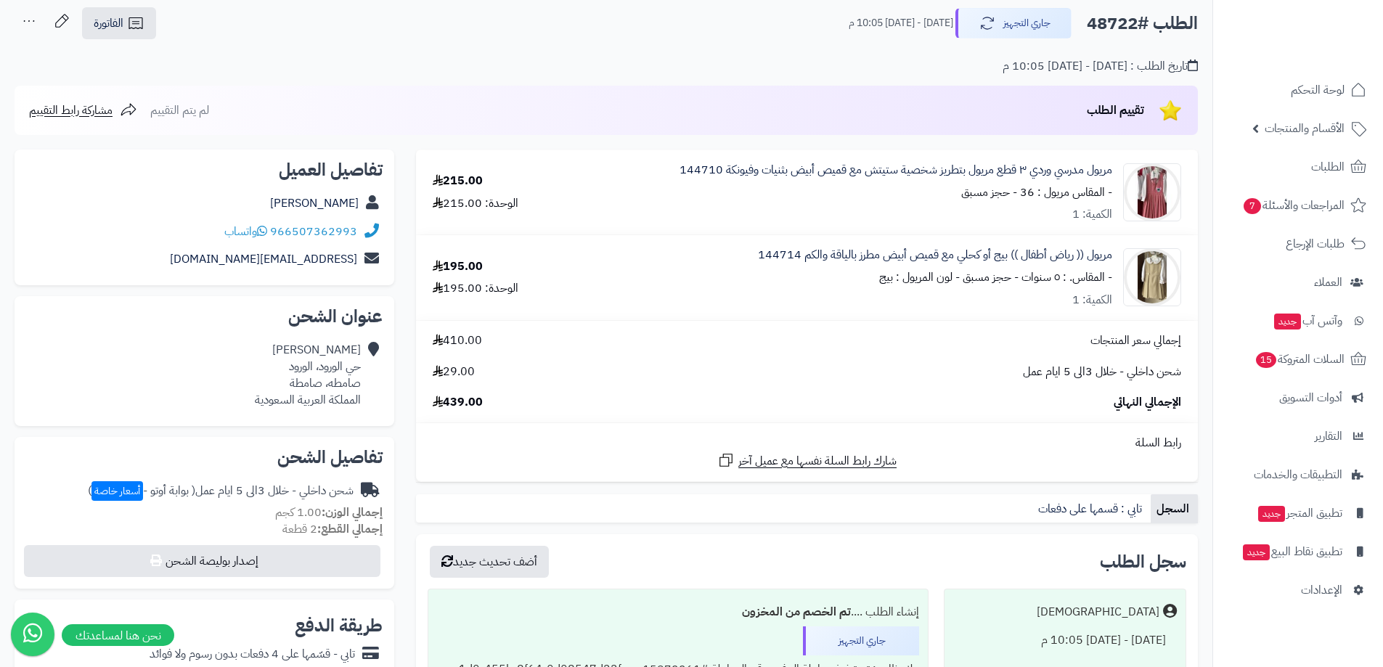
scroll to position [73, 0]
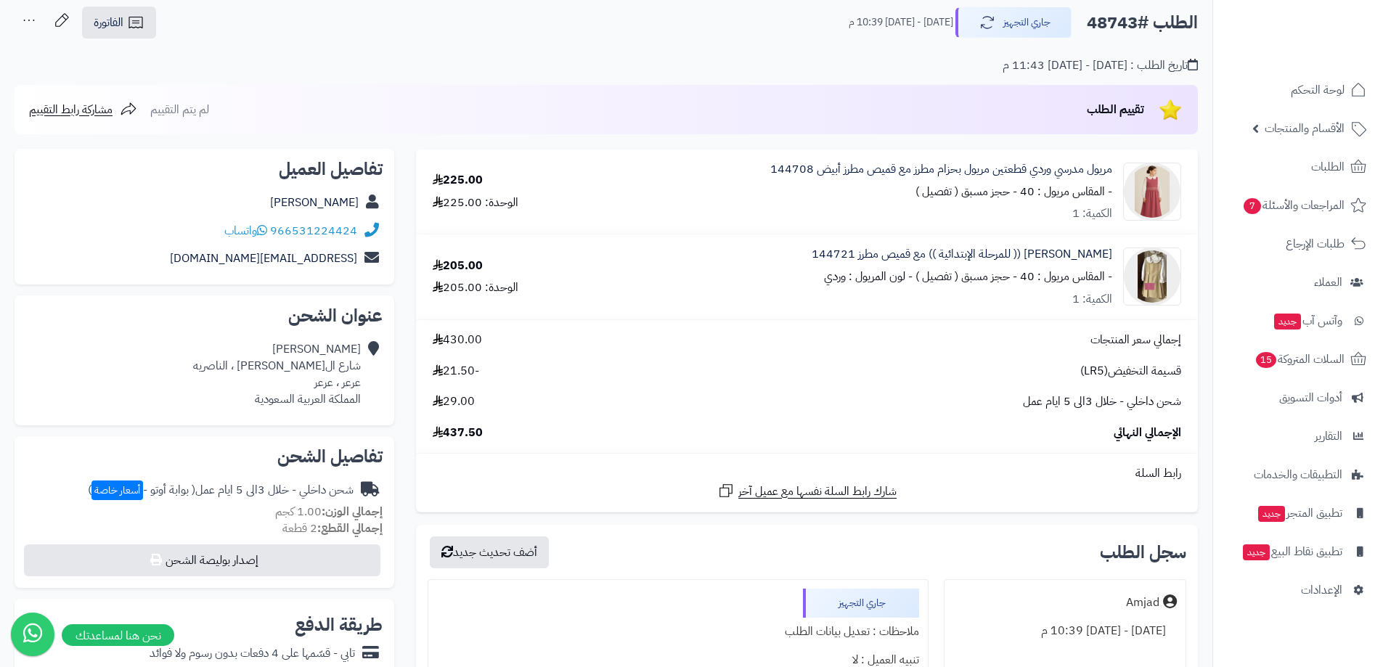
scroll to position [73, 0]
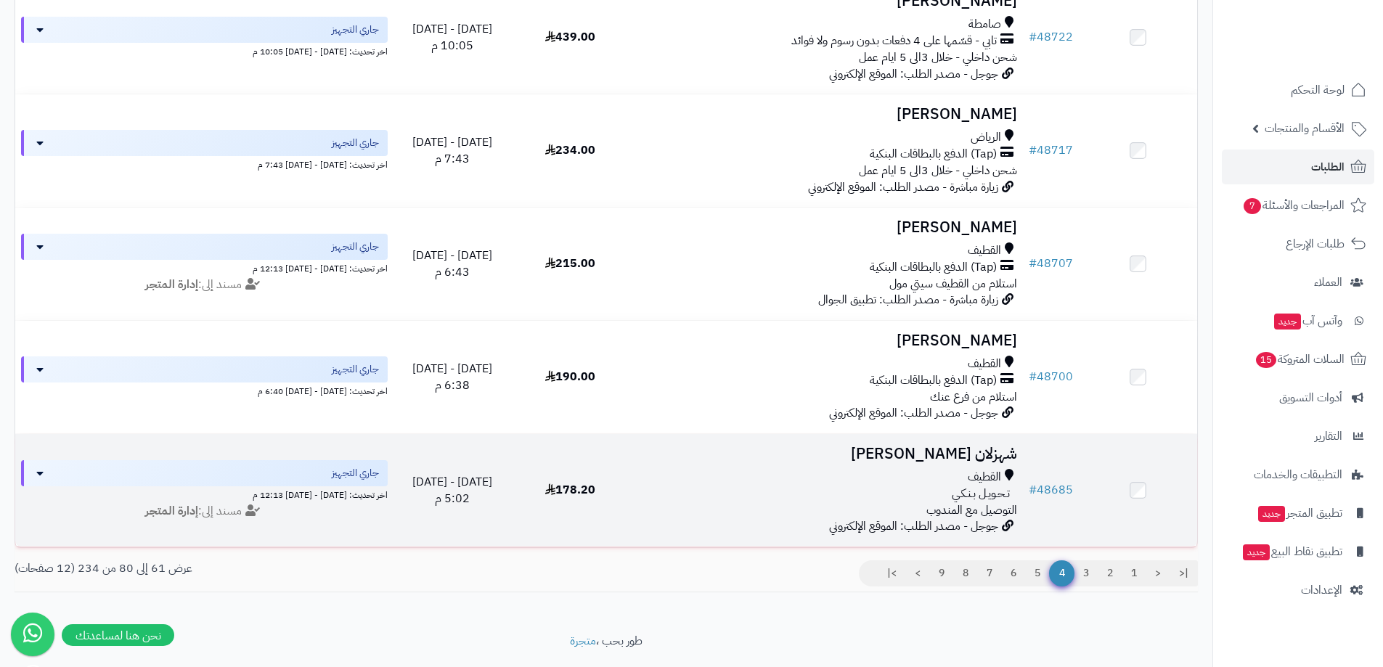
scroll to position [2000, 0]
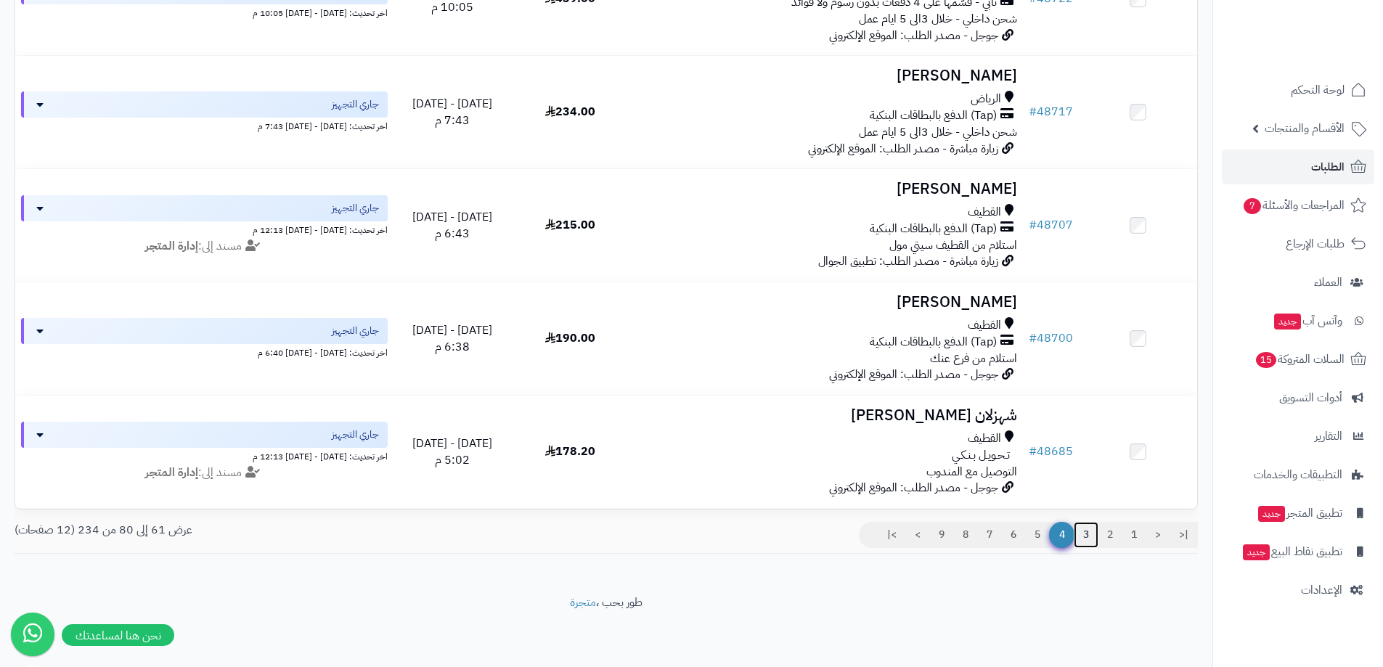
click at [1083, 537] on link "3" at bounding box center [1086, 535] width 25 height 26
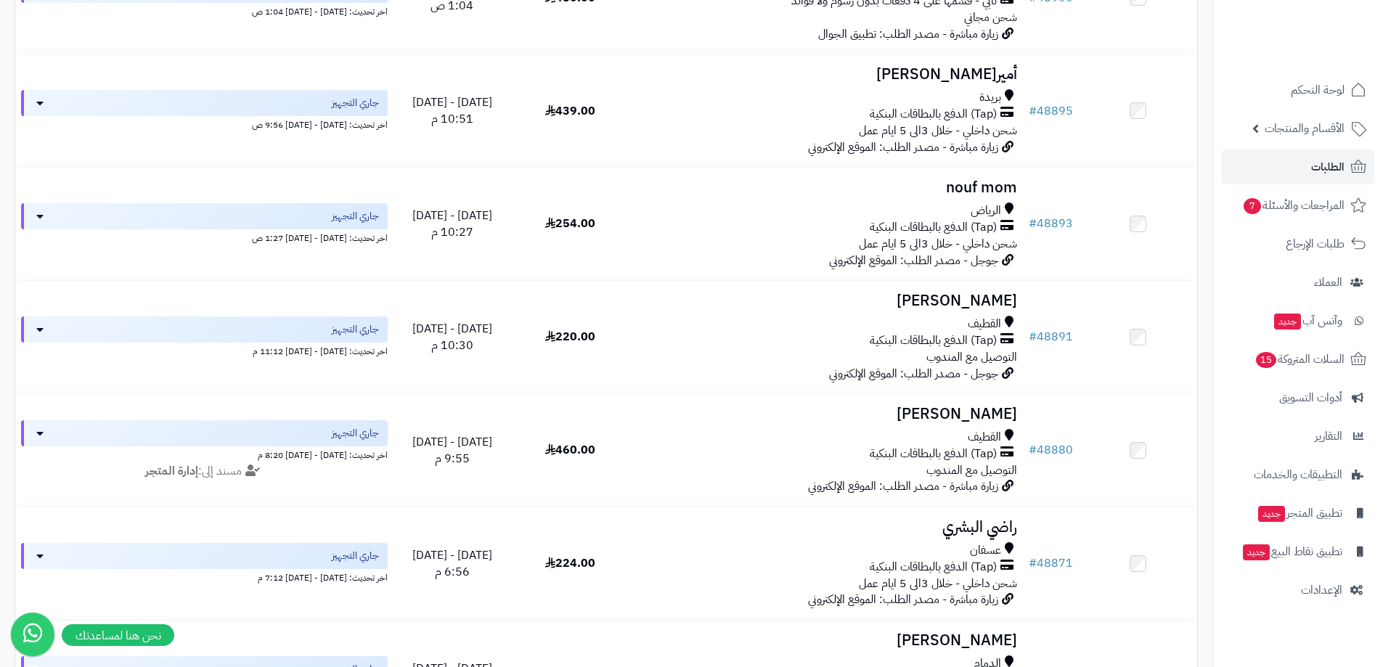
scroll to position [1989, 0]
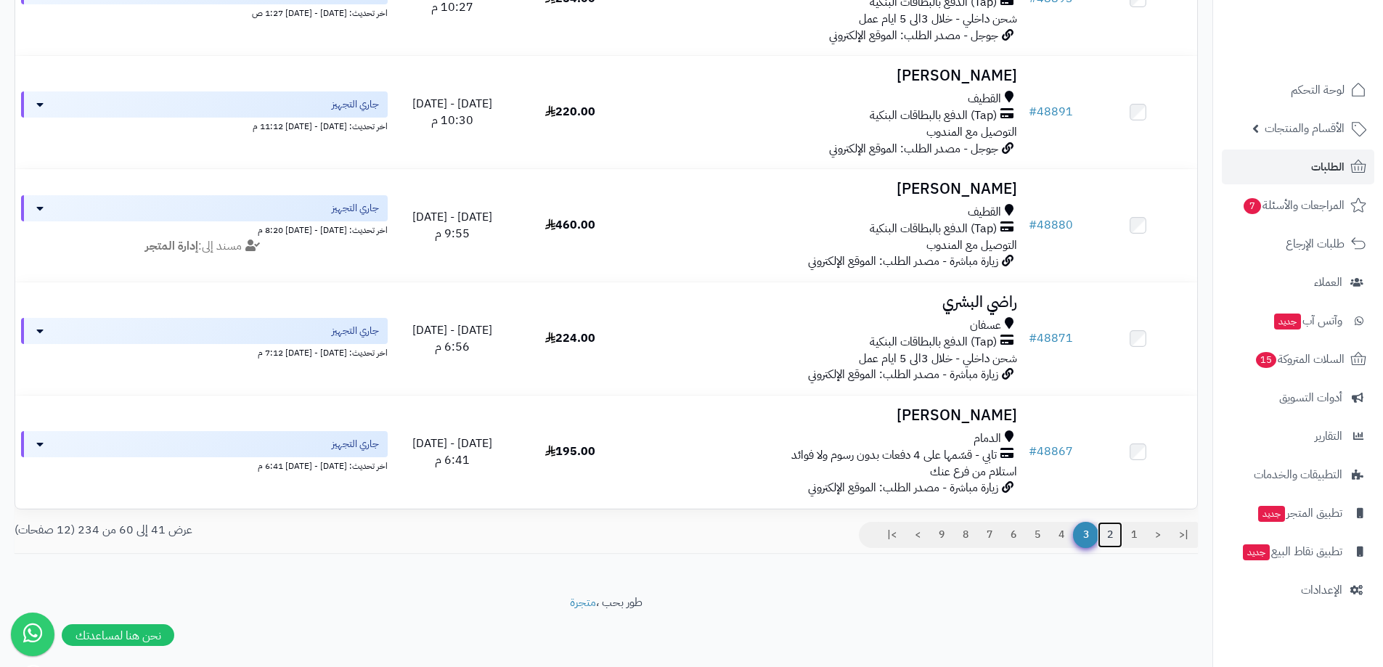
click at [1112, 537] on link "2" at bounding box center [1110, 535] width 25 height 26
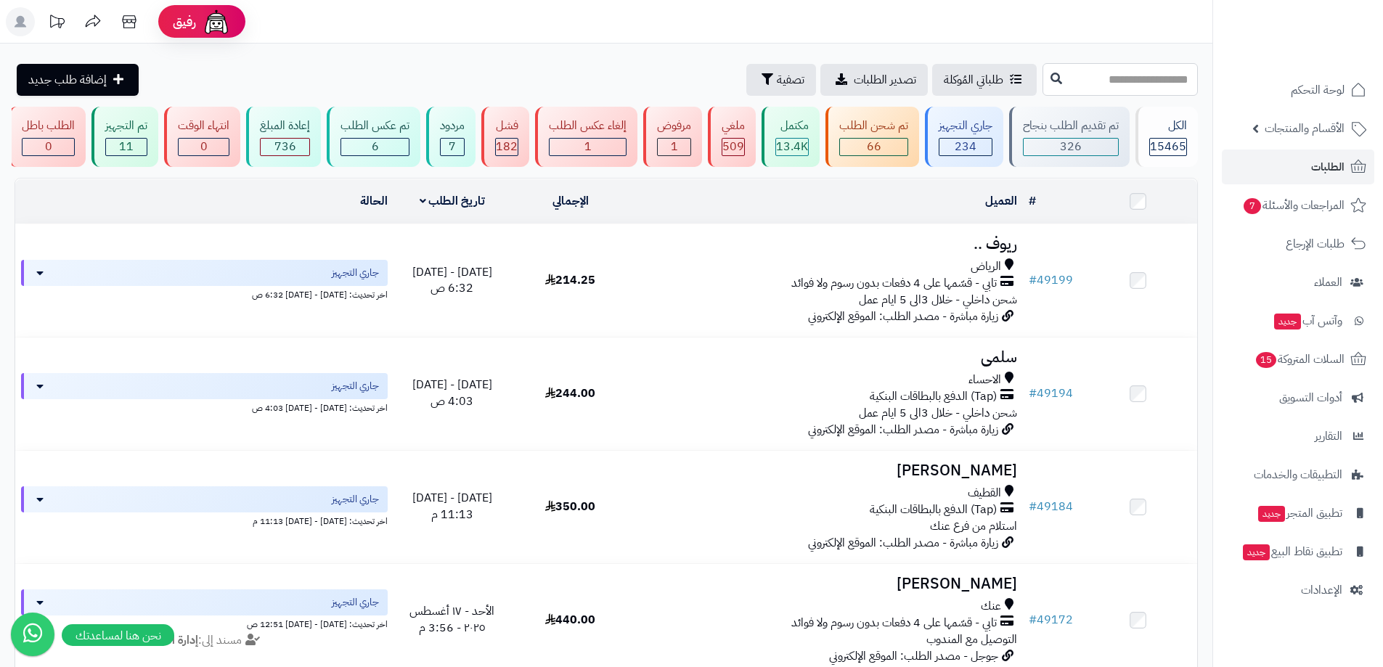
click at [1146, 85] on input "text" at bounding box center [1120, 79] width 155 height 33
type input "*****"
click at [1051, 83] on icon at bounding box center [1057, 78] width 12 height 12
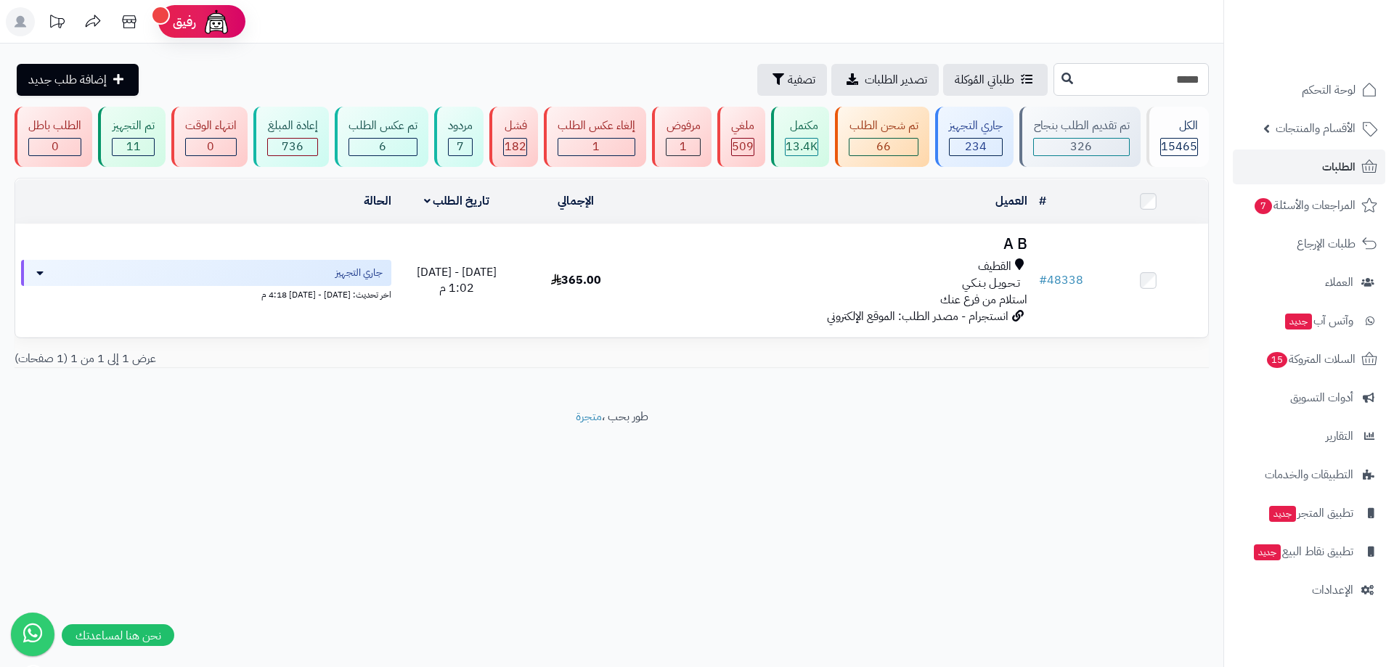
click at [1097, 78] on input "*****" at bounding box center [1131, 79] width 155 height 33
type input "*****"
click at [1056, 85] on button at bounding box center [1067, 79] width 22 height 28
click at [1056, 280] on link "# 48893" at bounding box center [1061, 277] width 44 height 17
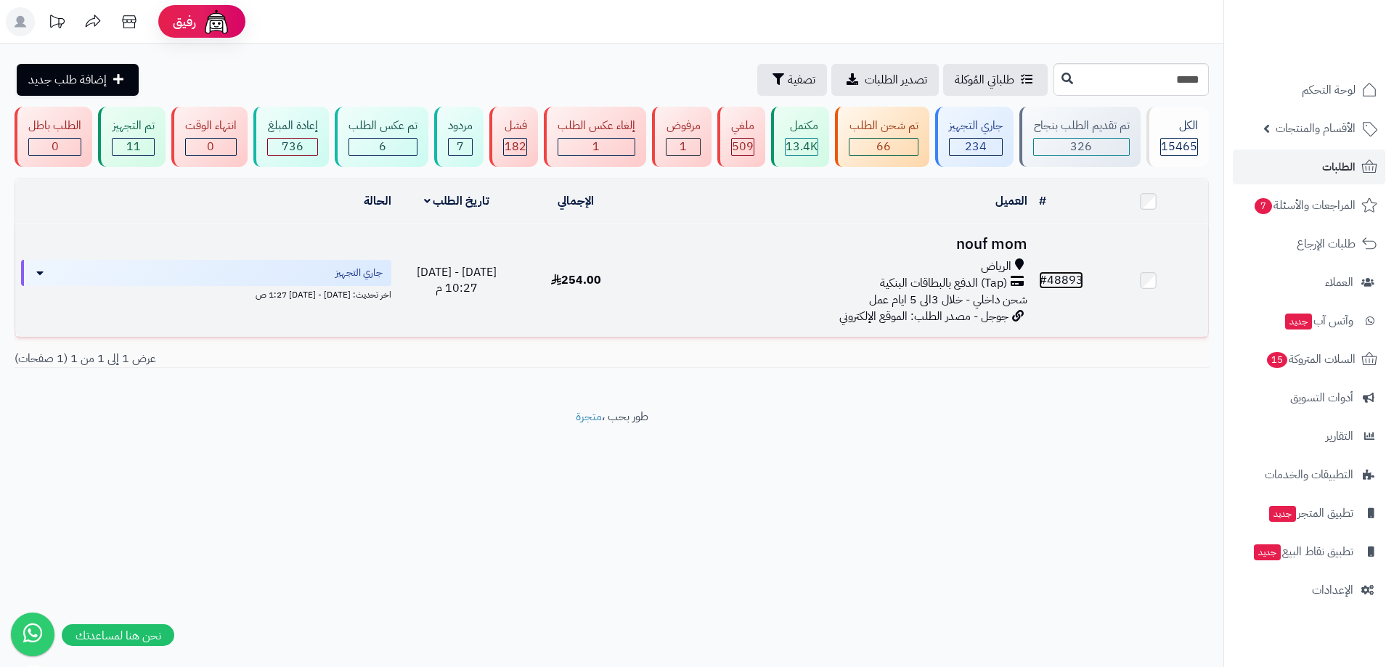
click at [1078, 282] on link "# 48893" at bounding box center [1061, 280] width 44 height 17
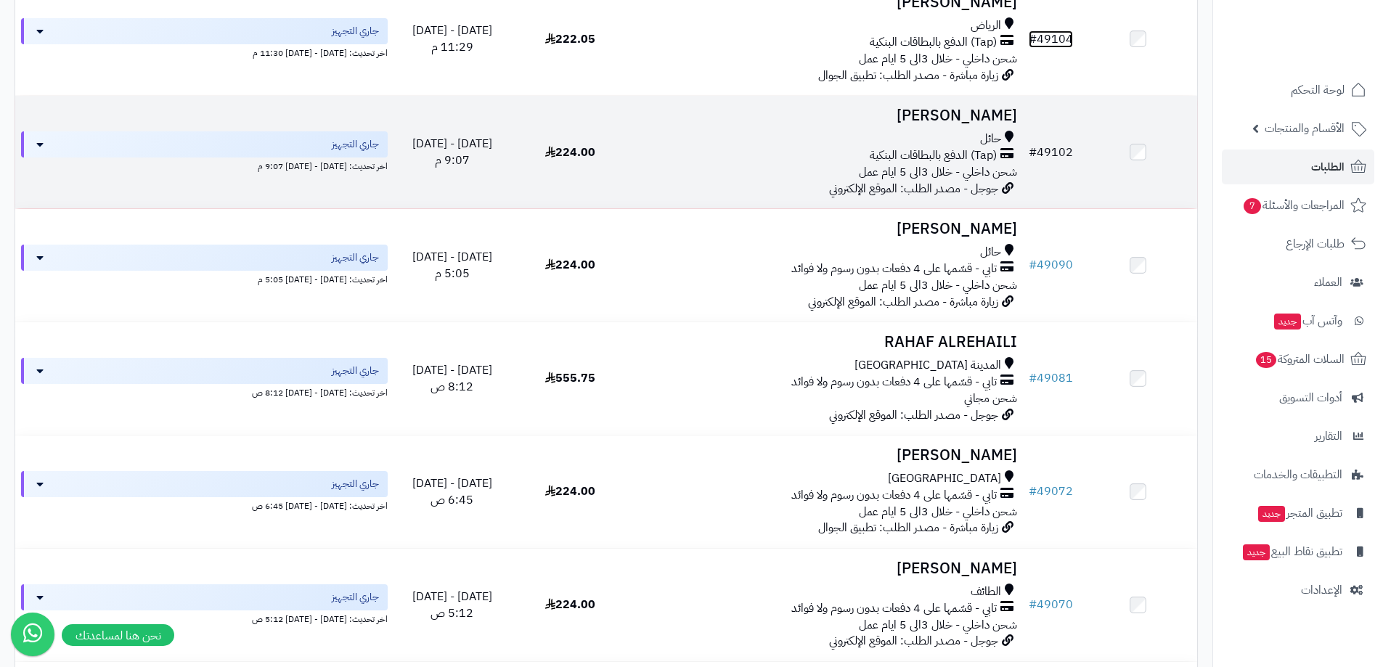
scroll to position [2000, 0]
